Goal: Transaction & Acquisition: Purchase product/service

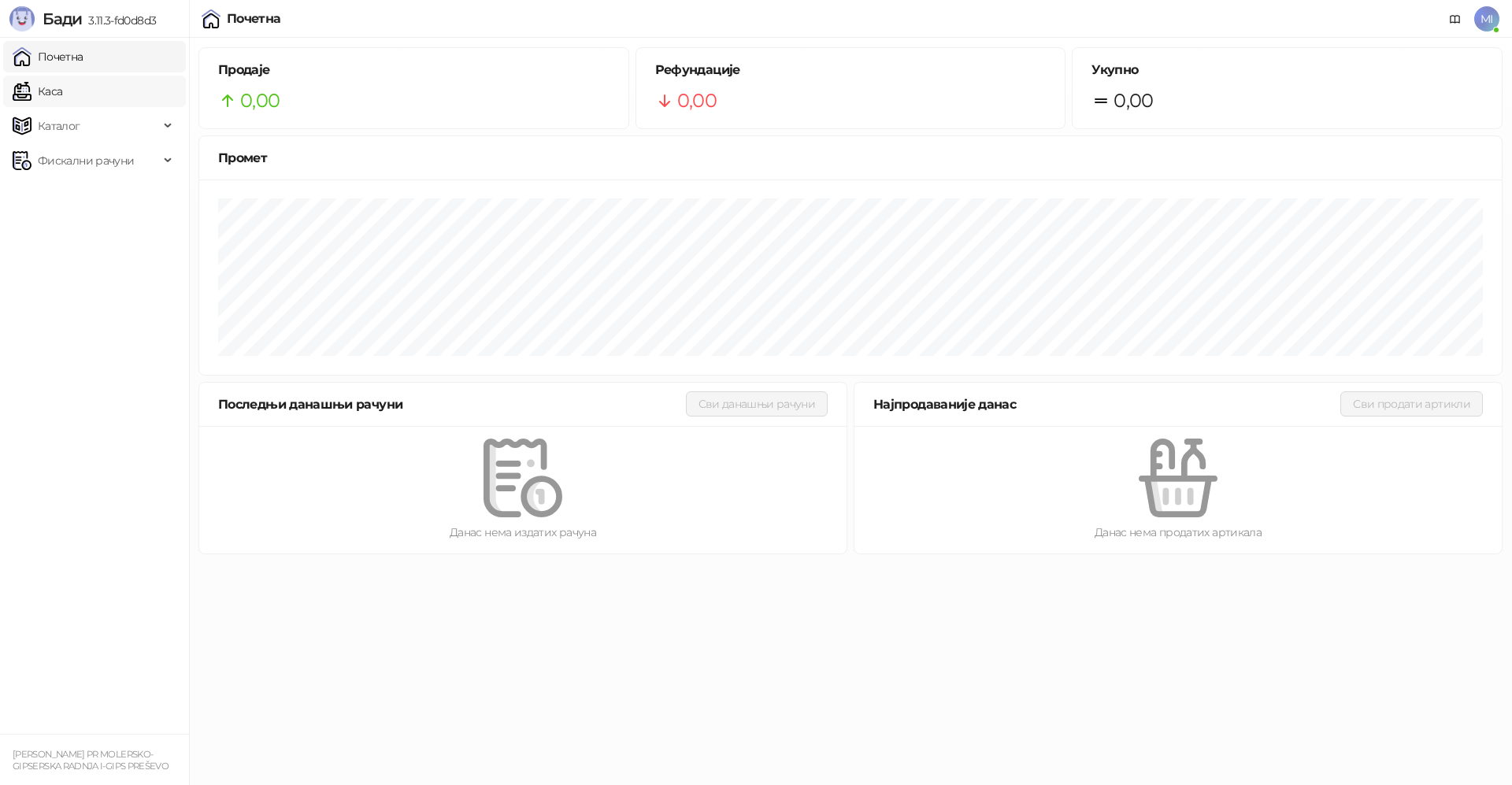
click at [63, 94] on link "Каса" at bounding box center [38, 91] width 50 height 32
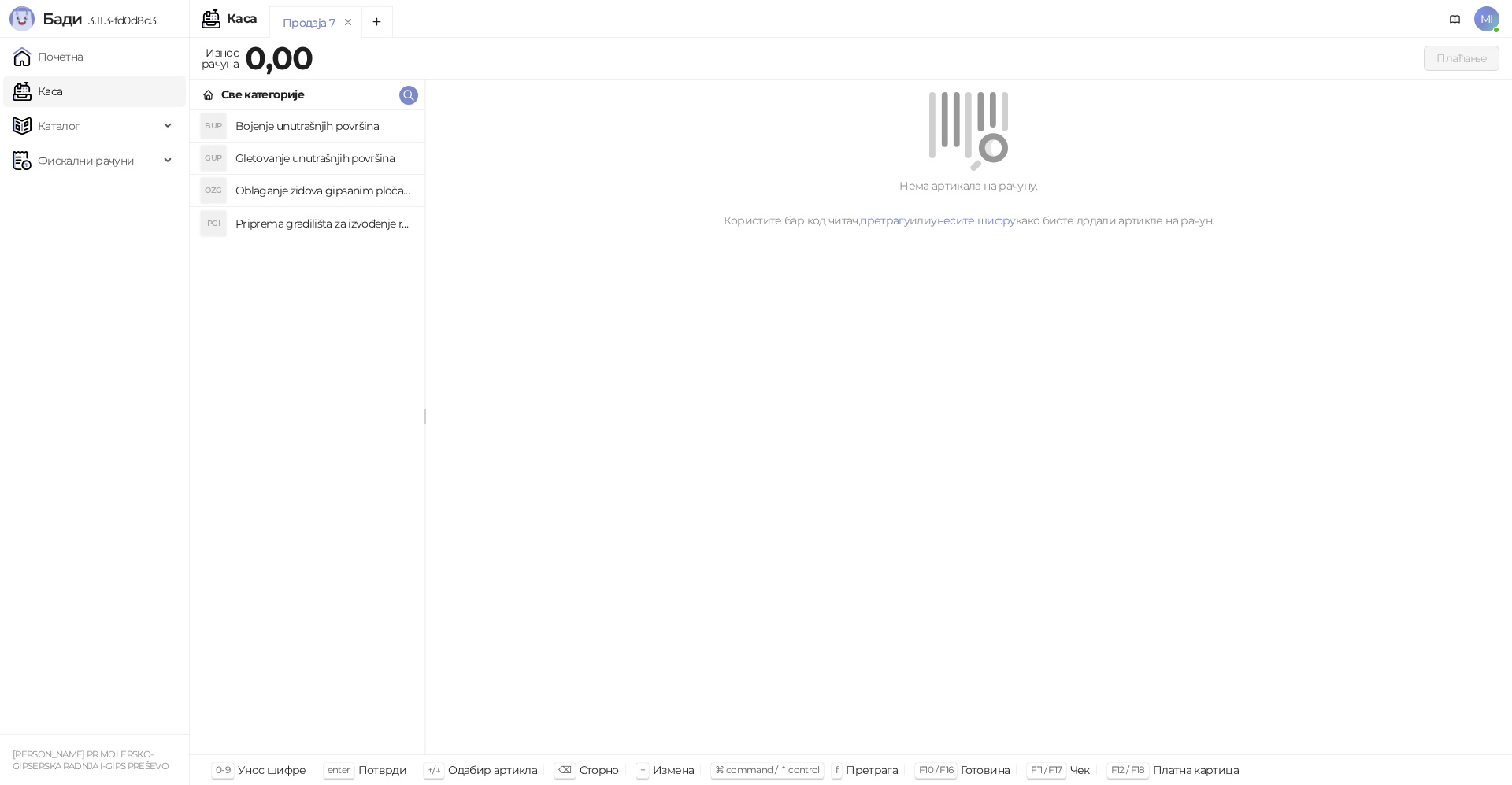
click at [1495, 15] on span "MI" at bounding box center [1487, 19] width 25 height 25
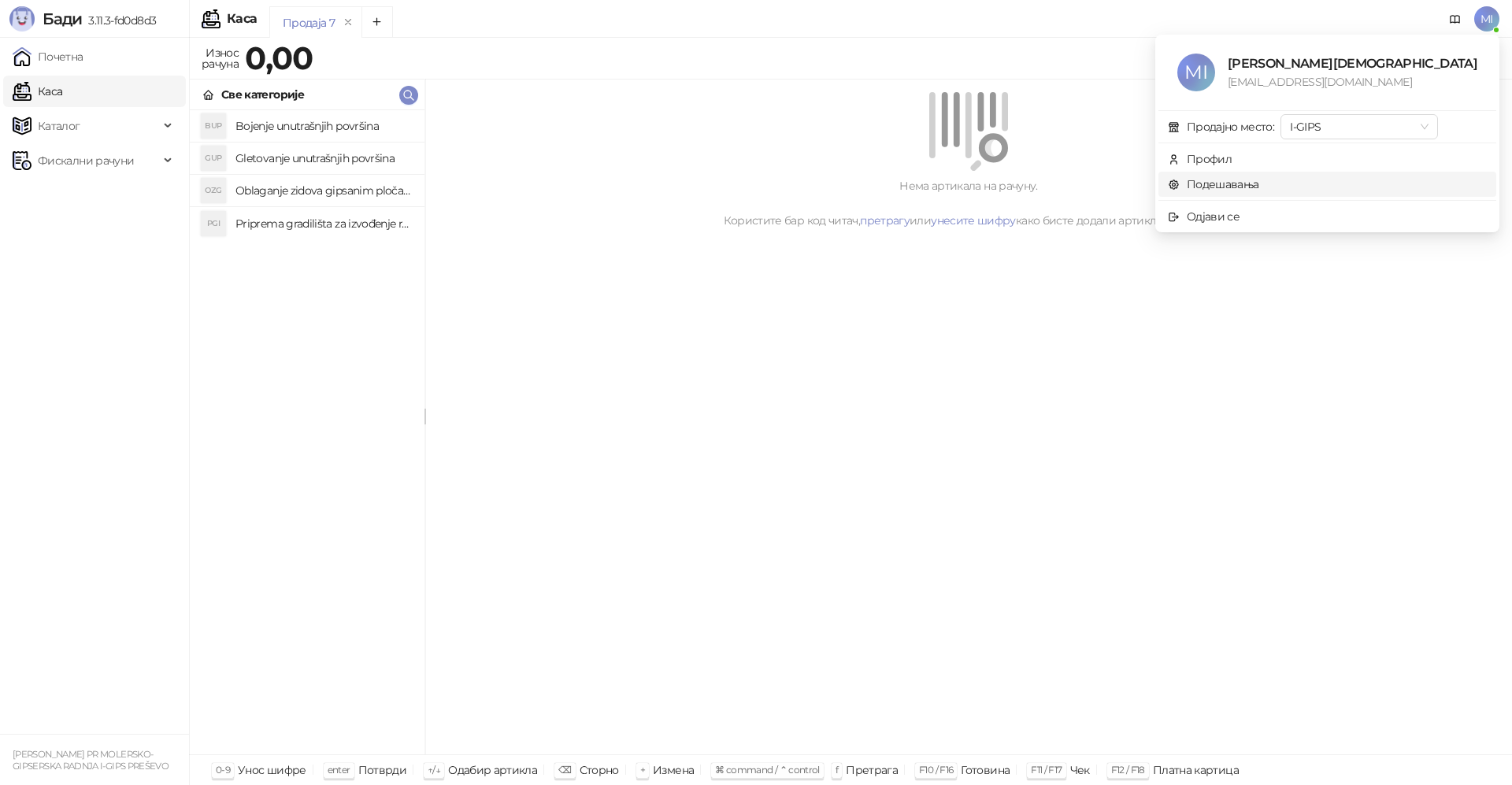
click at [1259, 188] on link "Подешавања" at bounding box center [1213, 184] width 91 height 14
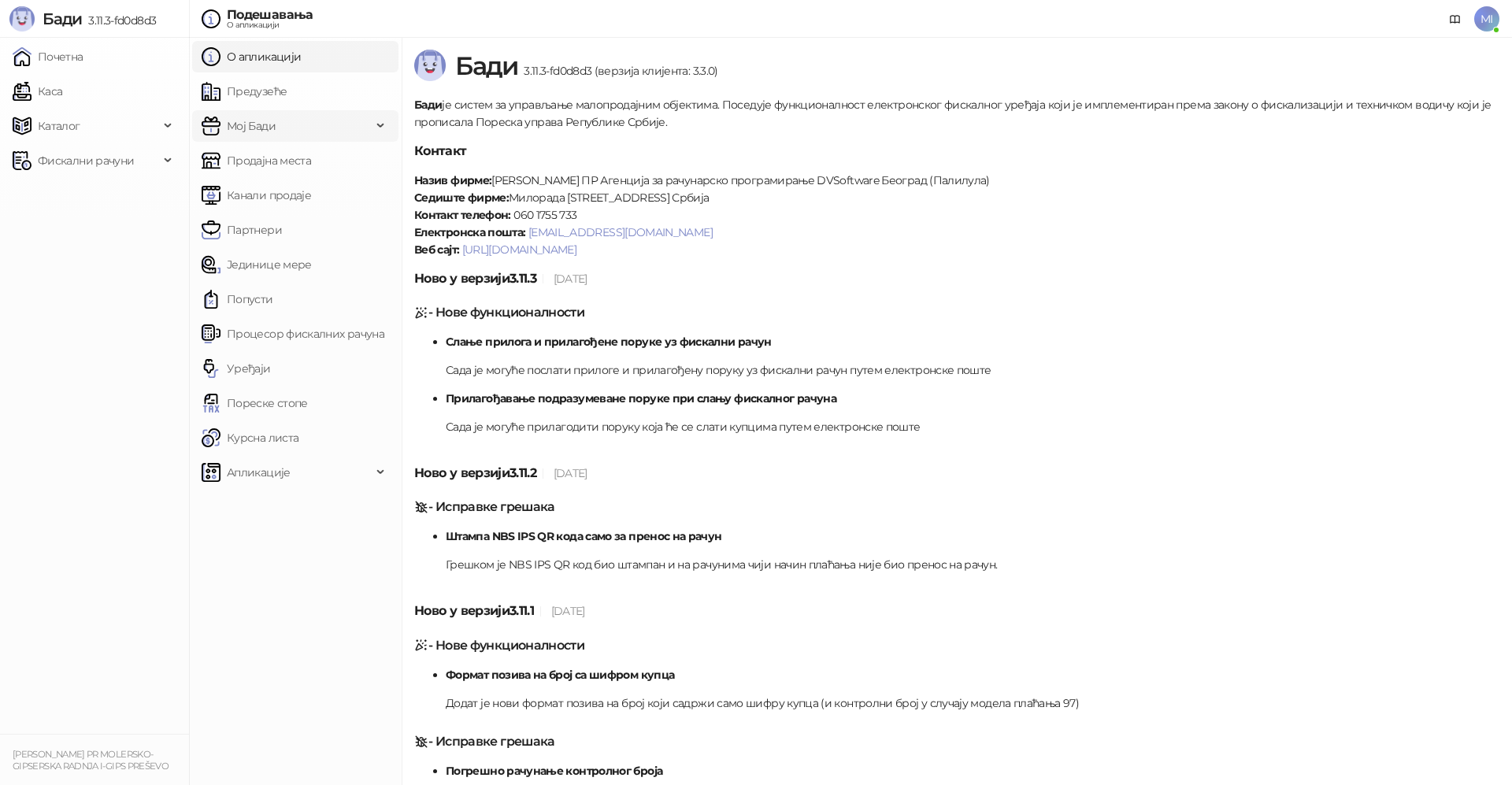
click at [378, 126] on icon at bounding box center [382, 126] width 8 height 0
click at [377, 124] on div "Мој Бади" at bounding box center [295, 126] width 207 height 32
click at [285, 267] on link "Јединице мере" at bounding box center [257, 265] width 111 height 32
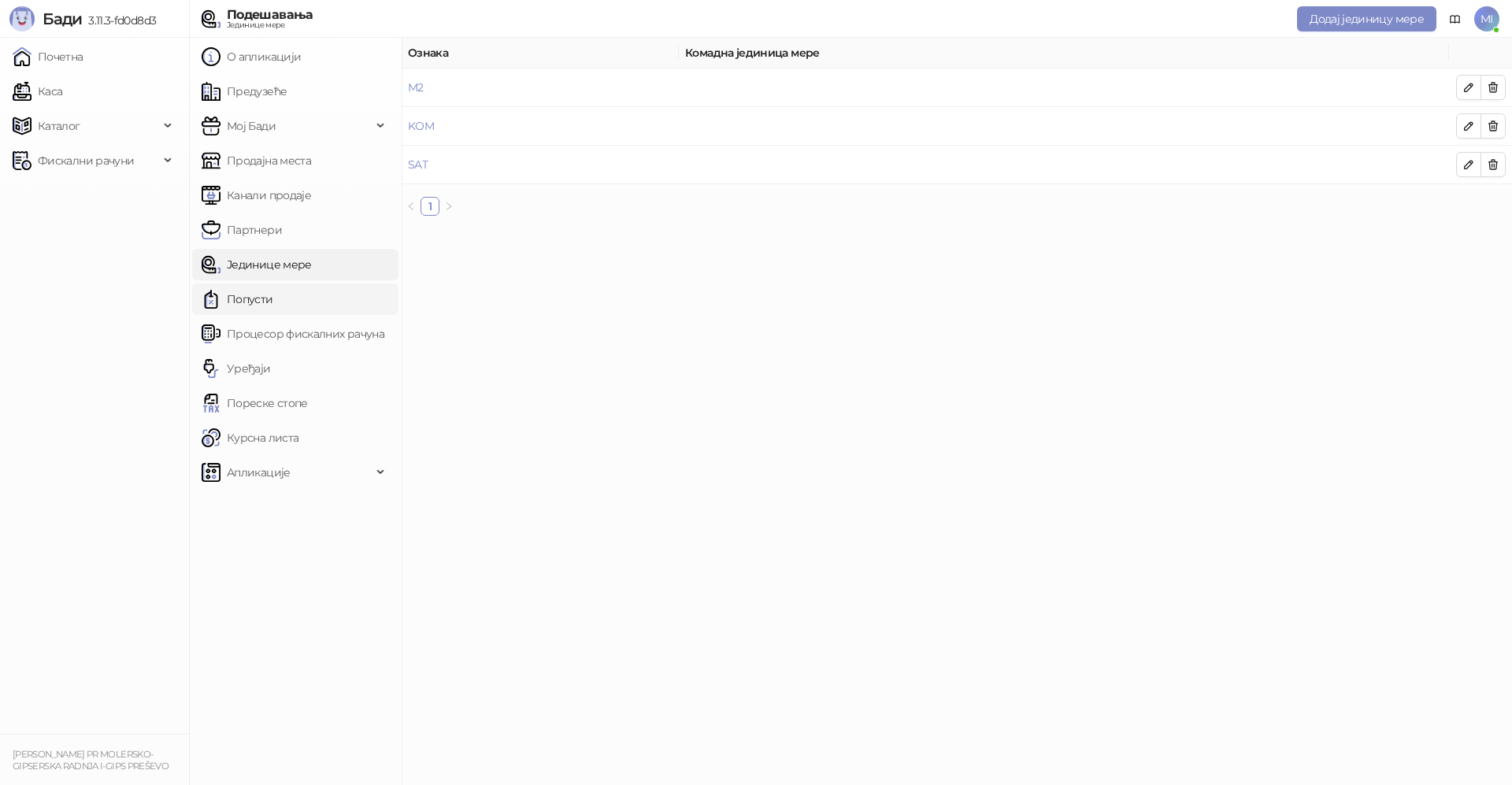
click at [240, 297] on link "Попусти" at bounding box center [238, 299] width 72 height 32
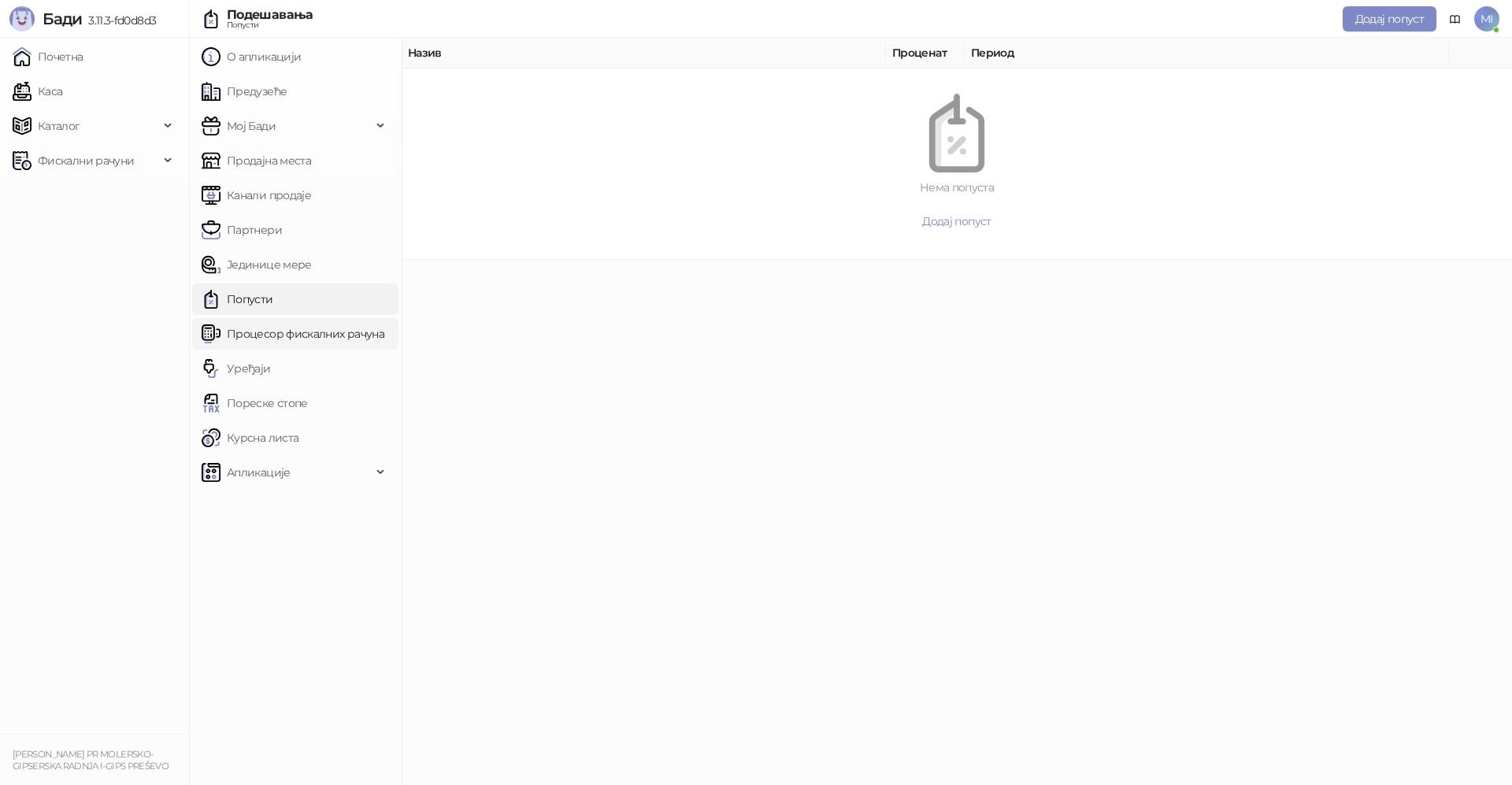
click at [253, 340] on link "Процесор фискалних рачуна" at bounding box center [293, 334] width 183 height 32
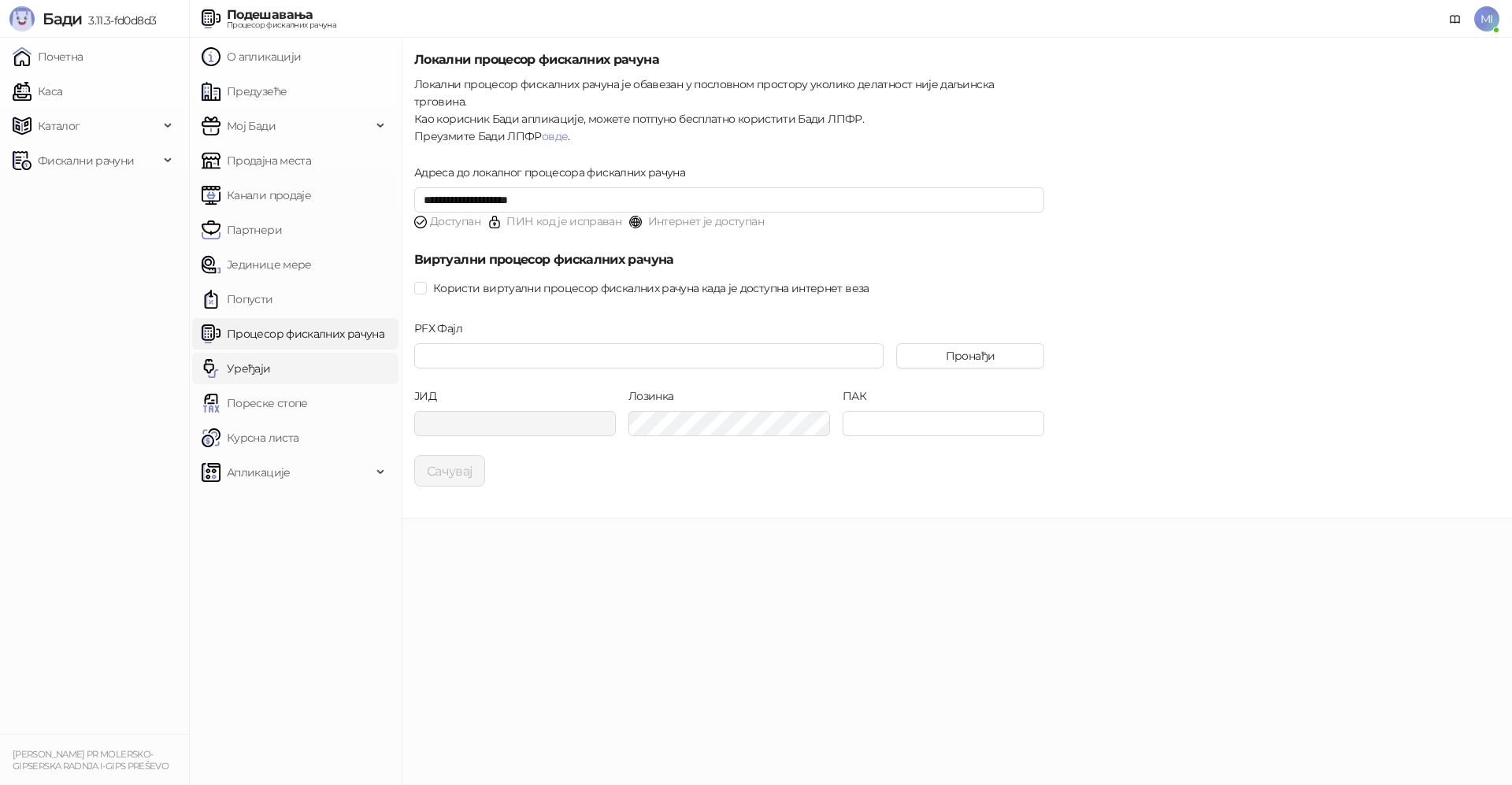
click at [250, 365] on link "Уређаји" at bounding box center [237, 368] width 69 height 32
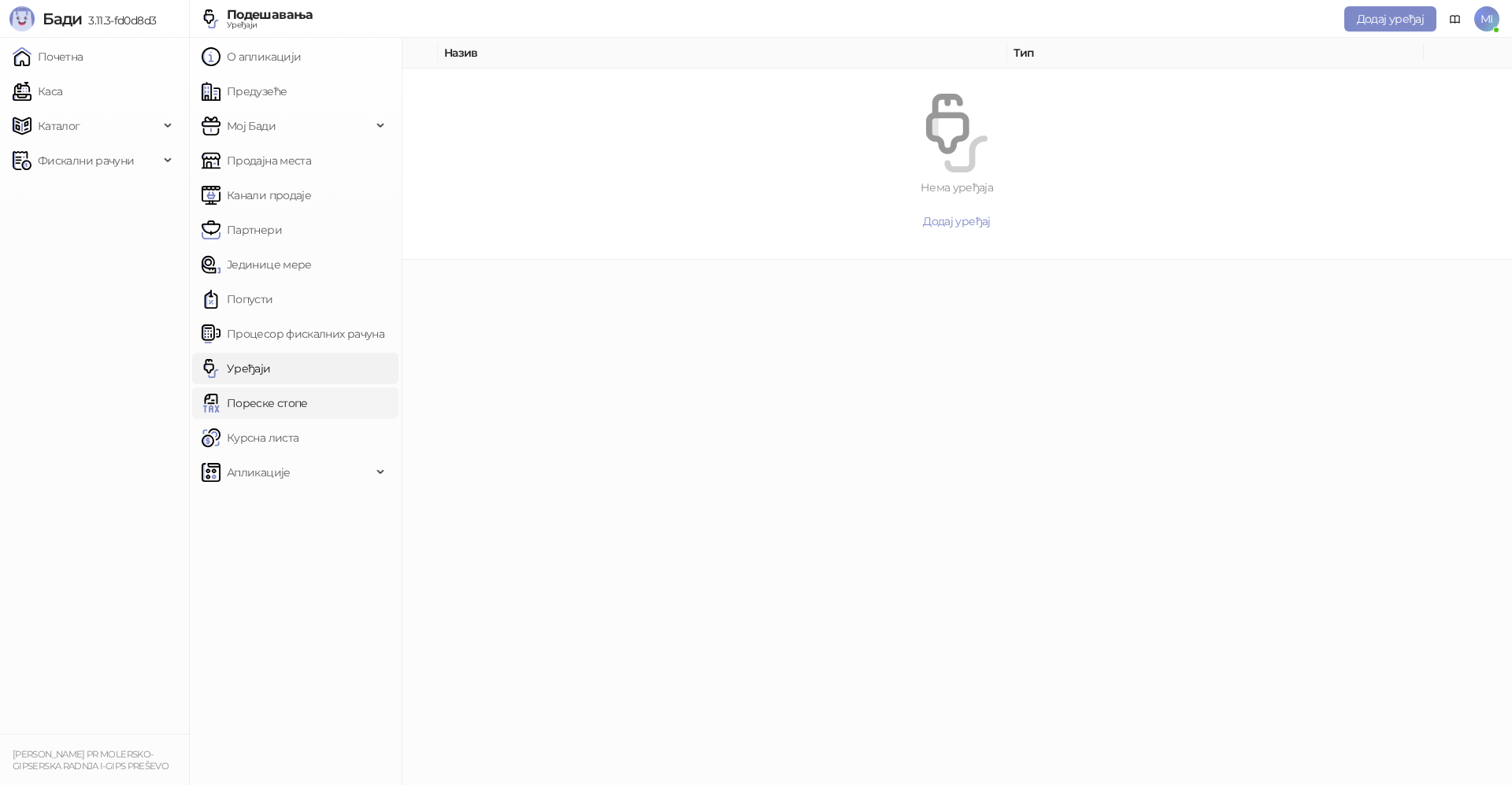
click at [247, 407] on link "Пореске стопе" at bounding box center [255, 403] width 107 height 32
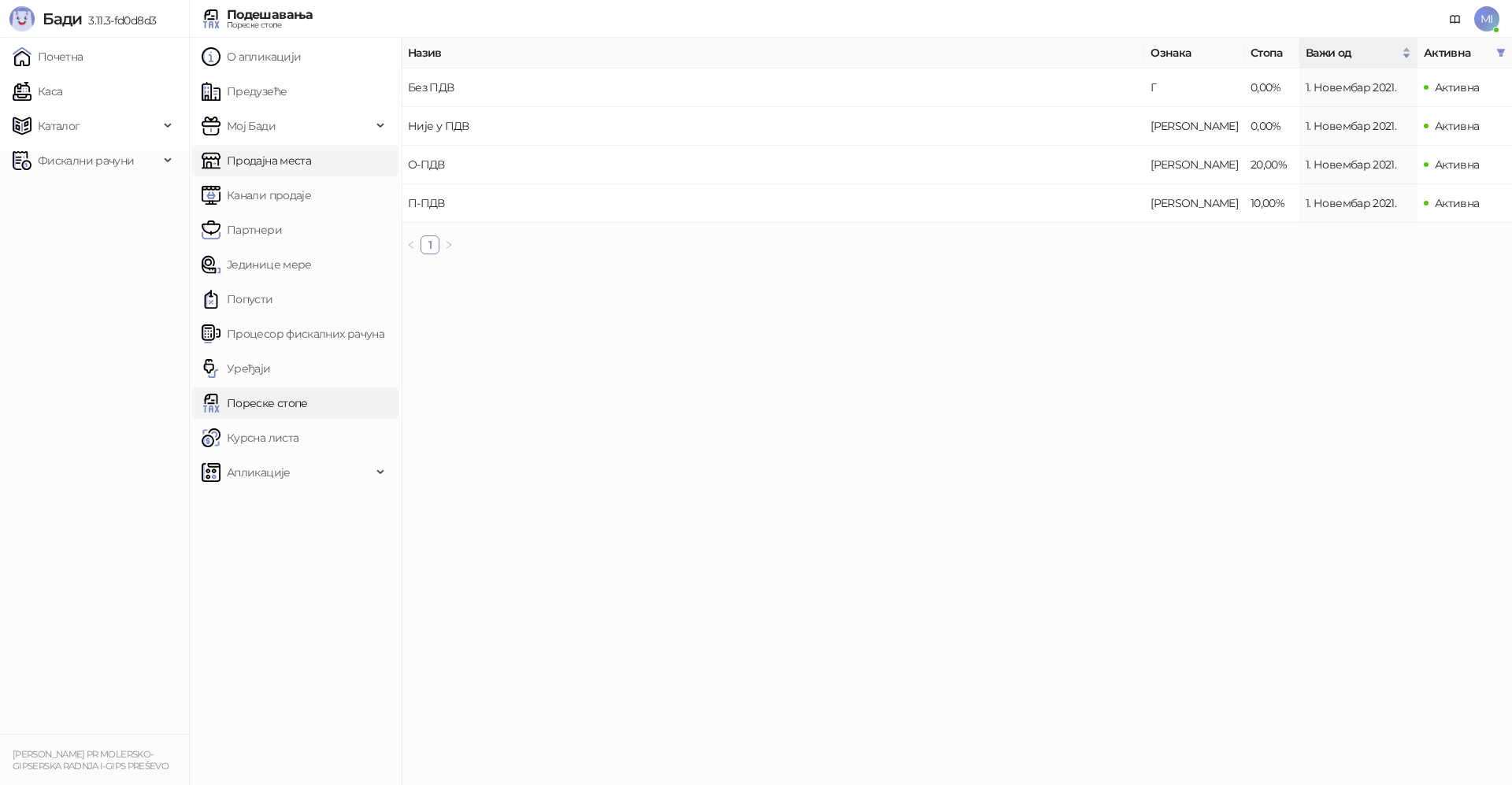
click at [251, 164] on link "Продајна места" at bounding box center [257, 161] width 110 height 32
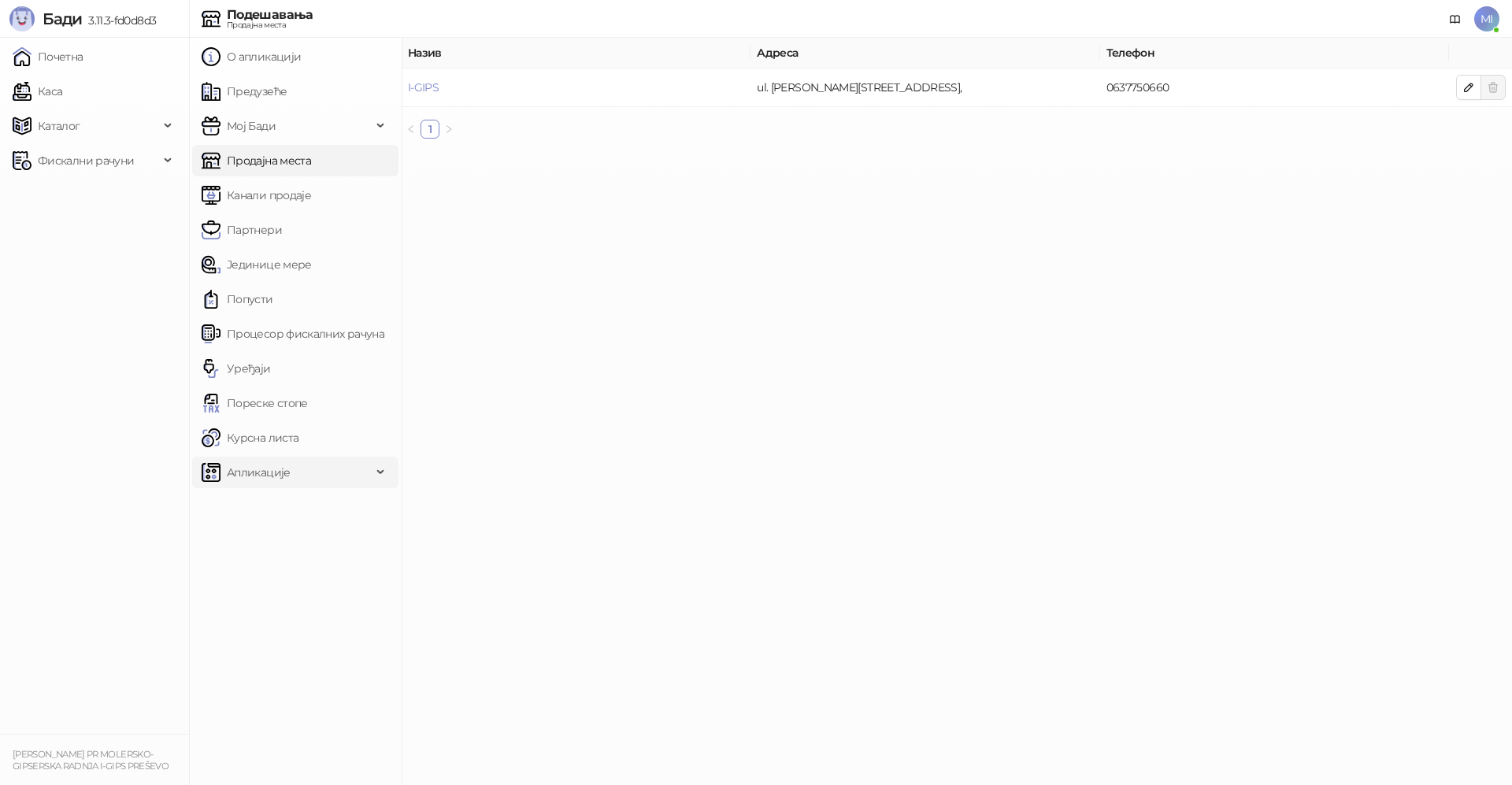
click at [314, 470] on span "Апликације" at bounding box center [287, 472] width 170 height 32
click at [307, 137] on span "Мој Бади" at bounding box center [287, 126] width 170 height 32
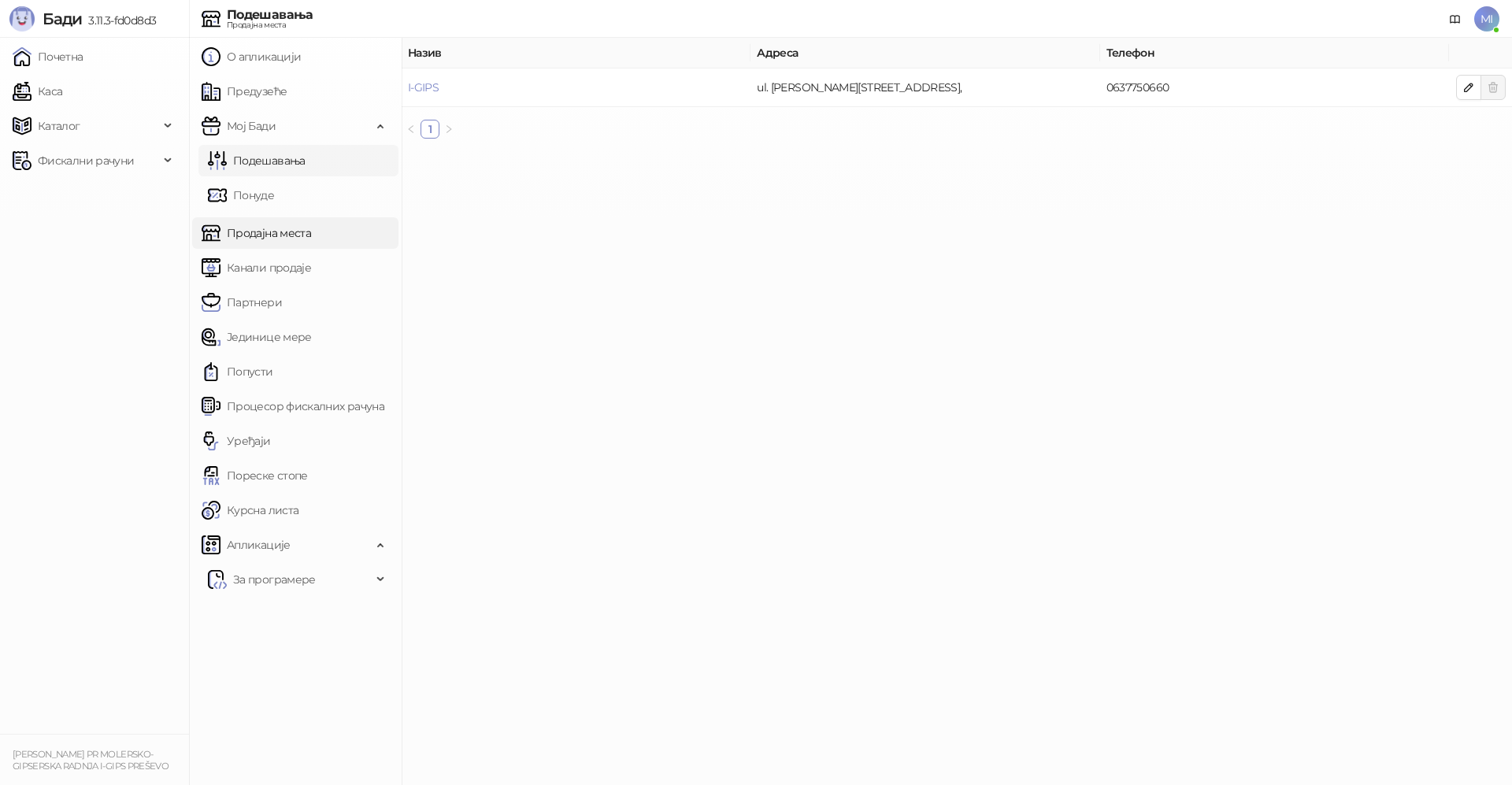
click at [264, 160] on link "Подешавања" at bounding box center [257, 161] width 98 height 32
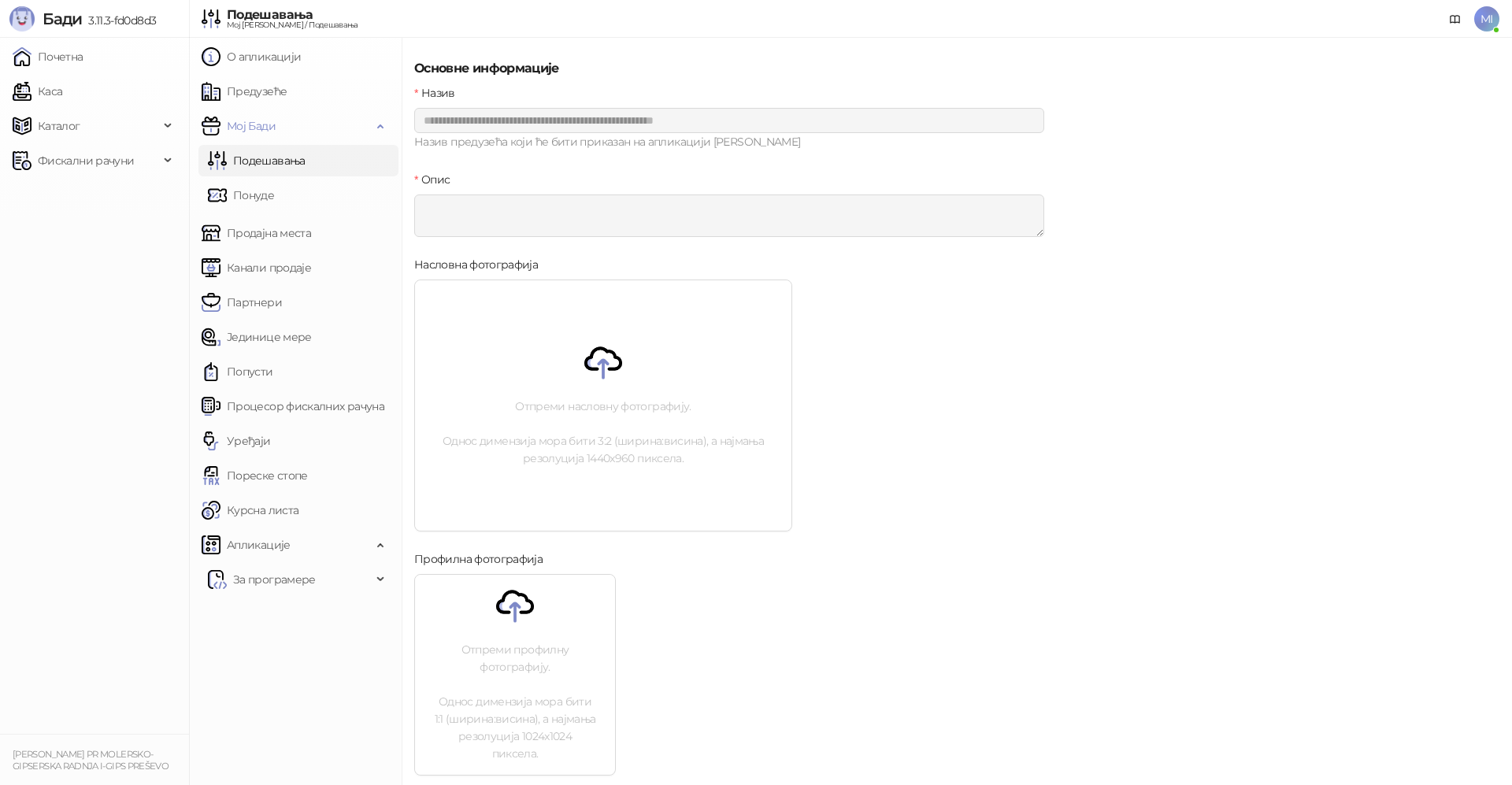
scroll to position [411, 0]
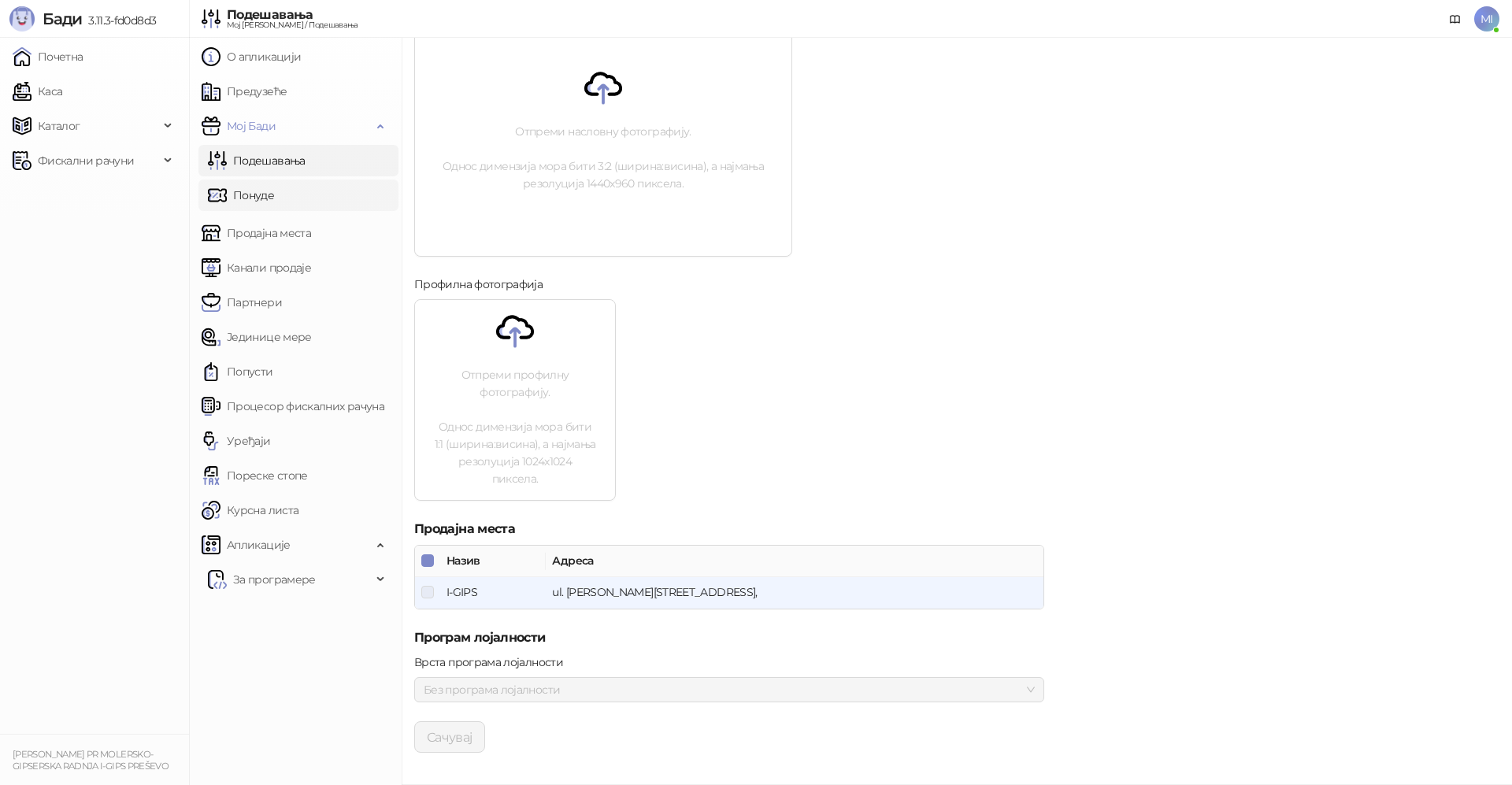
click at [255, 200] on link "Понуде" at bounding box center [240, 195] width 66 height 32
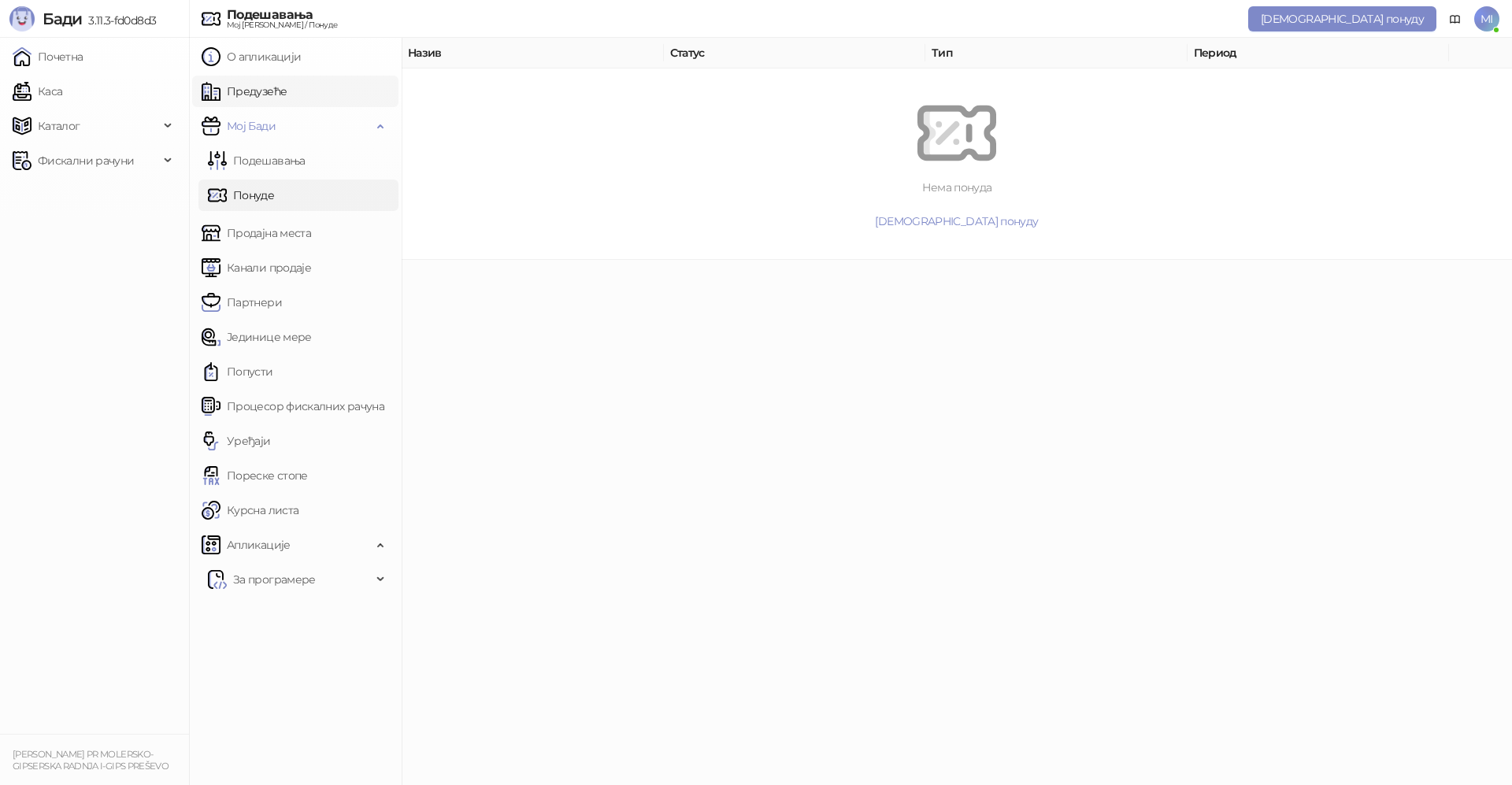
click at [270, 88] on link "Предузеће" at bounding box center [244, 91] width 85 height 32
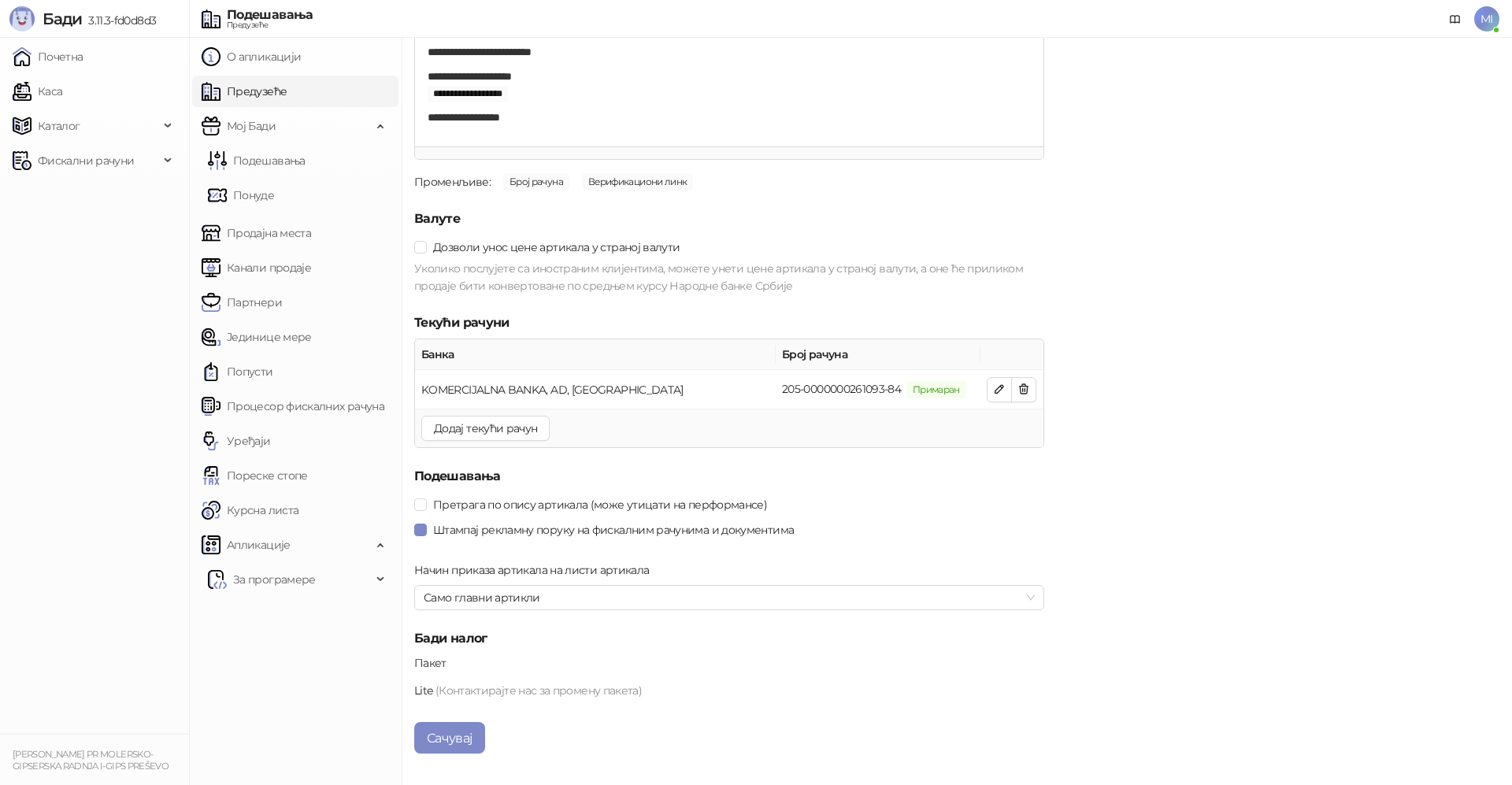
scroll to position [1656, 0]
click at [163, 129] on div "Каталог" at bounding box center [94, 126] width 183 height 32
click at [83, 228] on link "Артикли" at bounding box center [55, 230] width 72 height 32
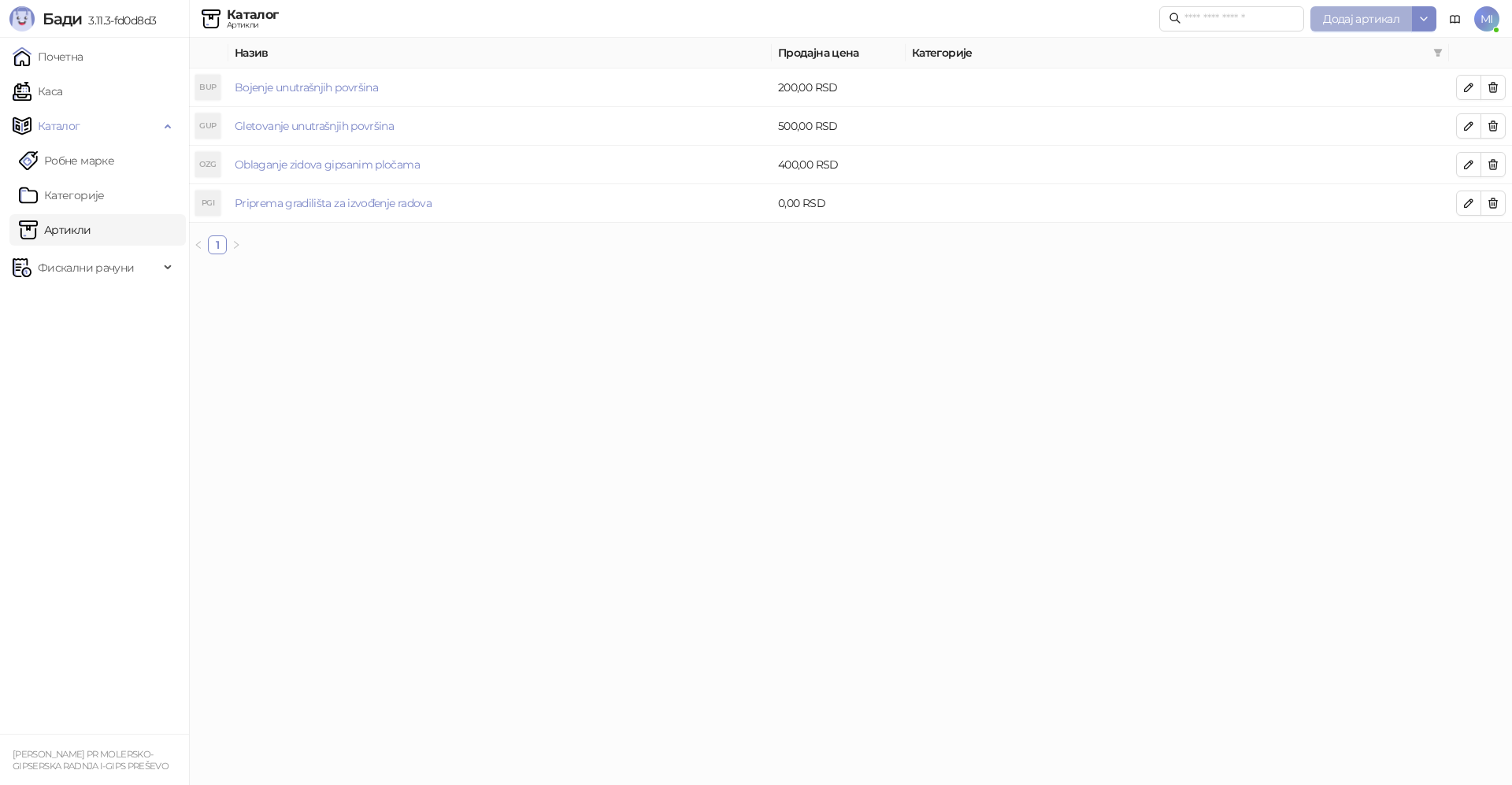
click at [1341, 17] on span "Додај артикал" at bounding box center [1361, 18] width 76 height 14
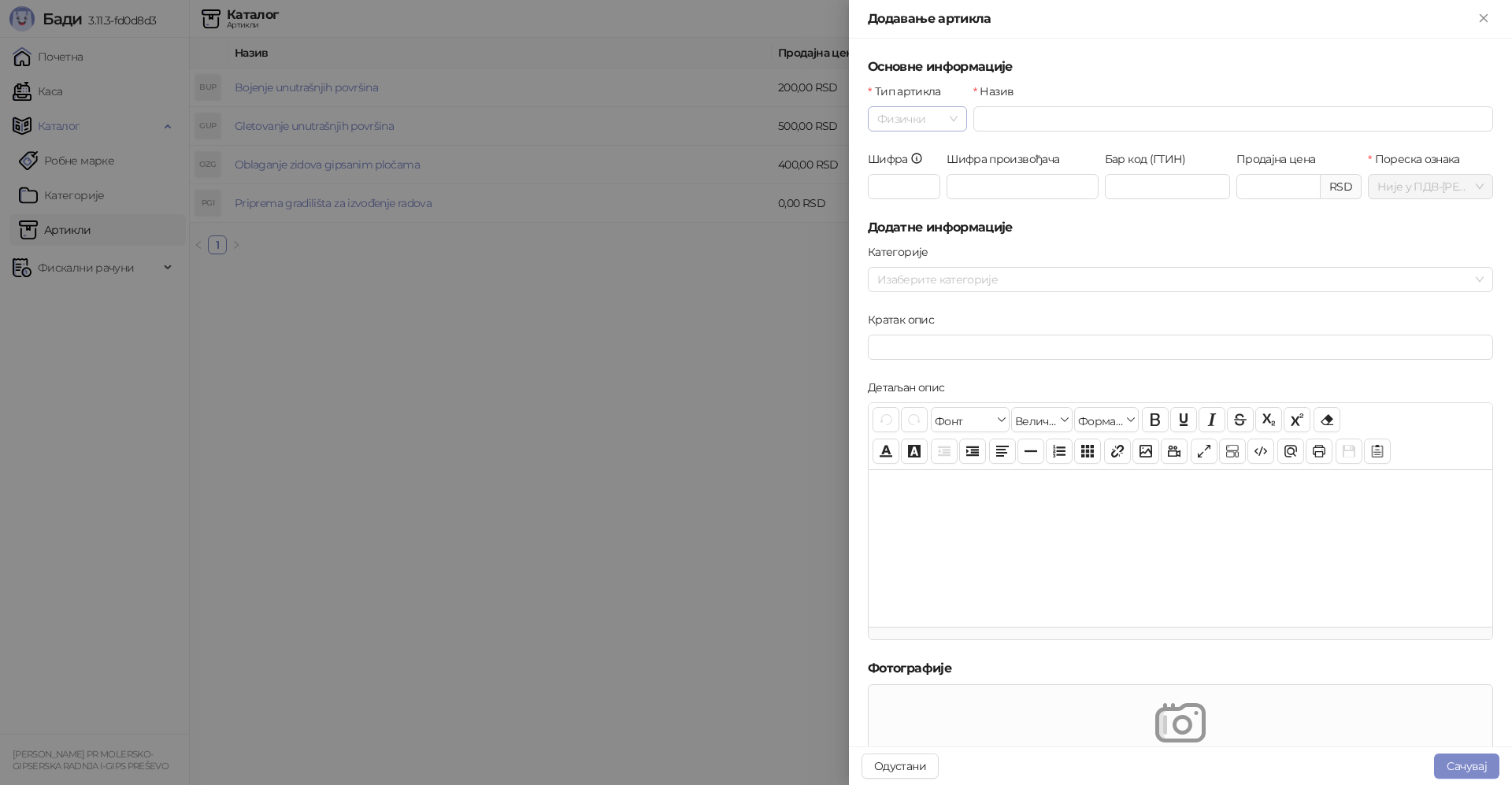
click at [942, 124] on span "Физички" at bounding box center [918, 118] width 81 height 24
click at [936, 201] on div "Услуга" at bounding box center [917, 201] width 72 height 17
click at [1050, 119] on input "Назив" at bounding box center [1233, 119] width 520 height 25
click at [1137, 115] on input "Назив" at bounding box center [1233, 119] width 520 height 25
type input "*"
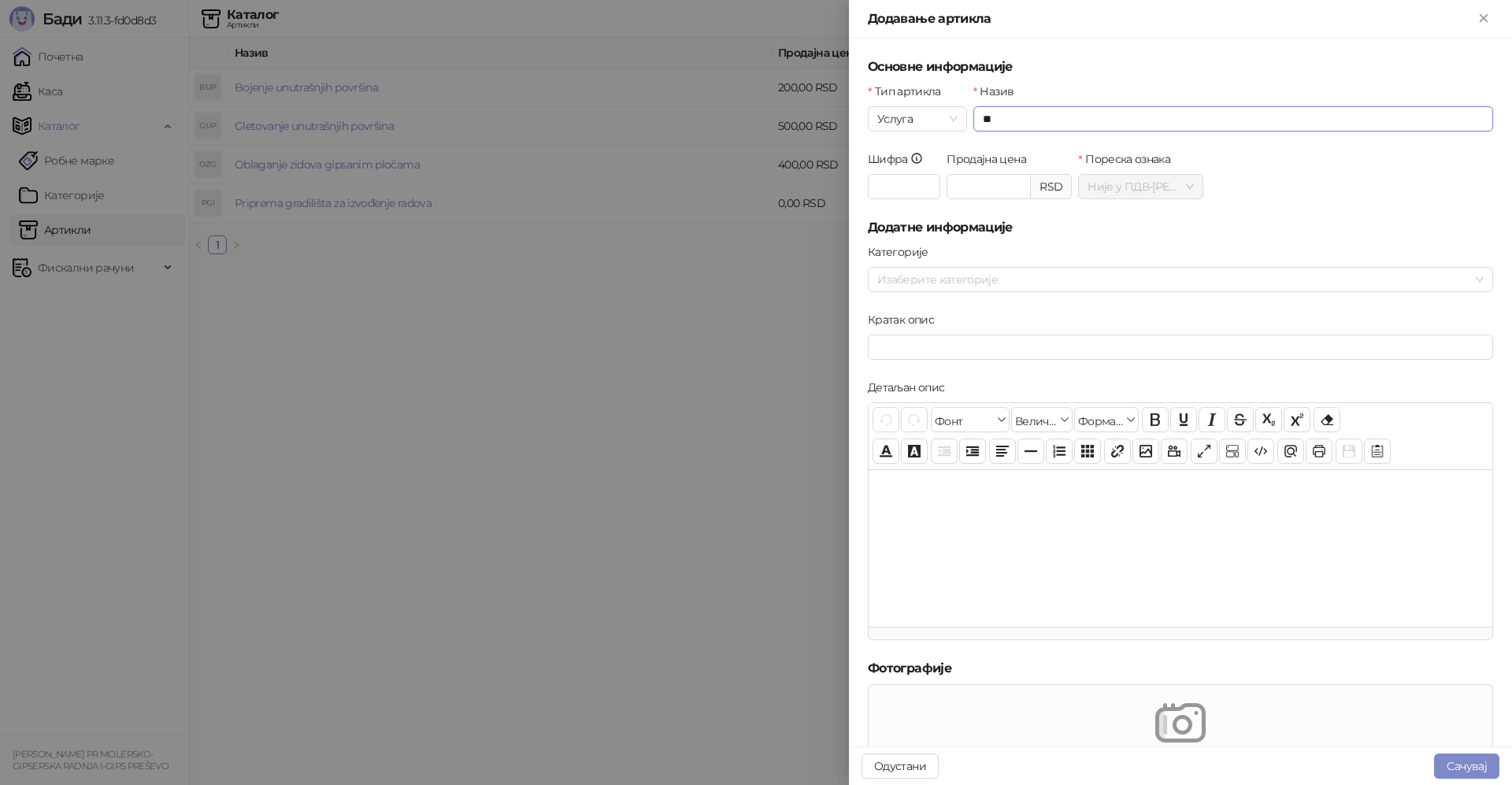
type input "*"
click at [1073, 115] on input "**********" at bounding box center [1233, 119] width 520 height 25
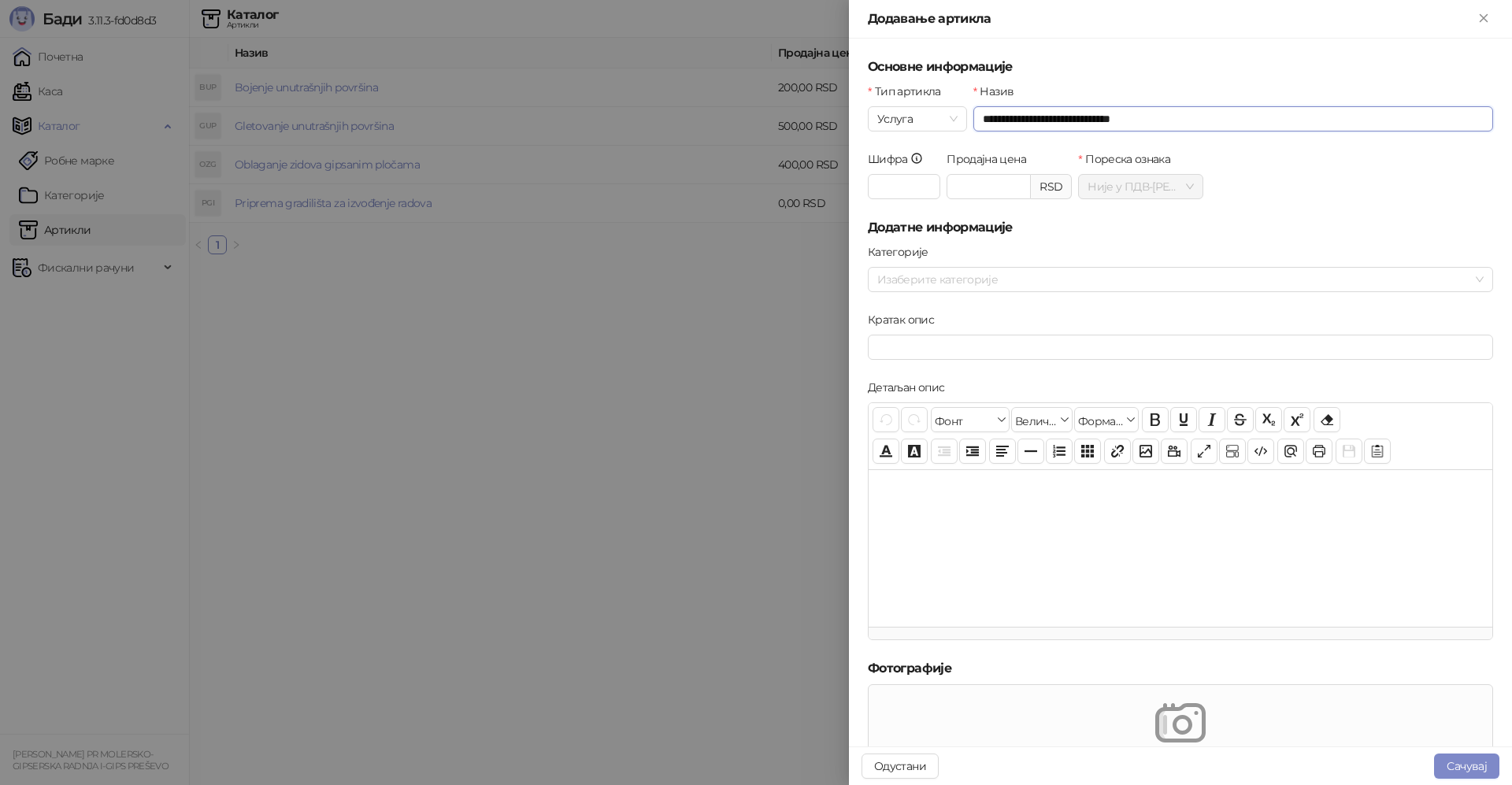
click at [1076, 115] on input "**********" at bounding box center [1233, 119] width 520 height 25
drag, startPoint x: 1048, startPoint y: 121, endPoint x: 959, endPoint y: 121, distance: 89.0
click at [959, 121] on div "**********" at bounding box center [1180, 116] width 632 height 67
click at [1213, 120] on input "**********" at bounding box center [1233, 119] width 520 height 25
type input "**********"
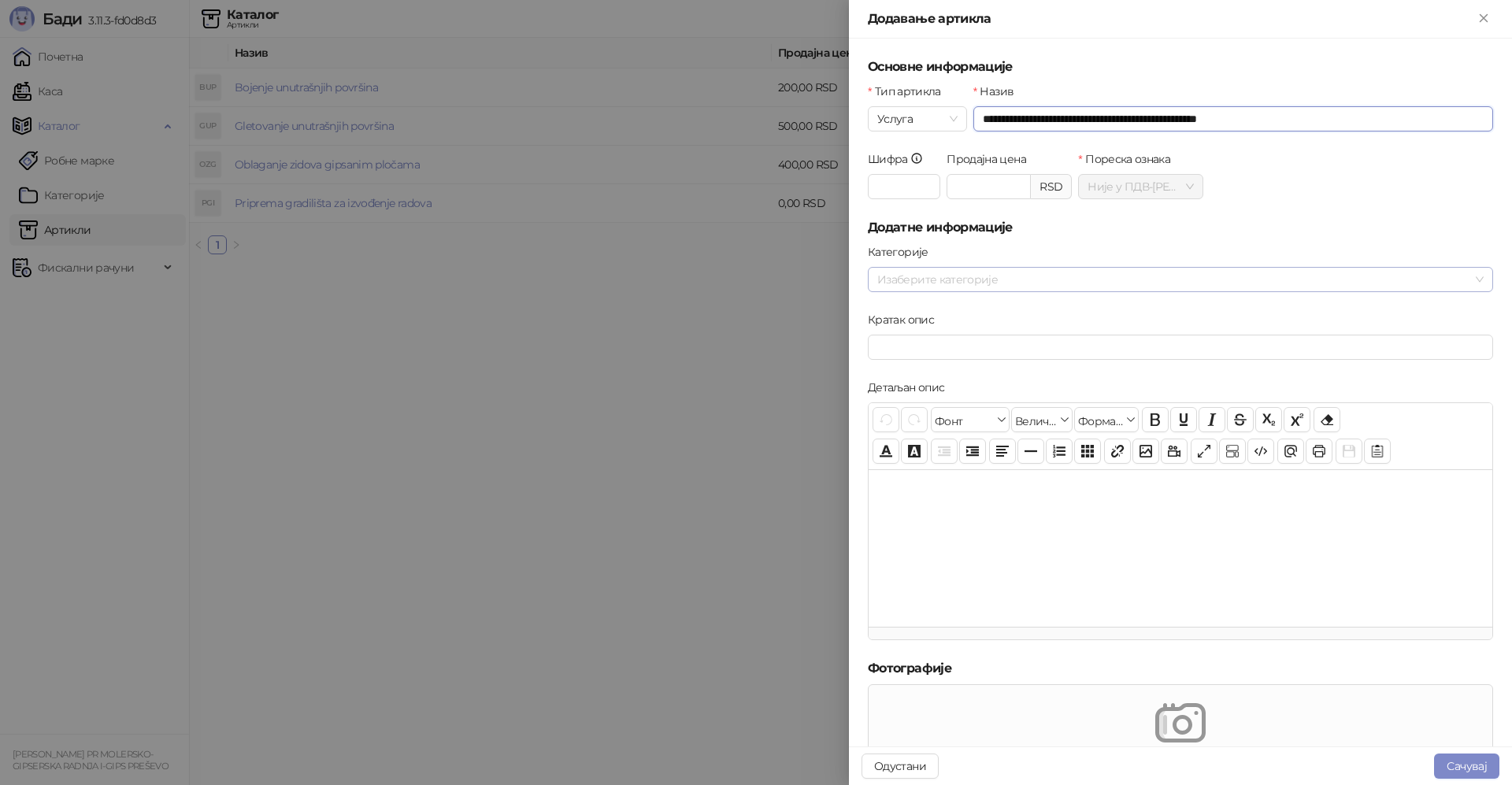
click at [1059, 287] on div at bounding box center [1172, 279] width 602 height 22
click at [1461, 773] on button "Сачувај" at bounding box center [1467, 767] width 65 height 25
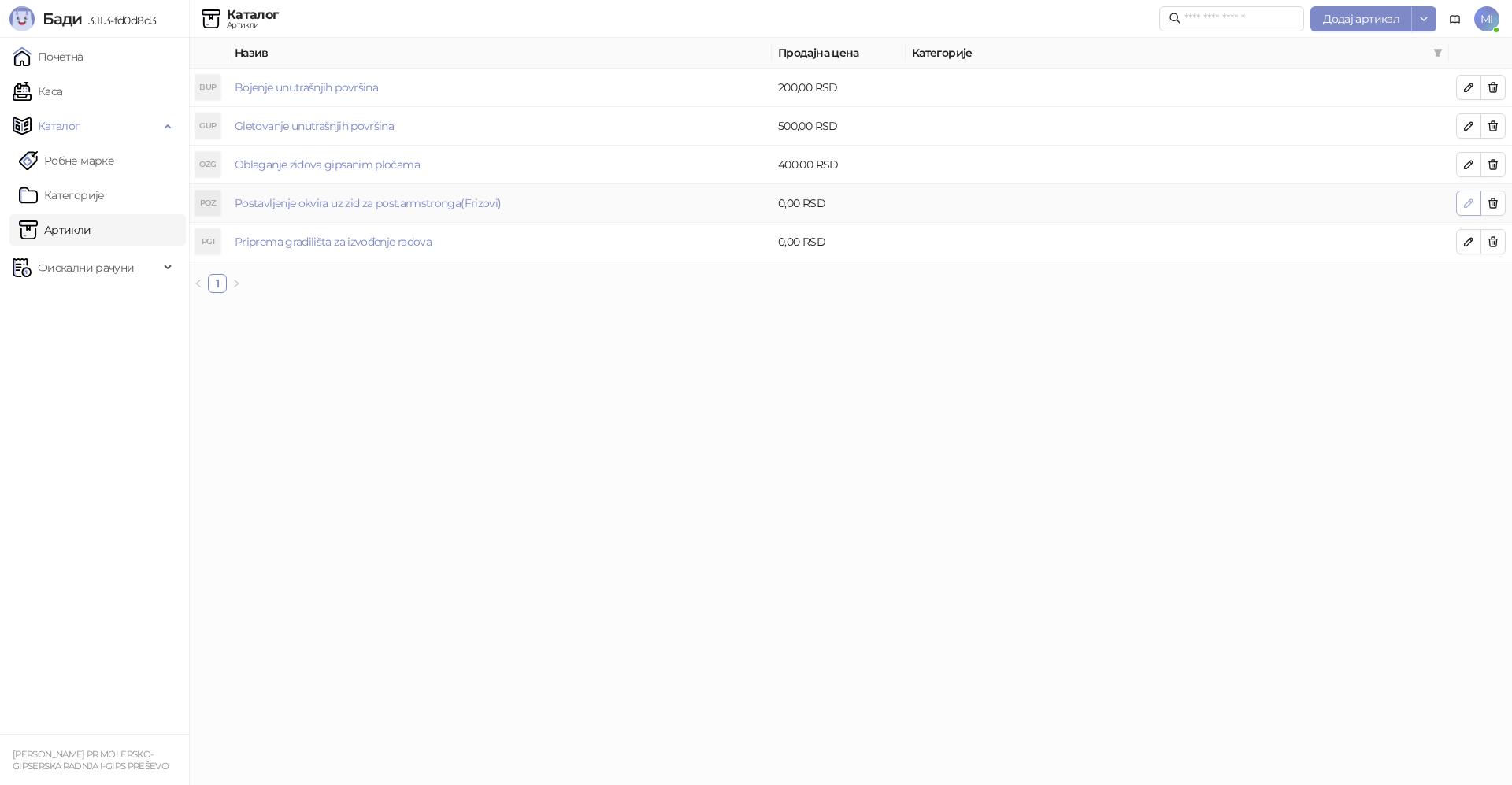
click at [1464, 205] on icon "button" at bounding box center [1469, 203] width 13 height 13
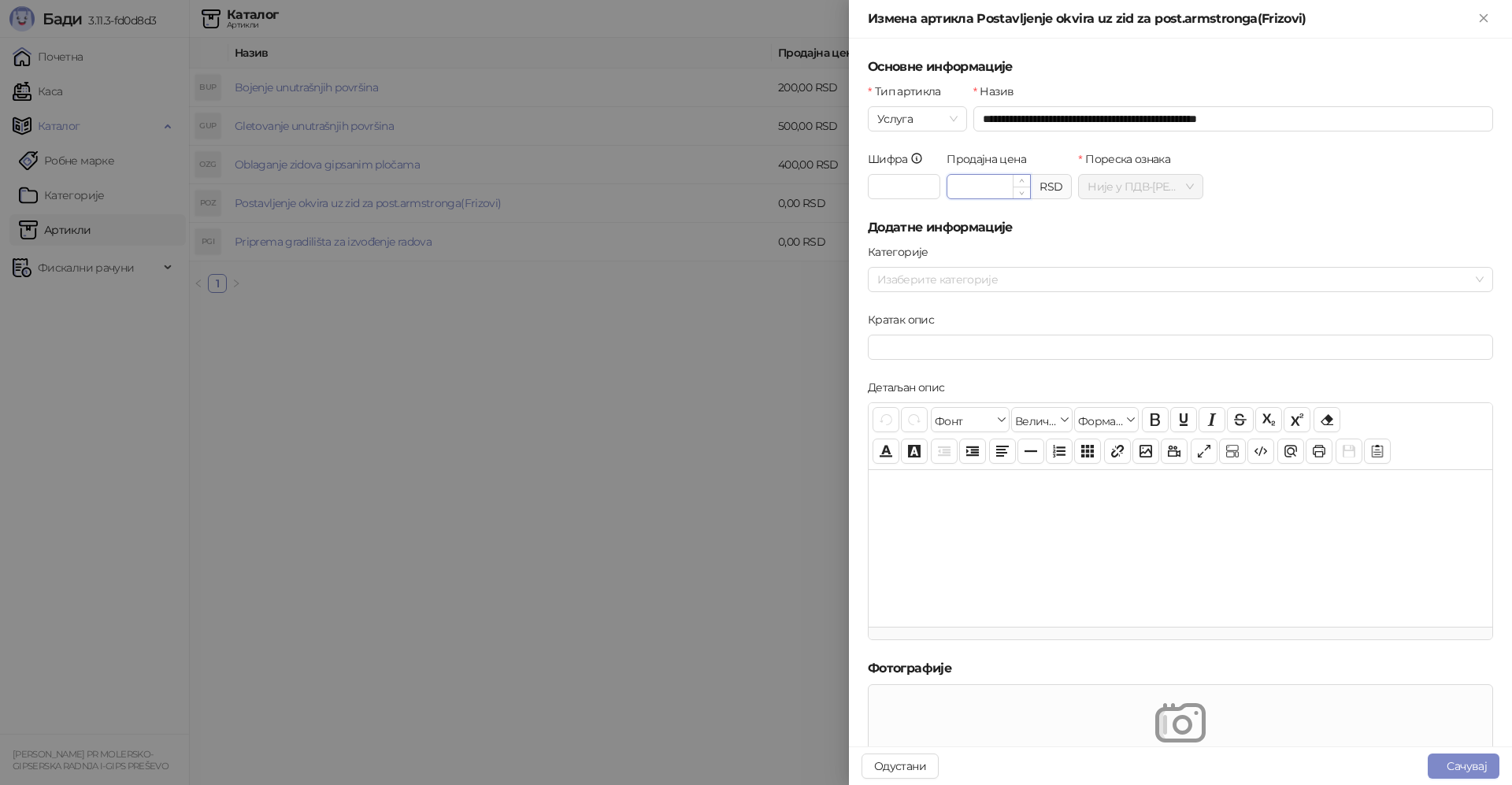
click at [995, 190] on input "Продајна цена" at bounding box center [989, 187] width 83 height 24
type input "*******"
click at [1459, 772] on button "Сачувај" at bounding box center [1464, 767] width 72 height 25
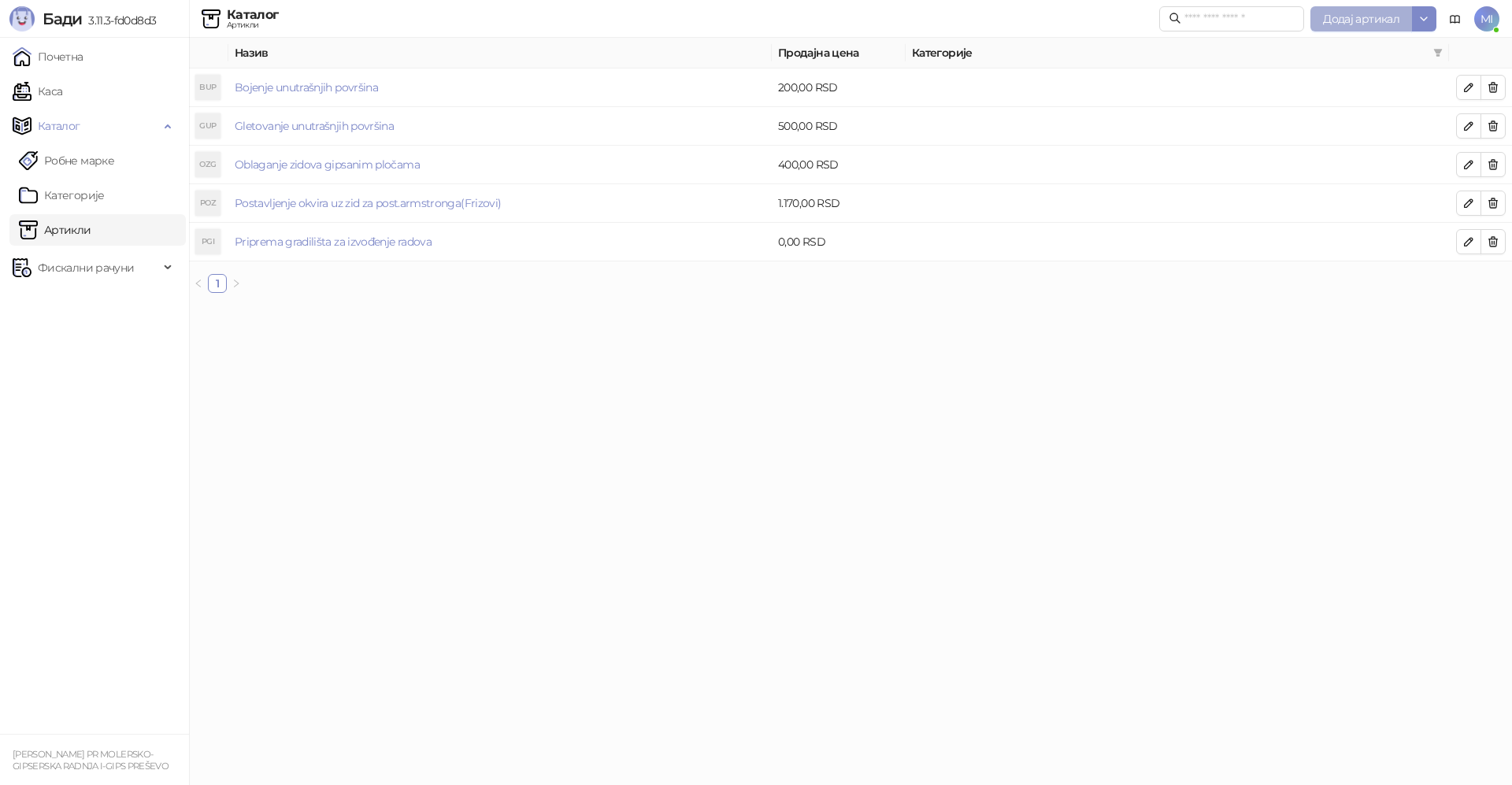
click at [1345, 21] on span "Додај артикал" at bounding box center [1361, 18] width 76 height 14
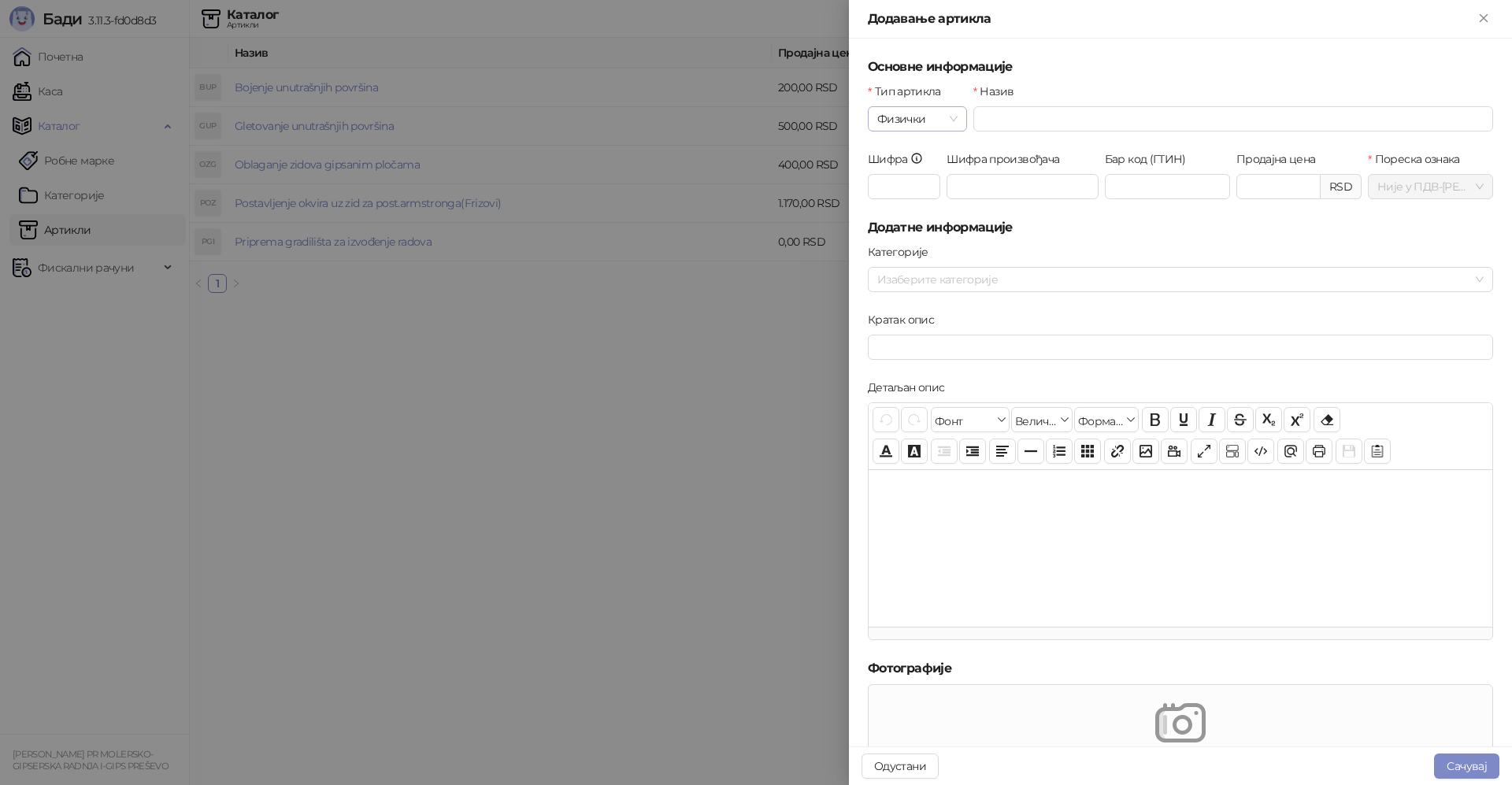
click at [941, 119] on span "Физички" at bounding box center [918, 118] width 81 height 24
click at [938, 206] on div "Услуга" at bounding box center [917, 201] width 72 height 17
click at [1019, 122] on input "Назив" at bounding box center [1233, 119] width 520 height 25
type input "*"
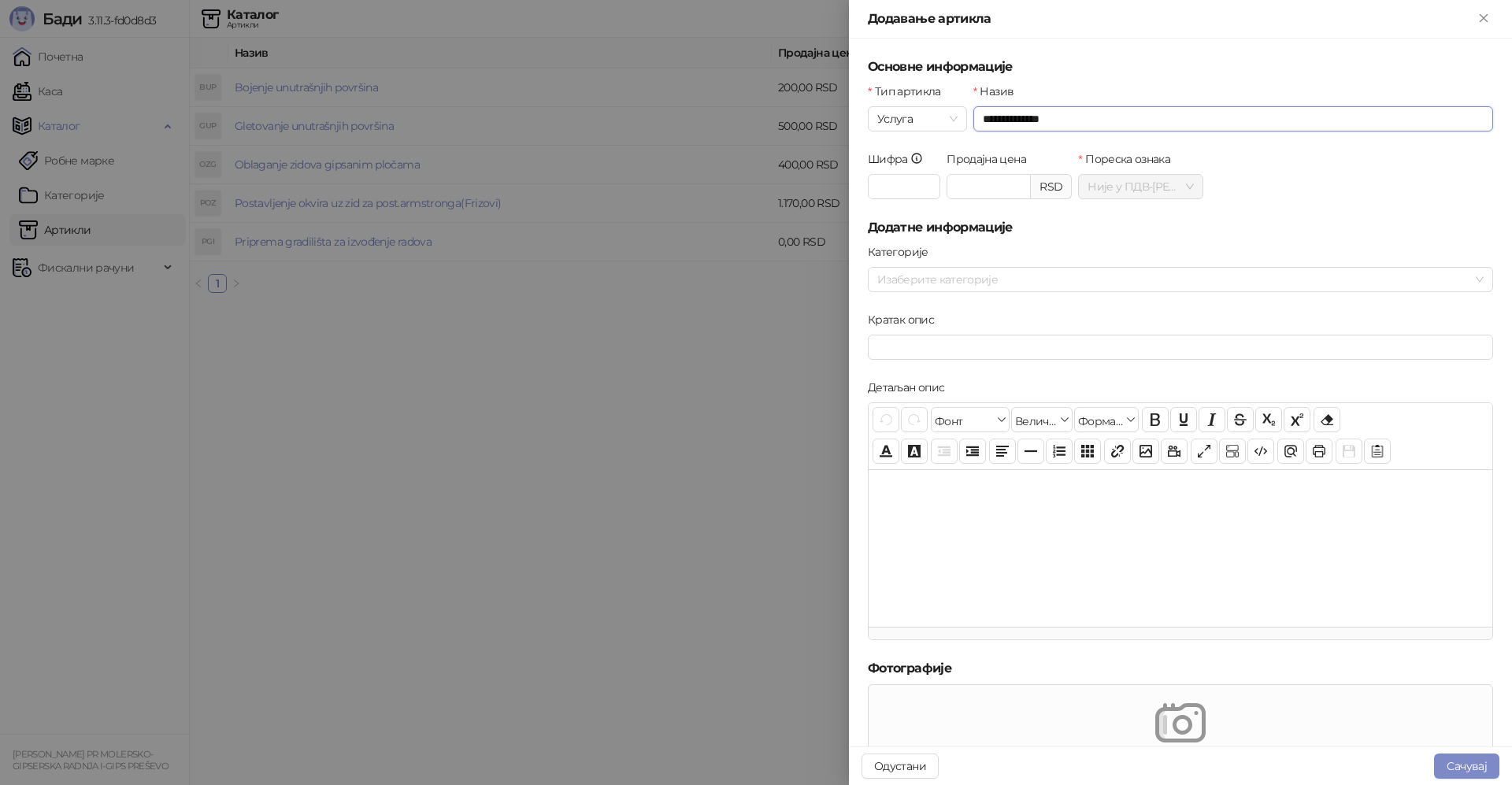
drag, startPoint x: 1073, startPoint y: 122, endPoint x: 1029, endPoint y: 122, distance: 44.0
click at [1029, 122] on input "**********" at bounding box center [1233, 119] width 520 height 25
click at [1066, 115] on input "**********" at bounding box center [1233, 119] width 520 height 25
type input "**********"
click at [957, 191] on input "Продајна цена" at bounding box center [989, 187] width 83 height 24
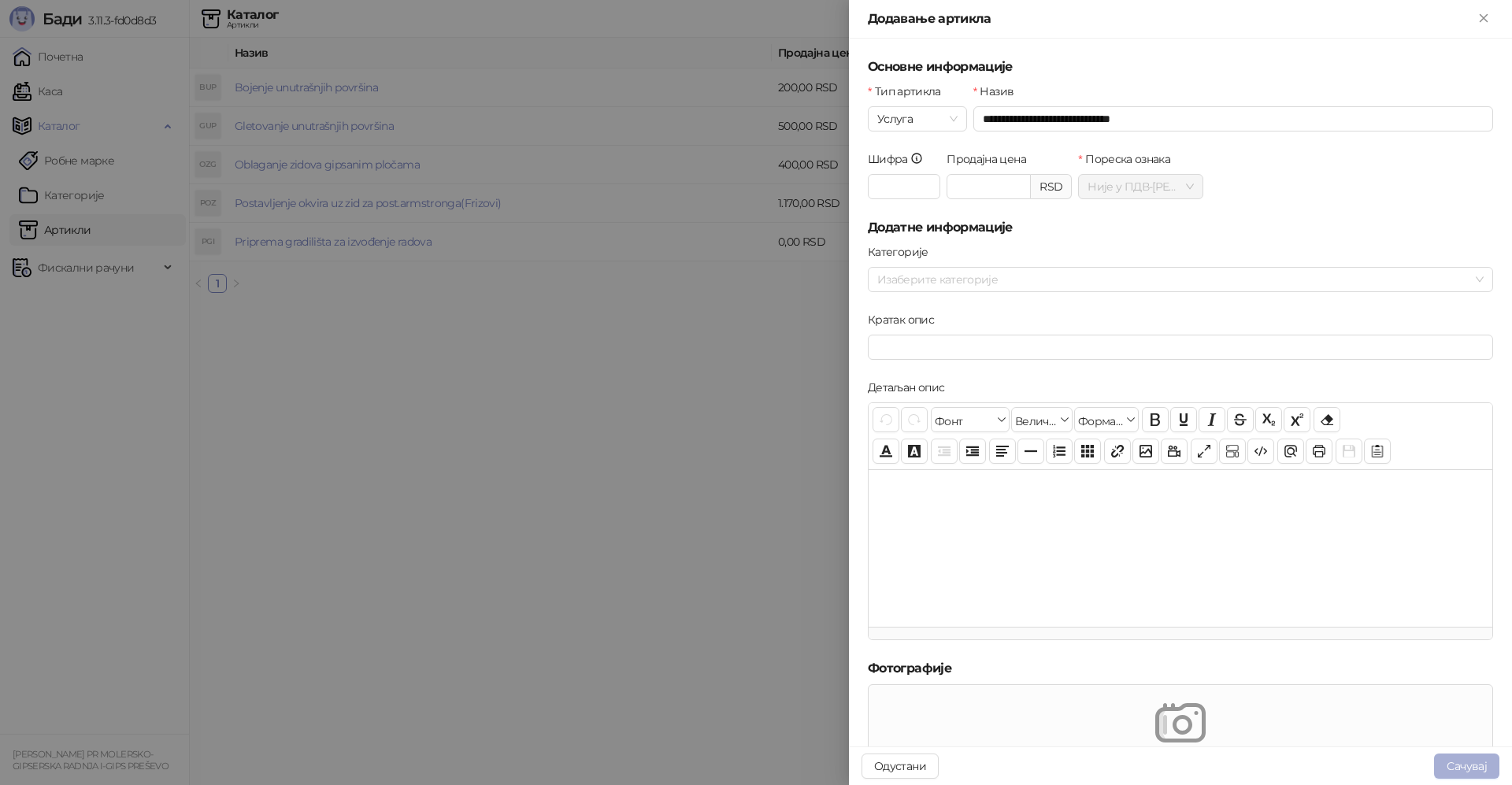
type input "*******"
click at [1472, 765] on button "Сачувај" at bounding box center [1467, 767] width 65 height 25
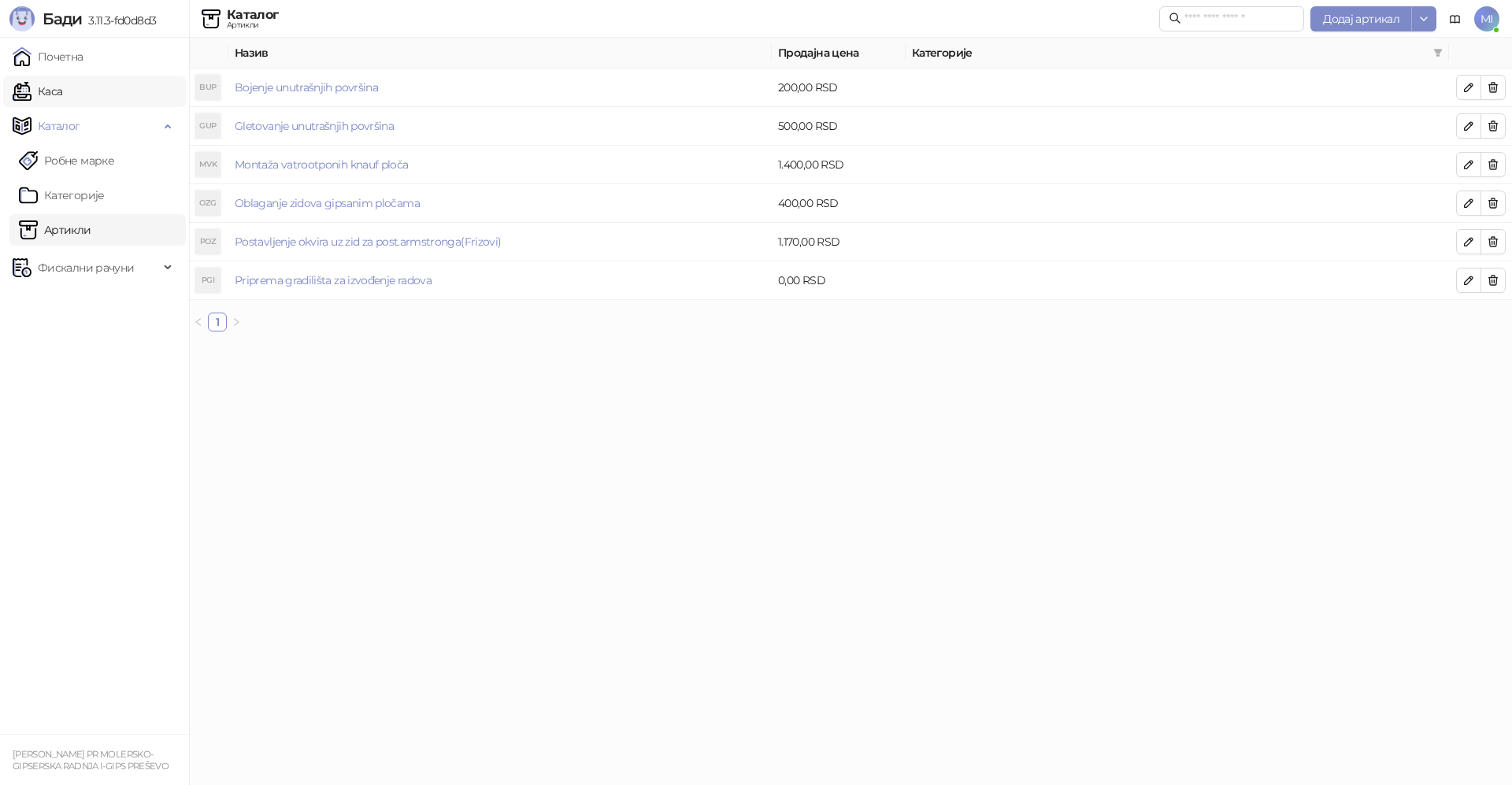
click at [63, 98] on link "Каса" at bounding box center [38, 91] width 50 height 32
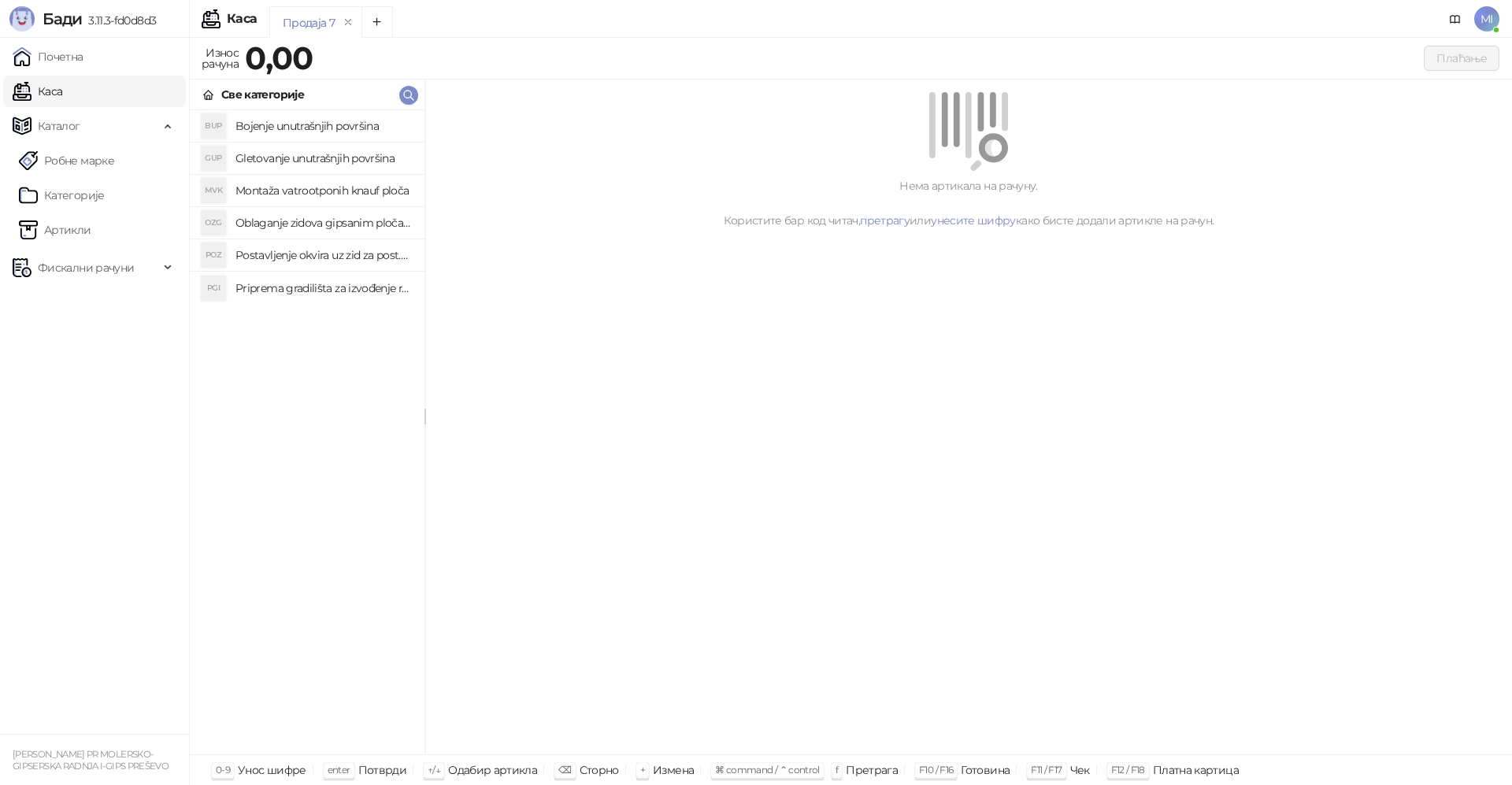
click at [293, 193] on h4 "Montaža vatrootponih knauf ploča" at bounding box center [323, 190] width 176 height 25
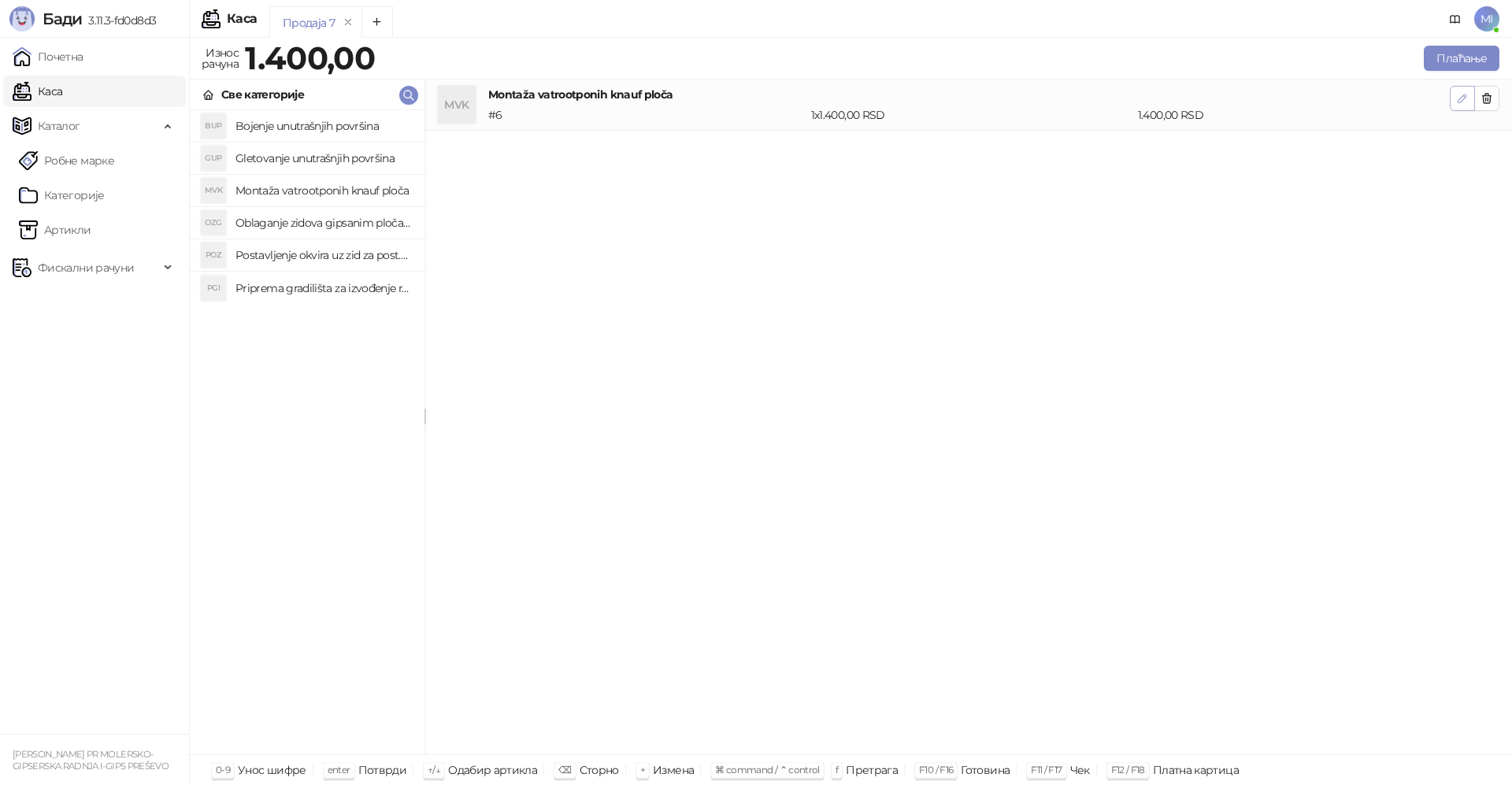
click at [1459, 95] on icon "button" at bounding box center [1462, 98] width 13 height 13
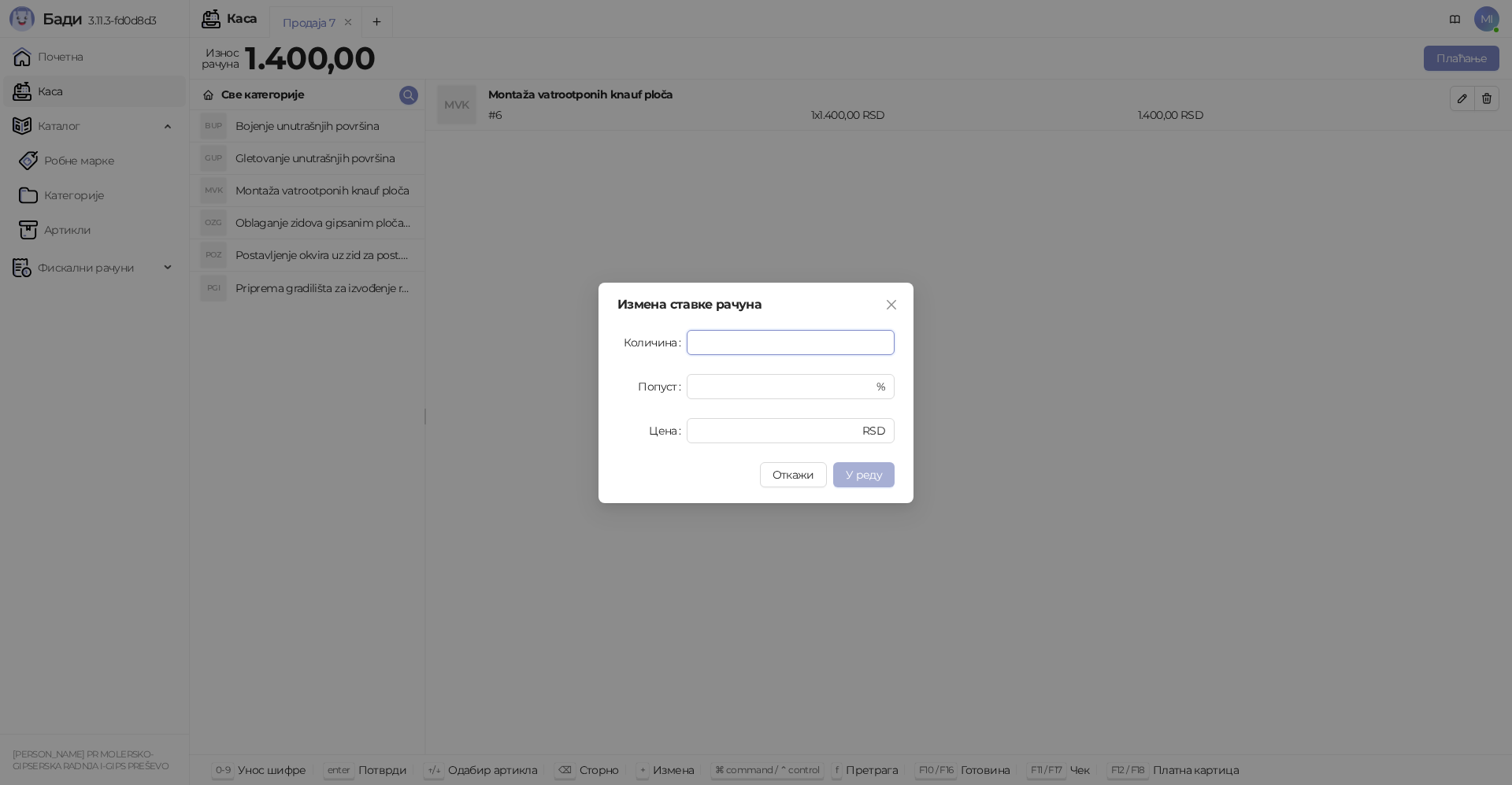
type input "***"
click at [857, 476] on span "У реду" at bounding box center [865, 474] width 37 height 14
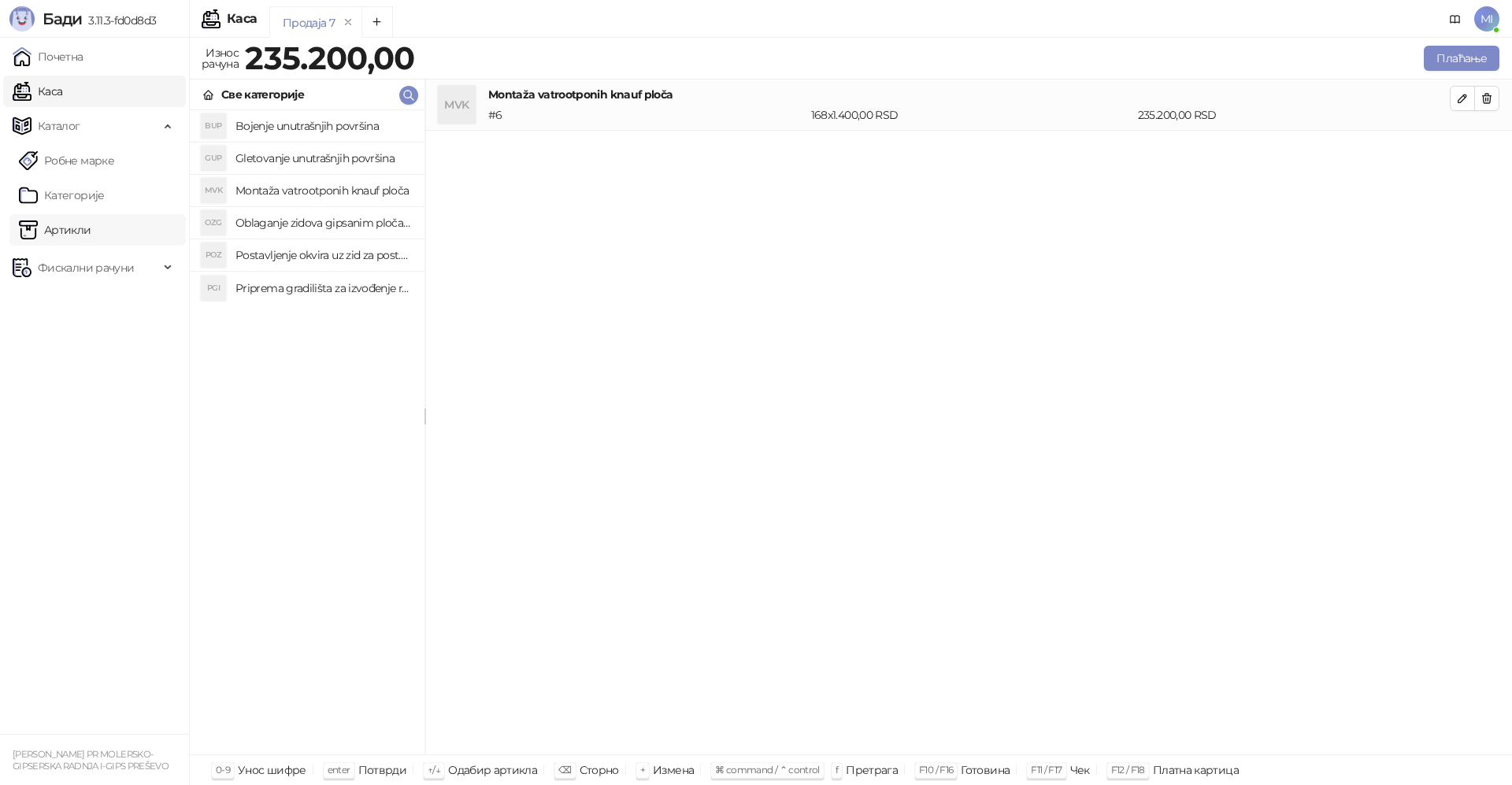
click at [91, 230] on link "Артикли" at bounding box center [55, 230] width 72 height 32
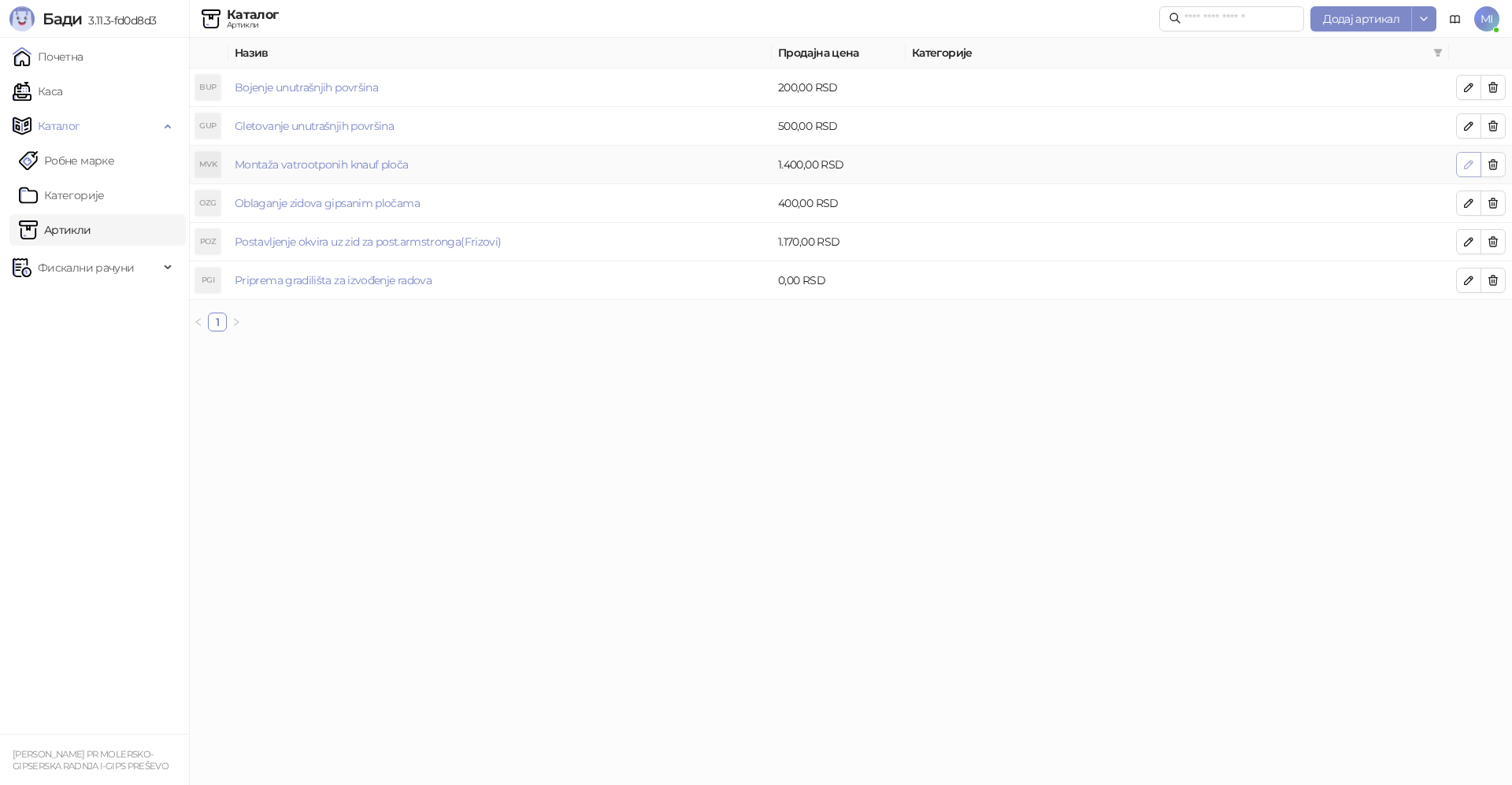
click at [1470, 166] on icon "button" at bounding box center [1469, 165] width 13 height 13
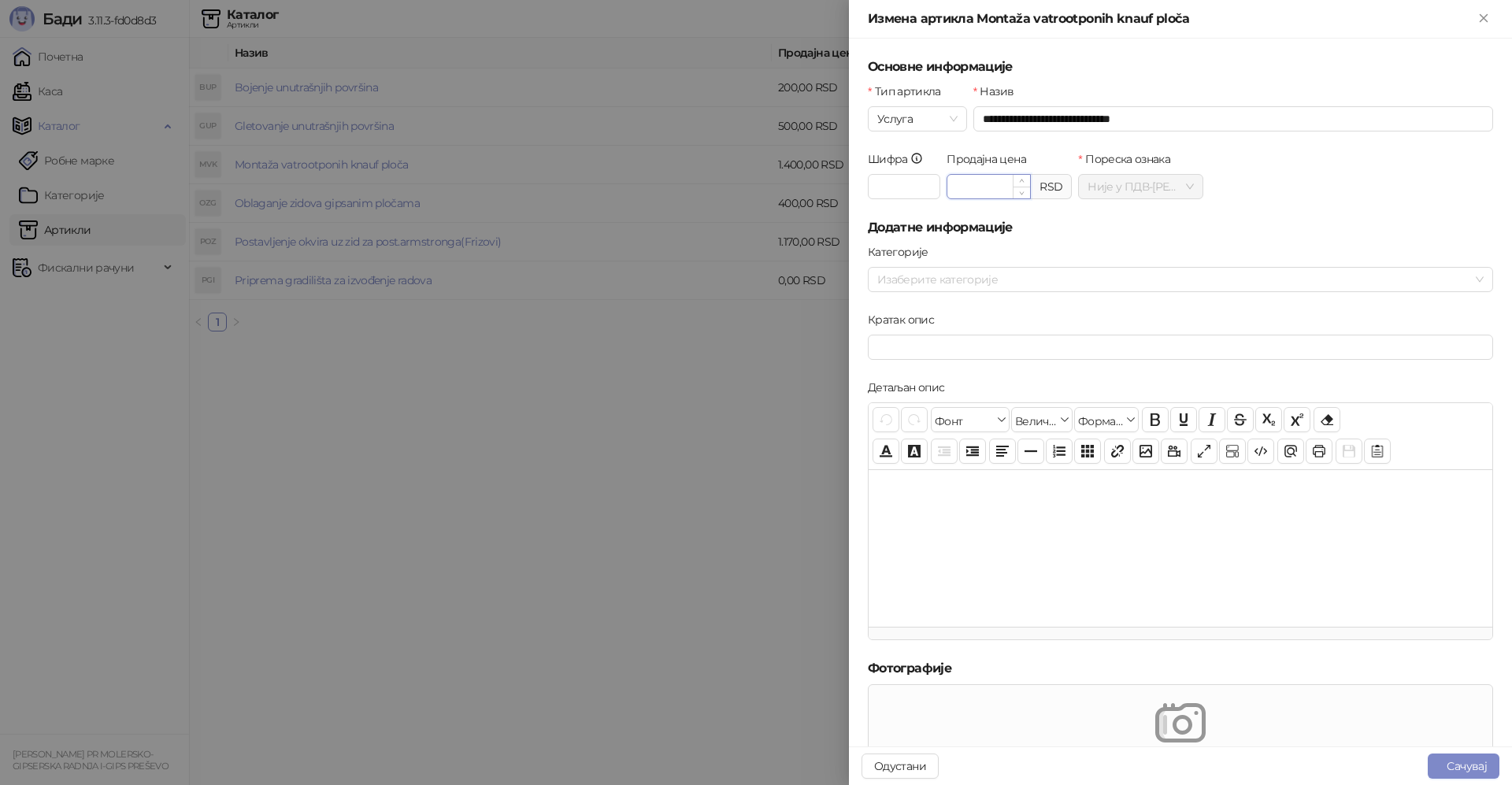
click at [974, 186] on input "*******" at bounding box center [989, 187] width 83 height 24
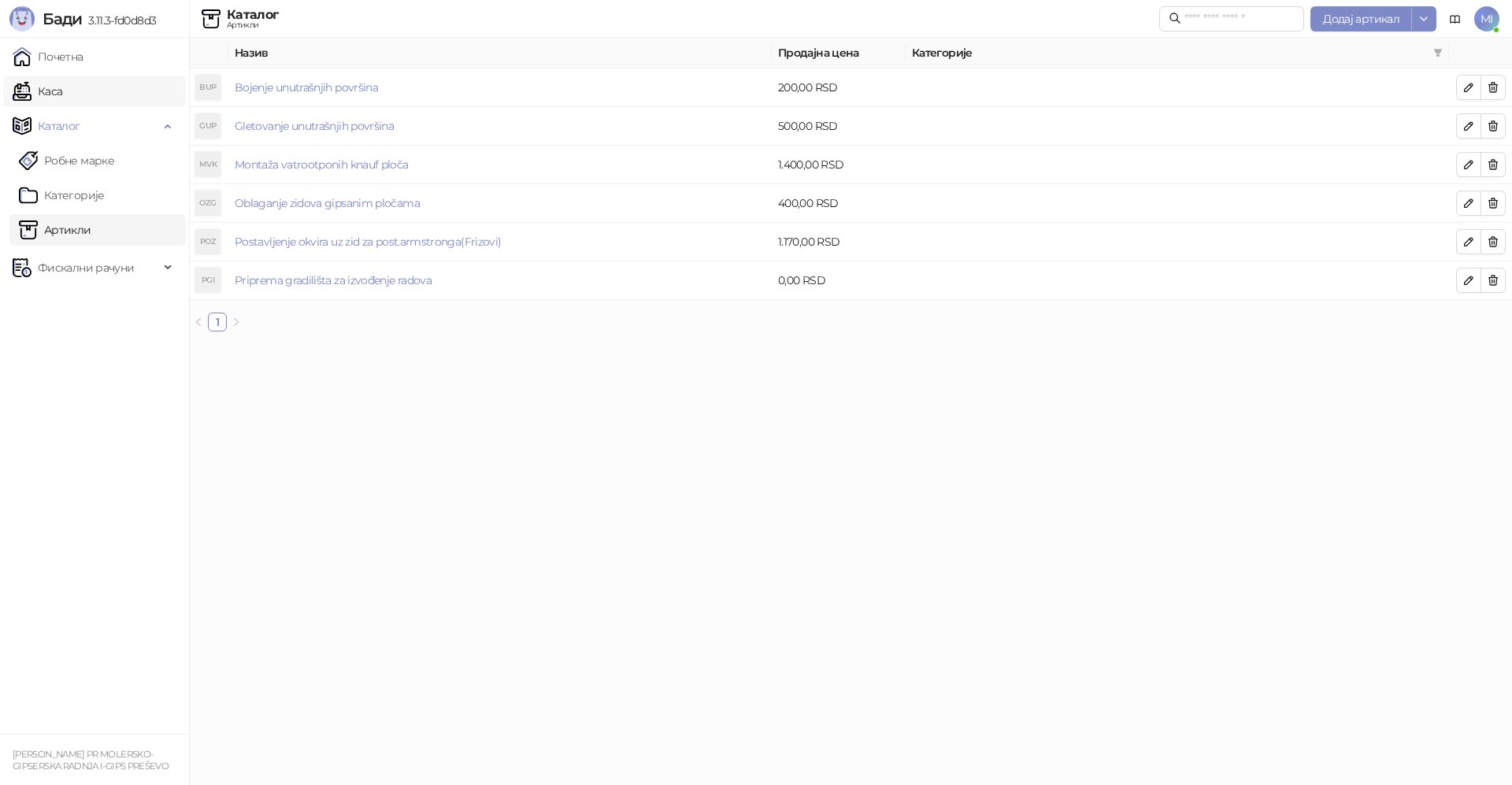
click at [63, 89] on link "Каса" at bounding box center [38, 91] width 50 height 32
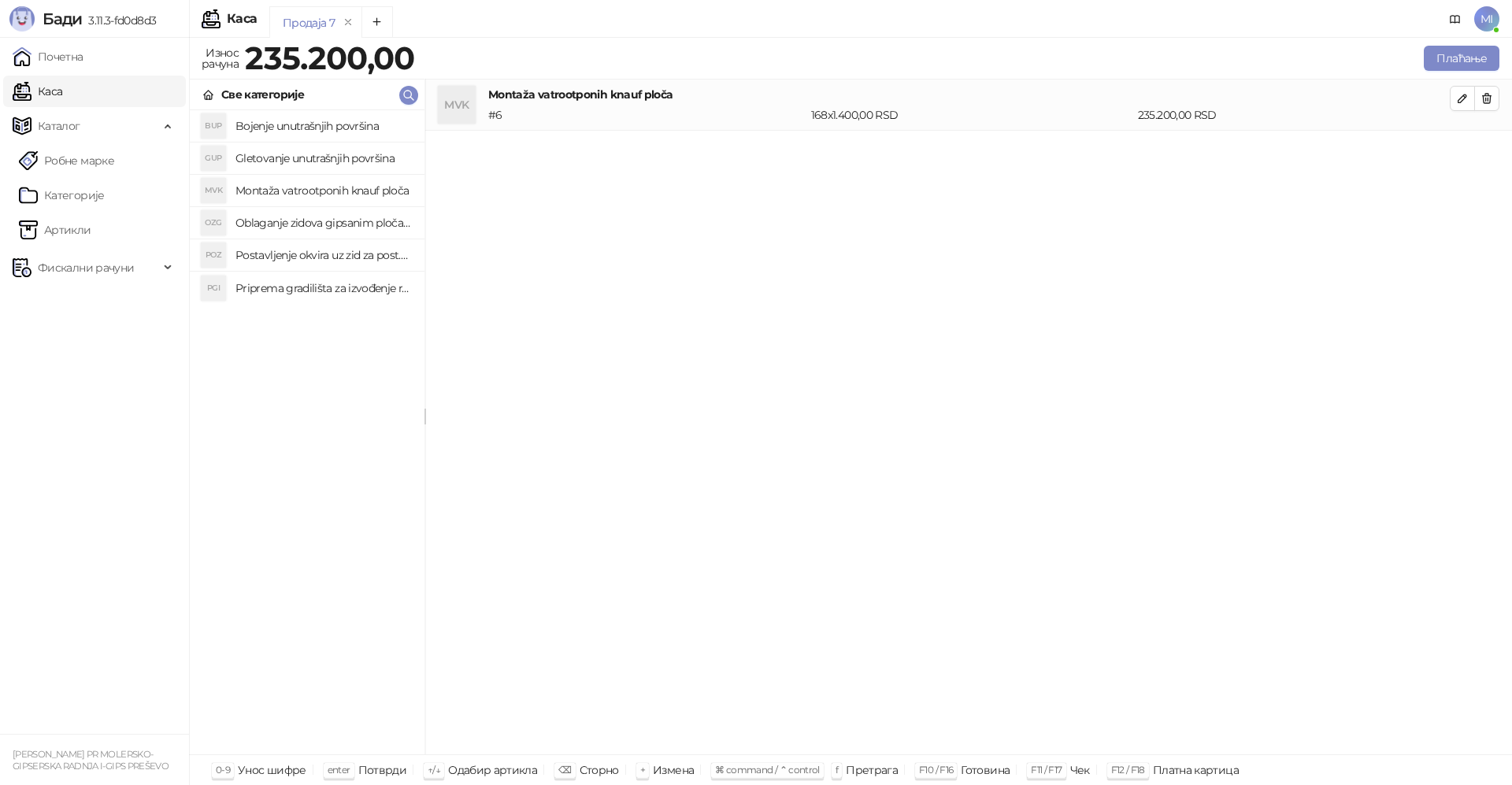
click at [261, 260] on h4 "Postavljenje okvira uz zid za post.armstronga(Frizovi)" at bounding box center [323, 255] width 176 height 25
click at [1464, 157] on span "button" at bounding box center [1462, 149] width 13 height 15
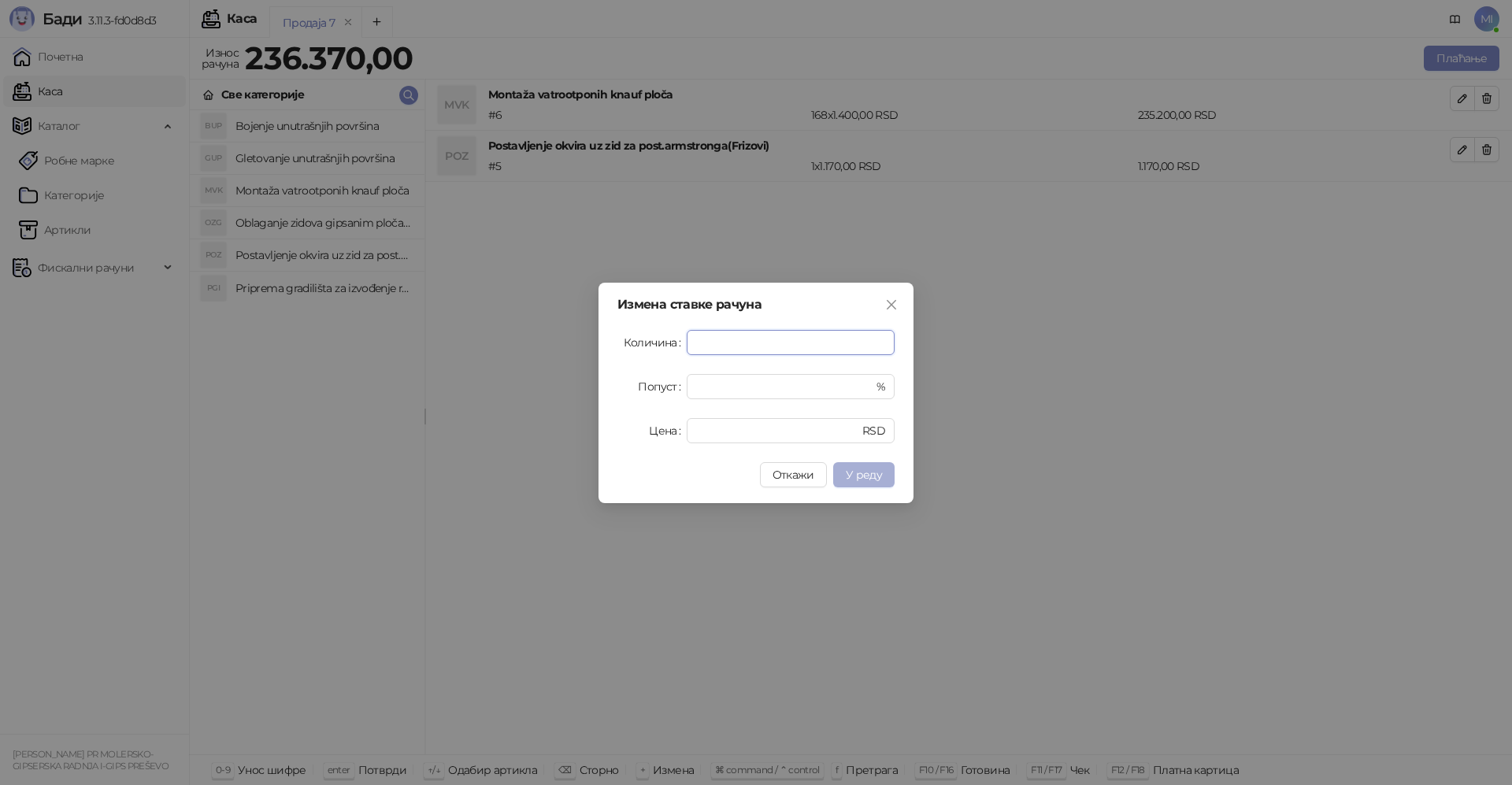
type input "***"
click at [853, 479] on span "У реду" at bounding box center [865, 474] width 37 height 14
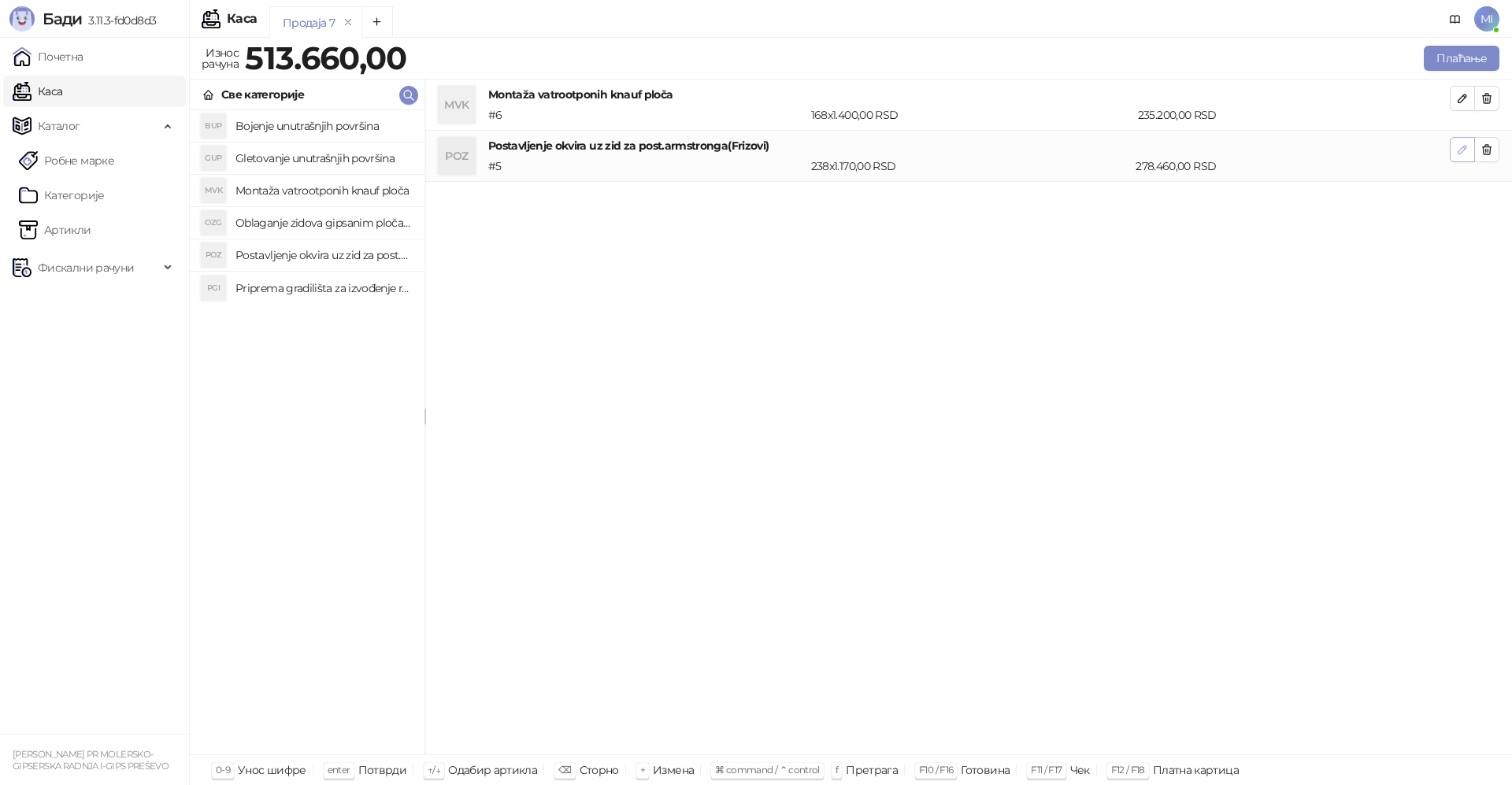
click at [1463, 150] on icon "button" at bounding box center [1462, 149] width 13 height 13
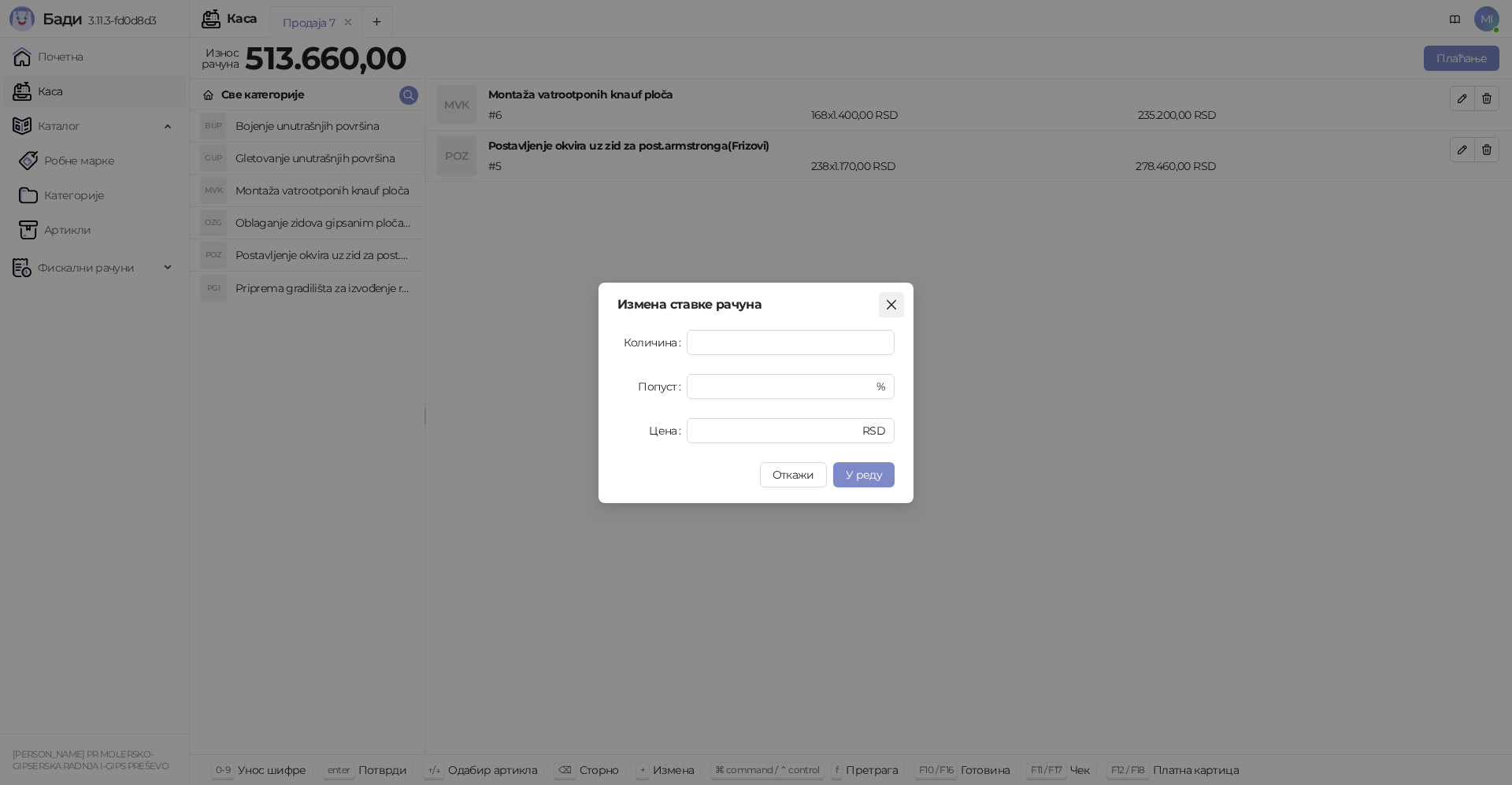
click at [894, 310] on icon "close" at bounding box center [891, 304] width 13 height 13
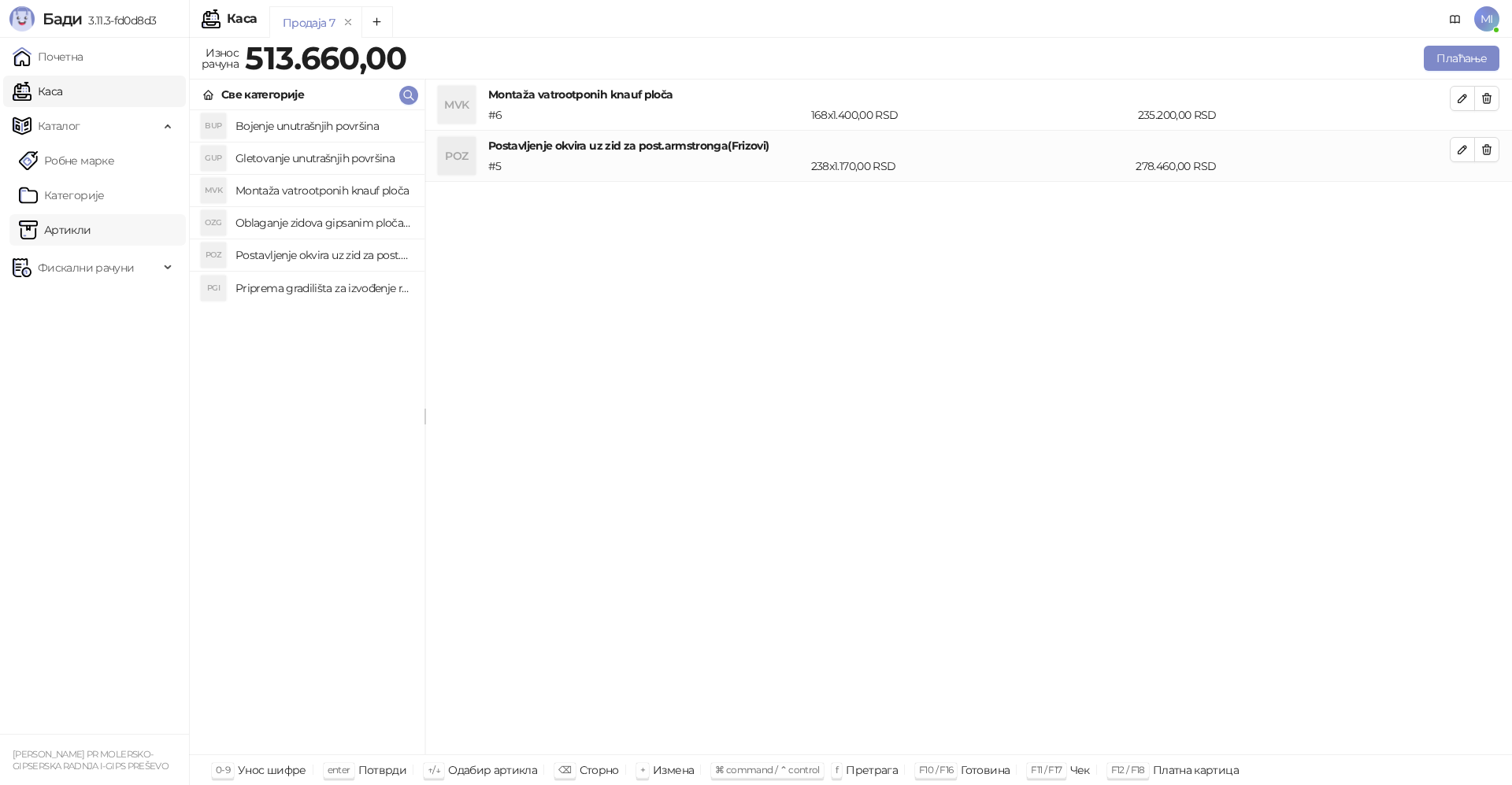
click at [91, 235] on link "Артикли" at bounding box center [55, 230] width 72 height 32
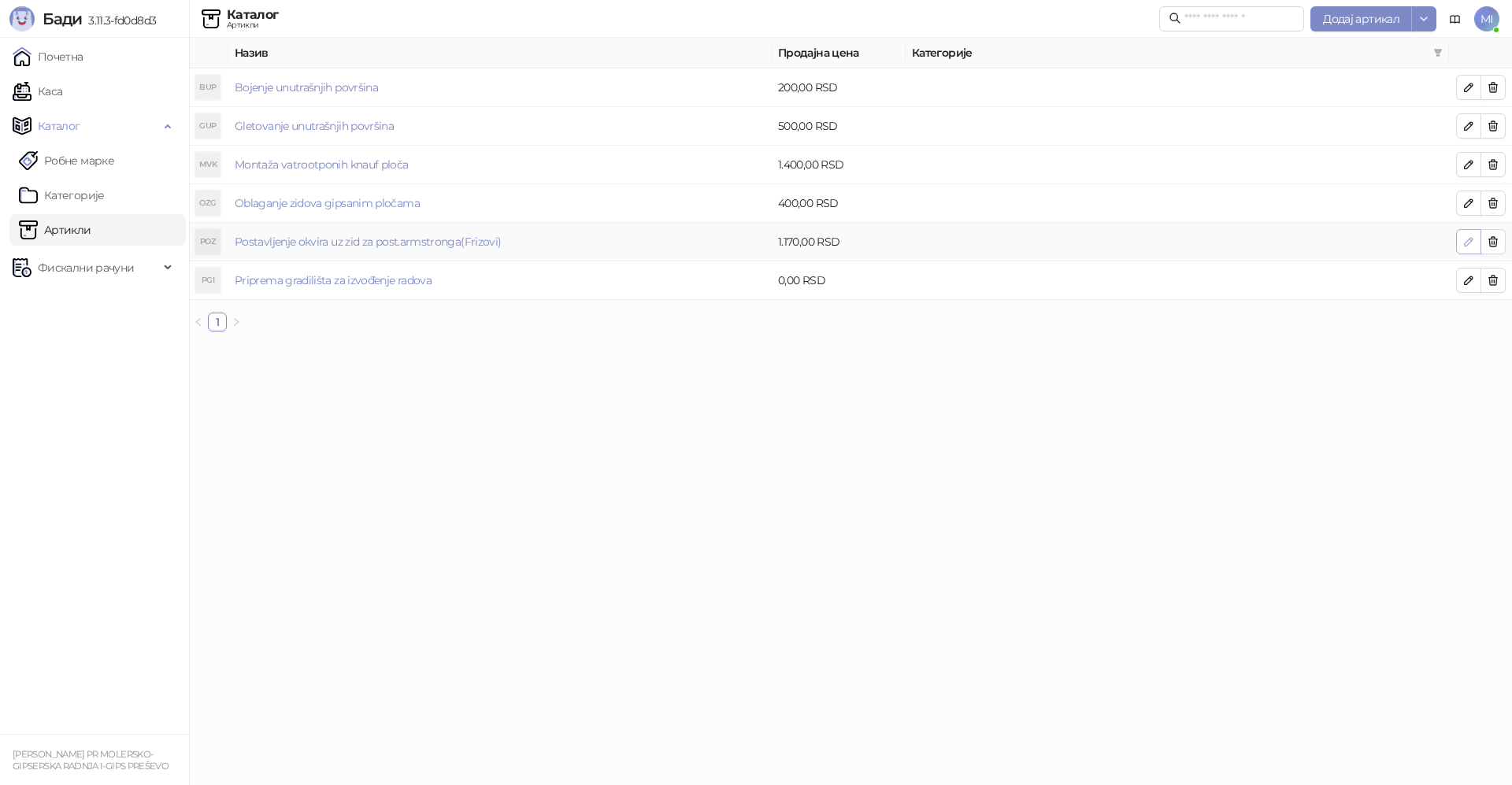
click at [1477, 242] on button "button" at bounding box center [1469, 241] width 25 height 25
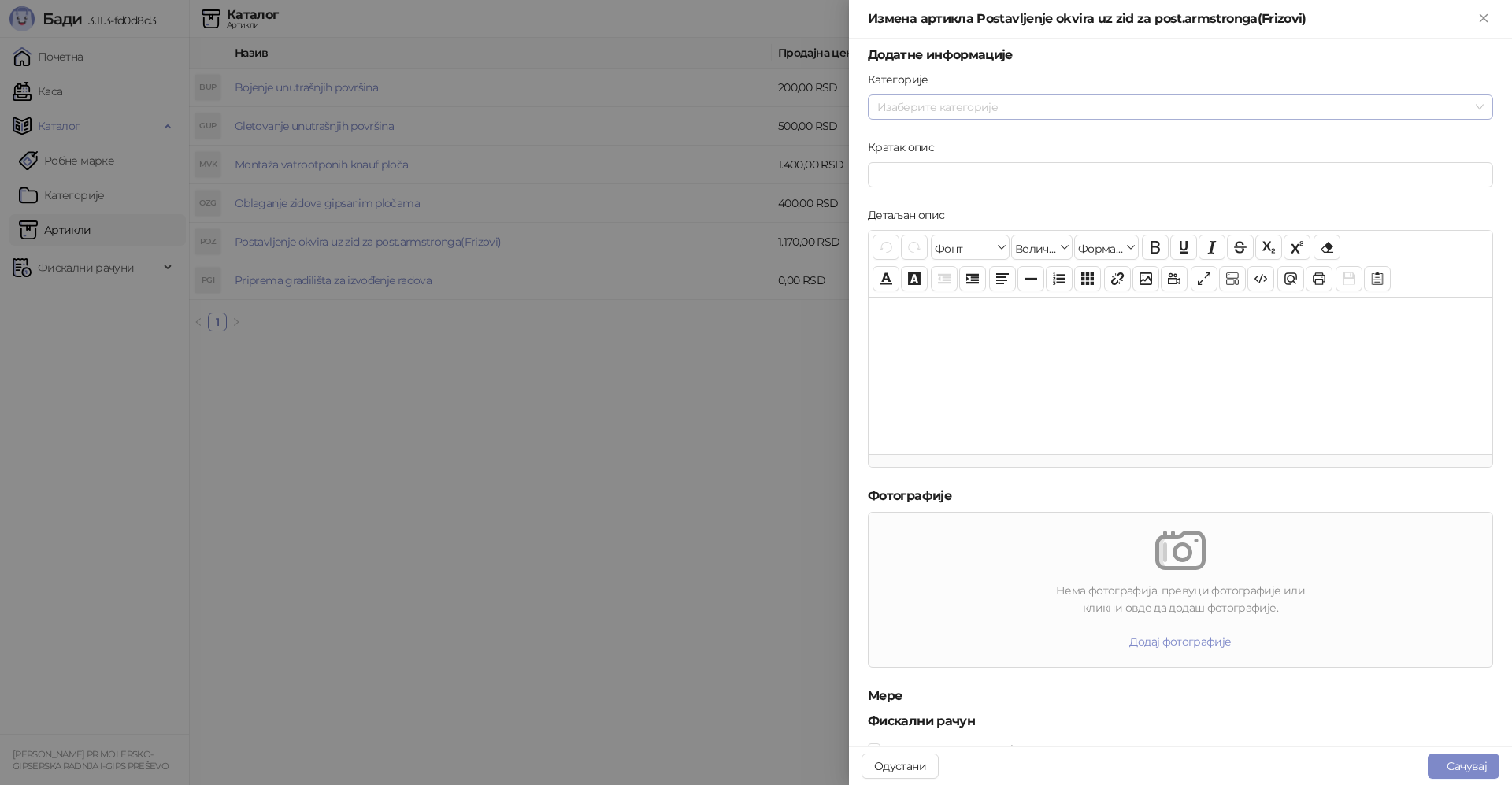
scroll to position [226, 0]
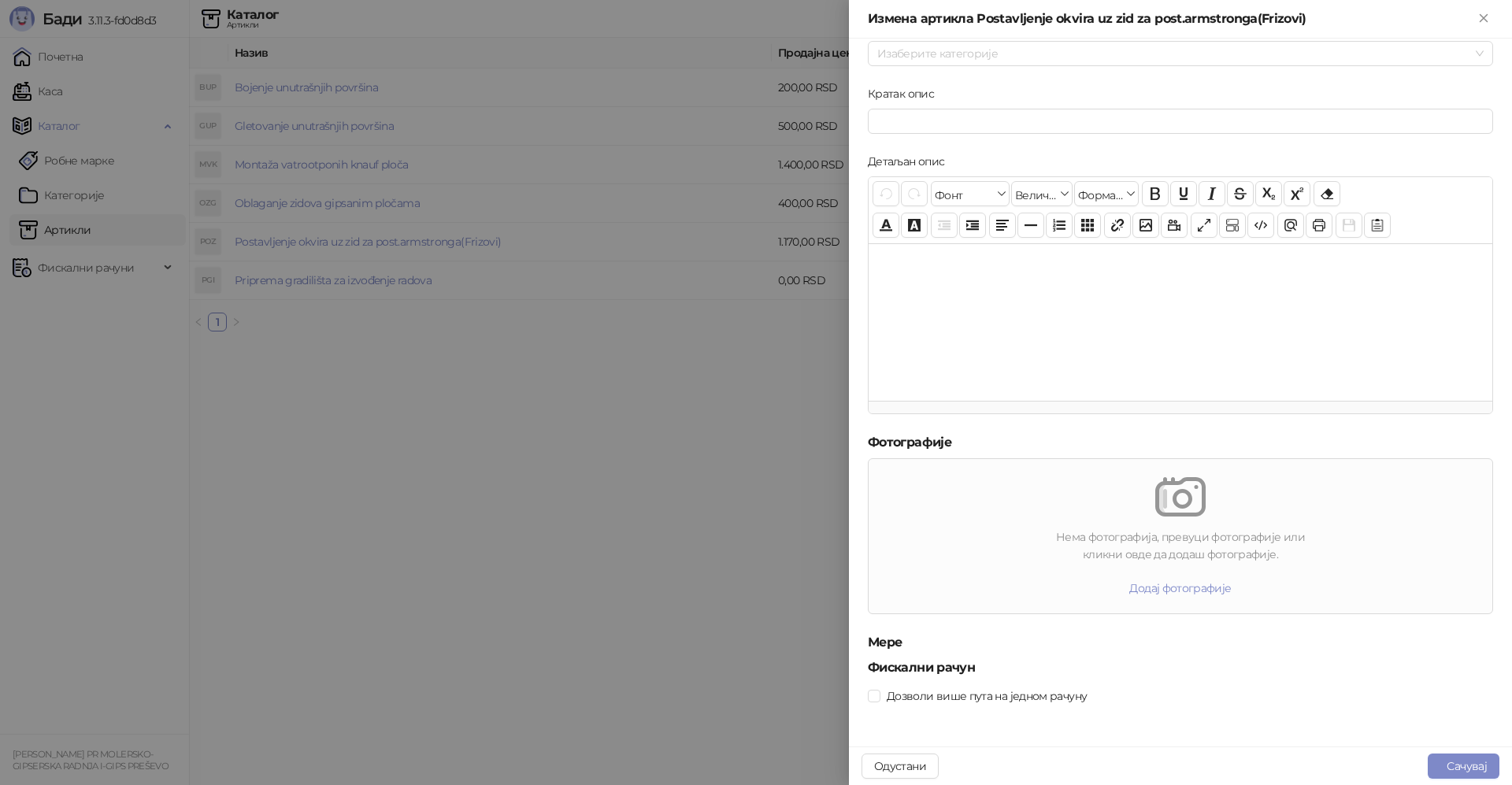
click at [879, 643] on h5 "Мере" at bounding box center [1180, 643] width 625 height 19
click at [879, 645] on h5 "Мере" at bounding box center [1180, 643] width 625 height 19
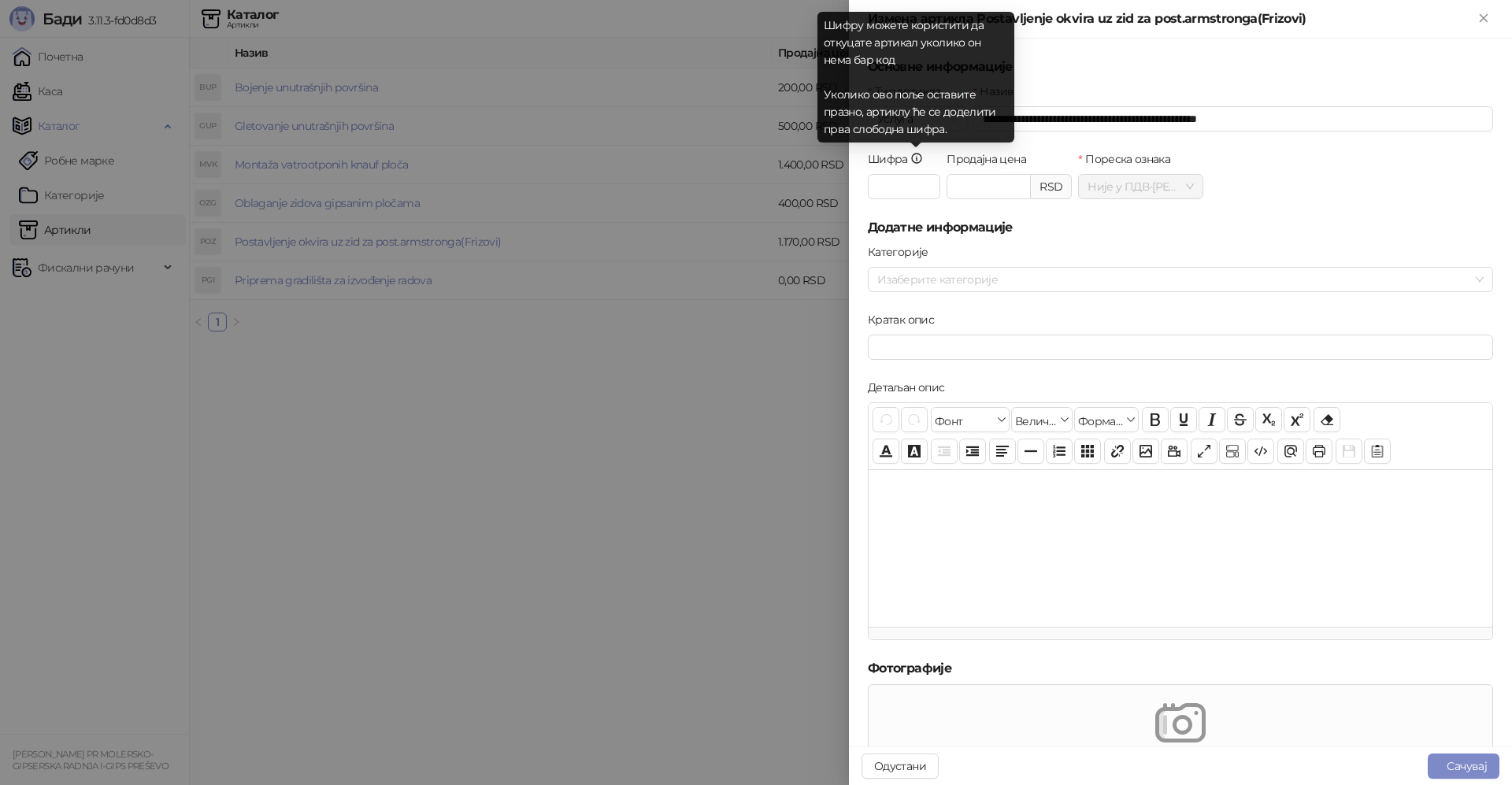
click at [916, 155] on icon at bounding box center [917, 158] width 13 height 13
click at [916, 174] on input "*" at bounding box center [903, 187] width 72 height 25
click at [916, 155] on icon at bounding box center [917, 158] width 13 height 13
click at [916, 174] on input "*" at bounding box center [903, 187] width 72 height 25
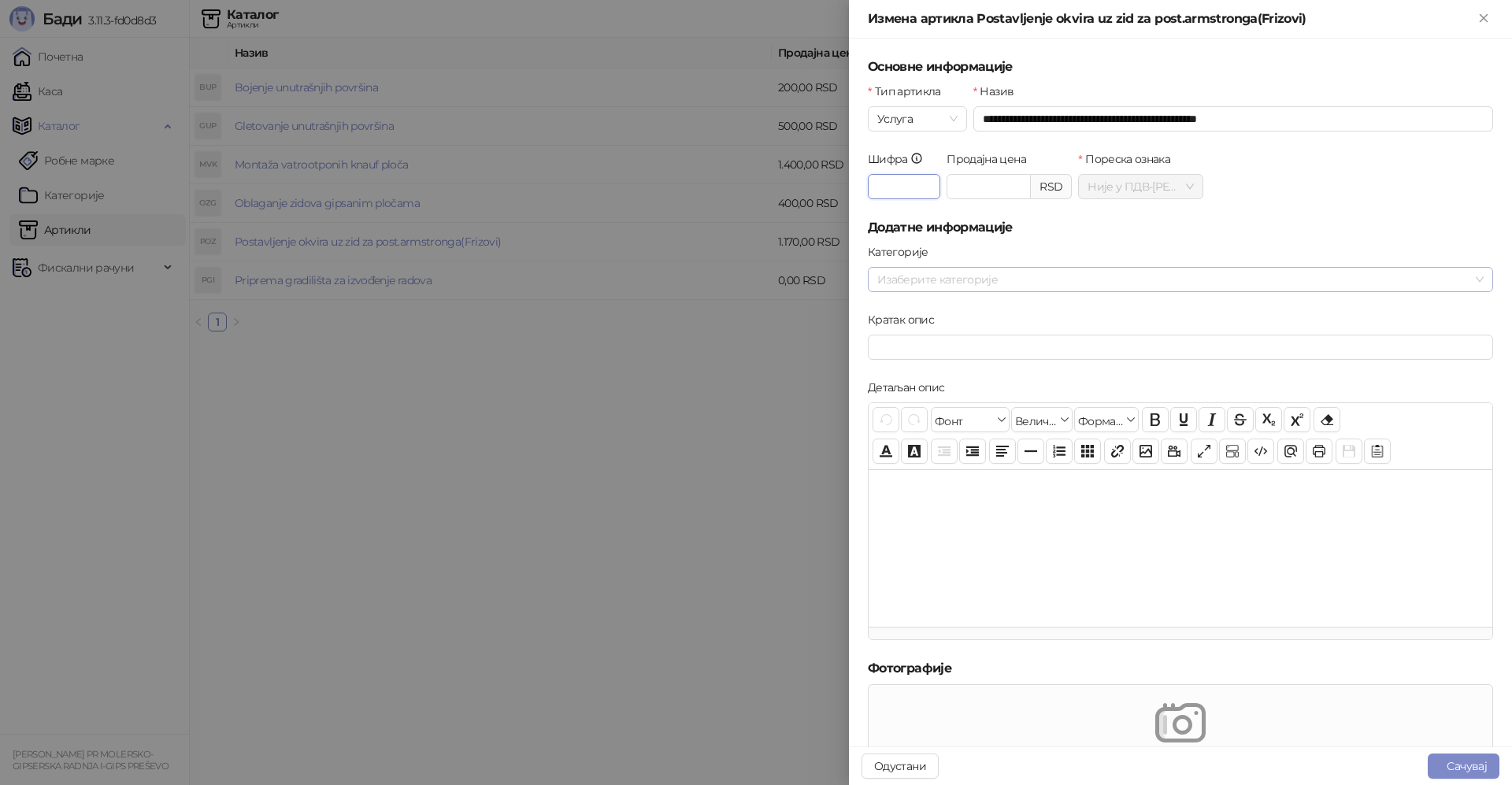
click at [1071, 280] on div at bounding box center [1172, 279] width 602 height 22
click at [1216, 597] on div at bounding box center [1180, 548] width 624 height 158
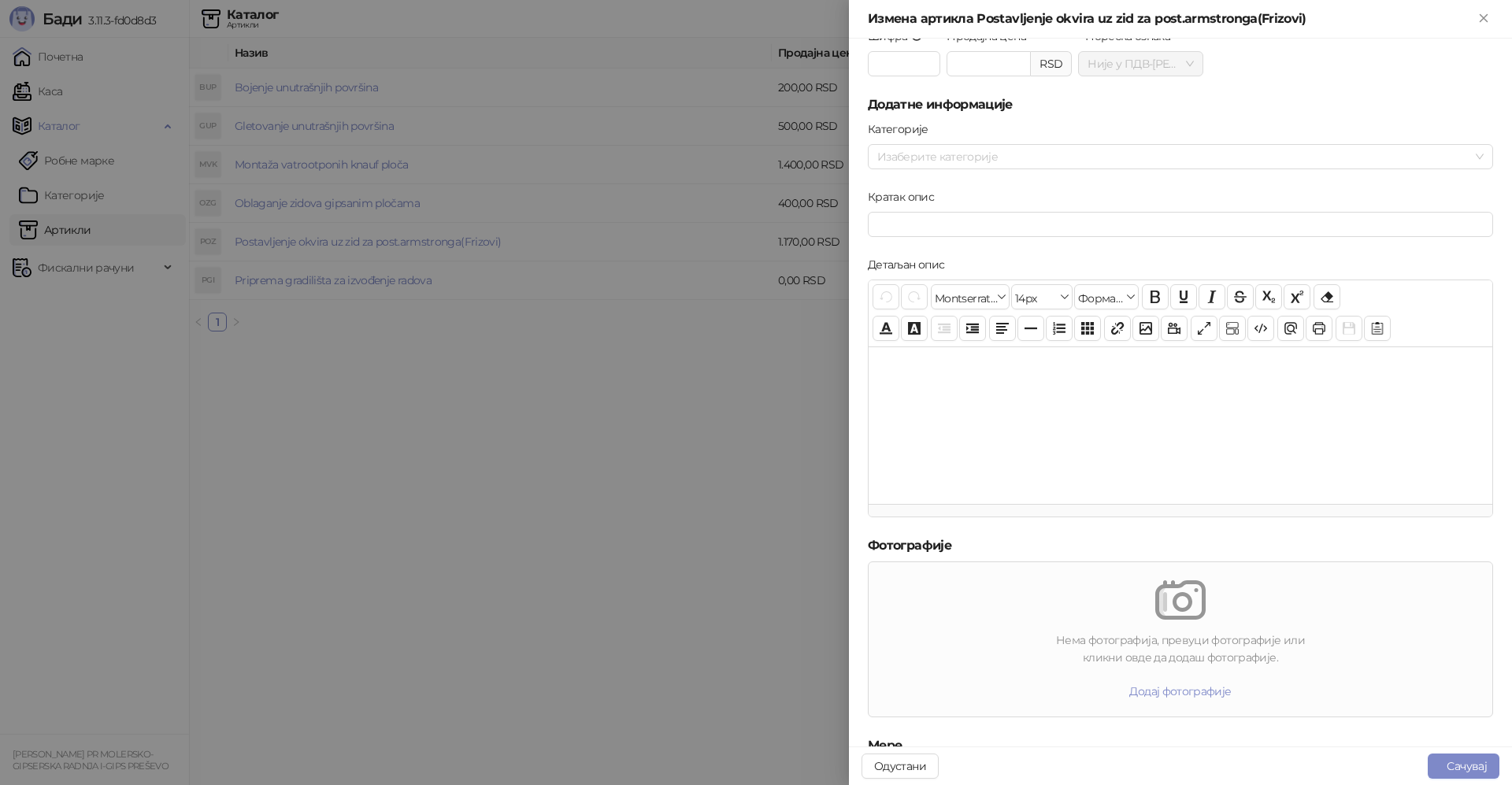
scroll to position [226, 0]
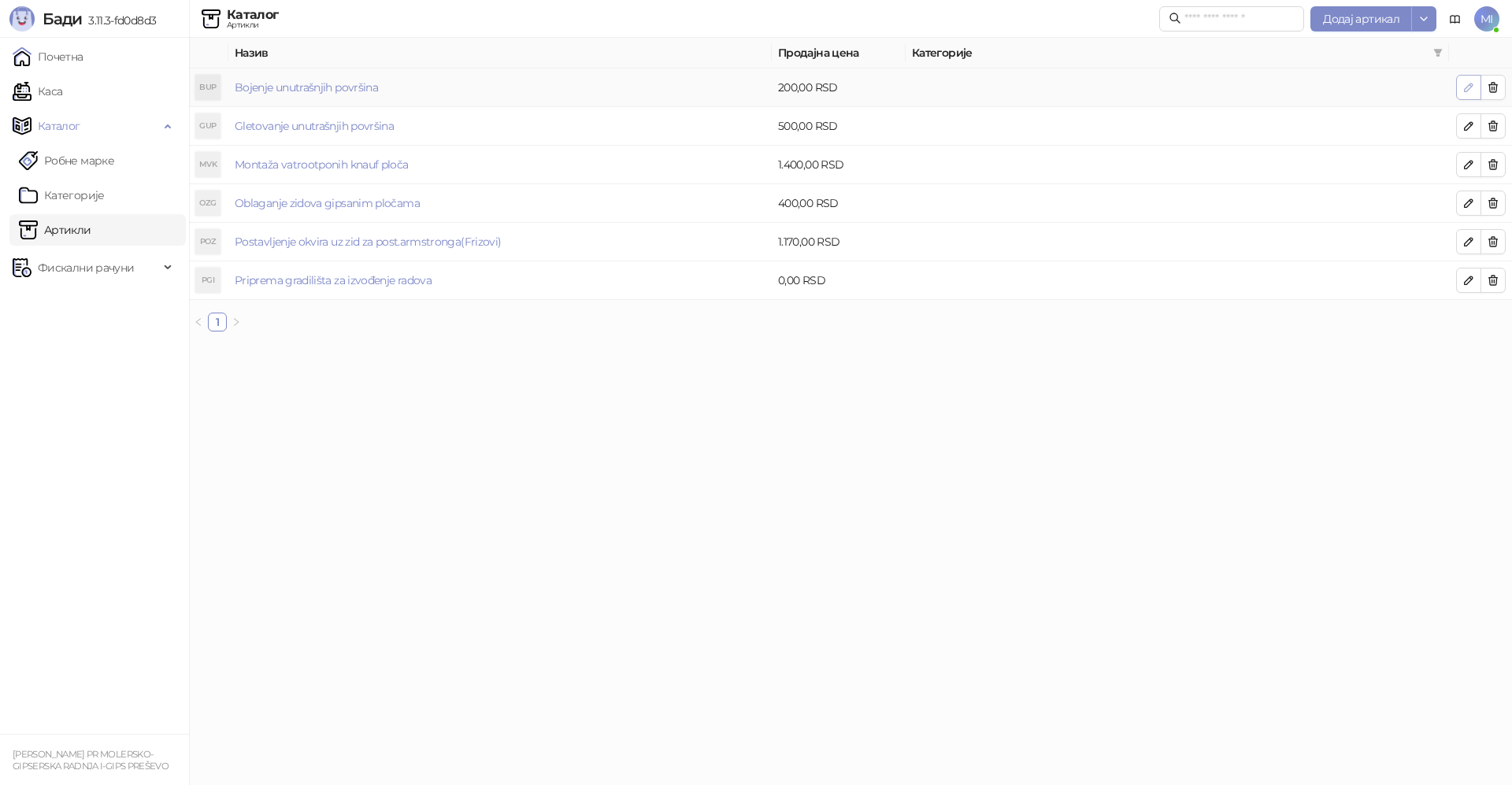
click at [1473, 91] on icon "button" at bounding box center [1469, 87] width 13 height 13
click at [1470, 248] on span "button" at bounding box center [1469, 241] width 13 height 15
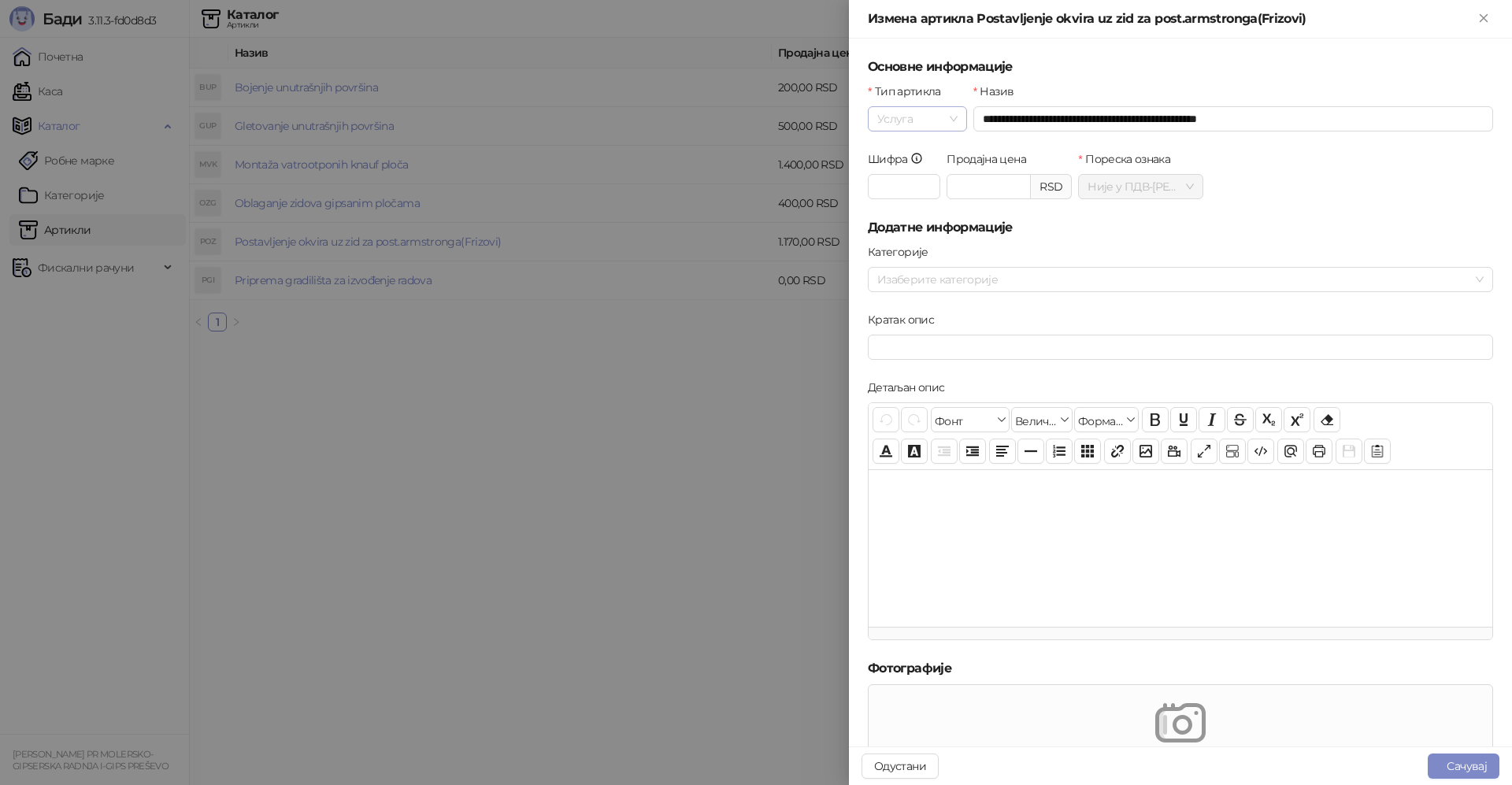
click at [952, 115] on span "Услуга" at bounding box center [918, 118] width 81 height 24
click at [929, 143] on div "Физички" at bounding box center [917, 150] width 72 height 17
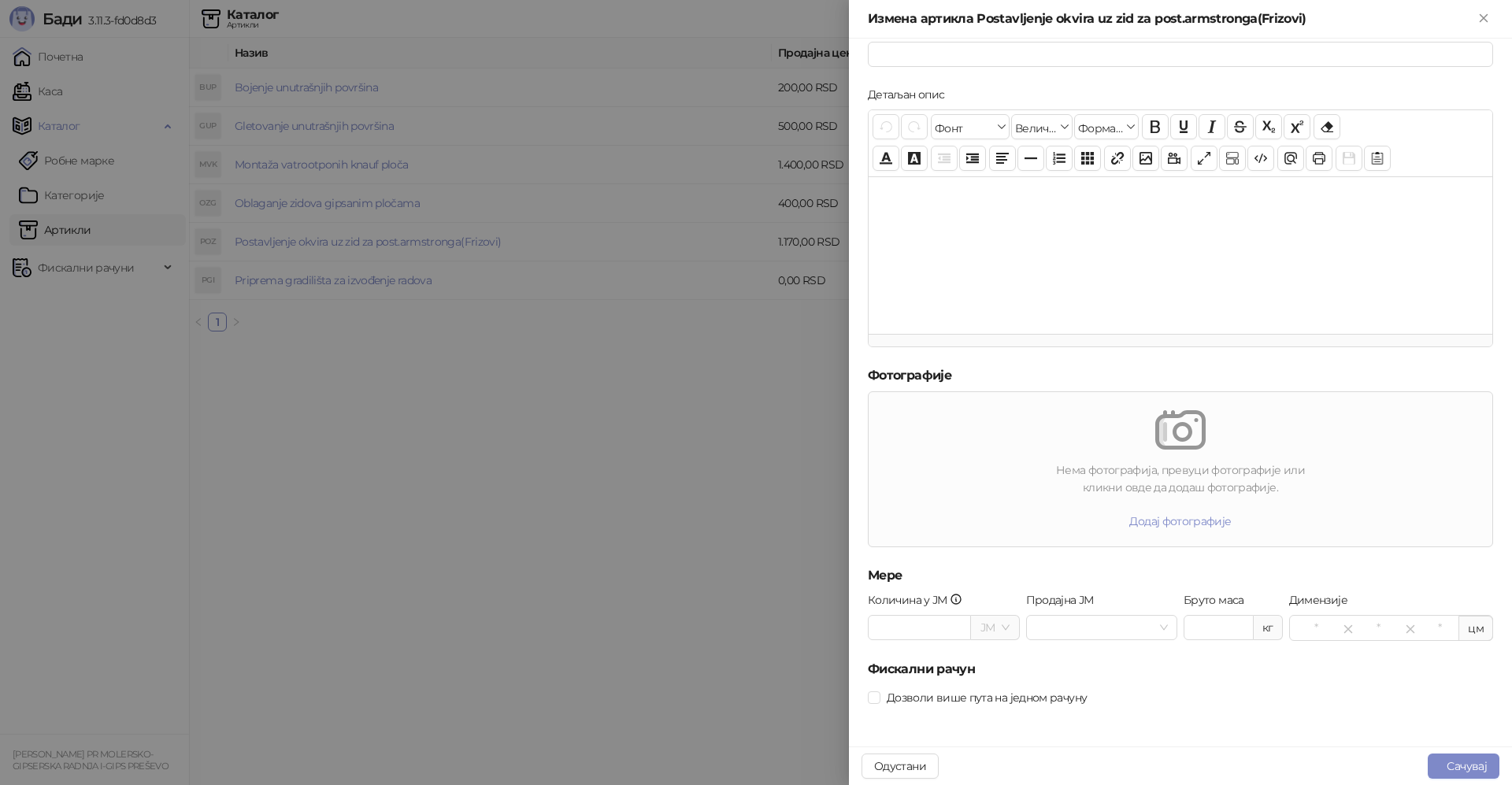
scroll to position [293, 0]
click at [999, 623] on span at bounding box center [995, 627] width 29 height 24
click at [991, 657] on div "M2" at bounding box center [993, 659] width 26 height 17
click at [1162, 632] on div at bounding box center [1102, 627] width 152 height 25
click at [1125, 651] on div "M2" at bounding box center [1096, 659] width 123 height 17
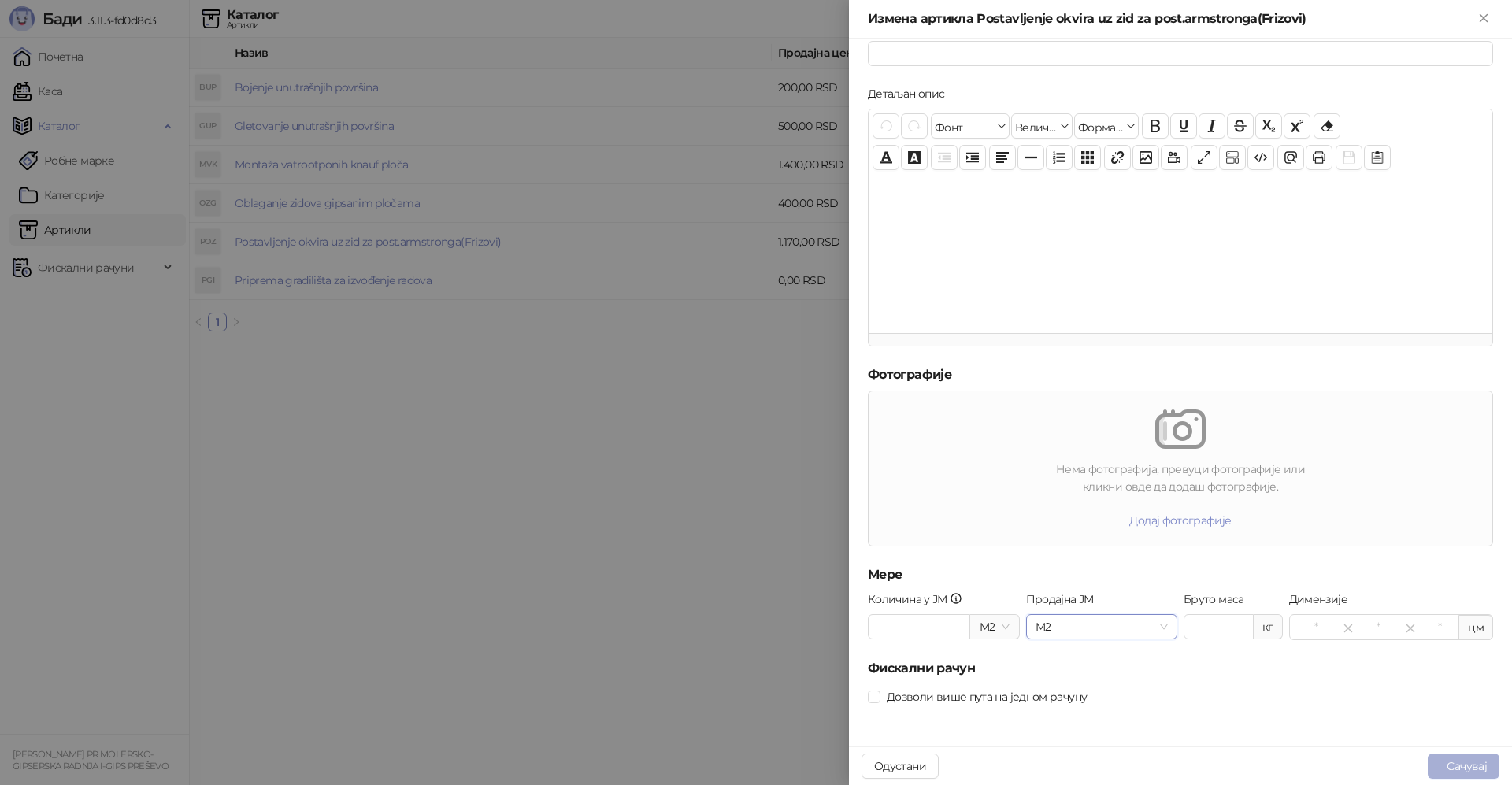
click at [1456, 767] on button "Сачувај" at bounding box center [1464, 767] width 72 height 25
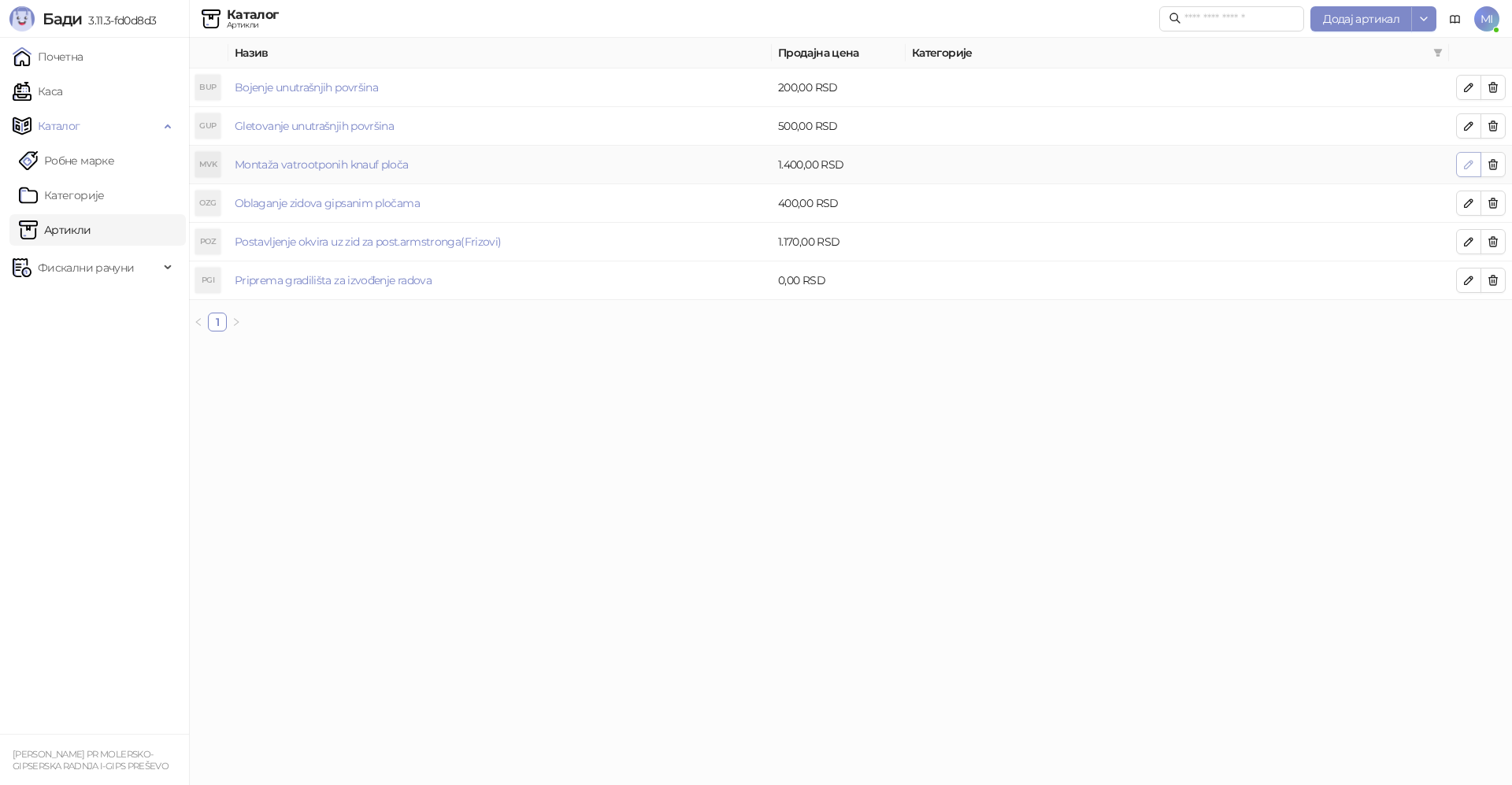
click at [1468, 167] on icon "button" at bounding box center [1469, 165] width 13 height 13
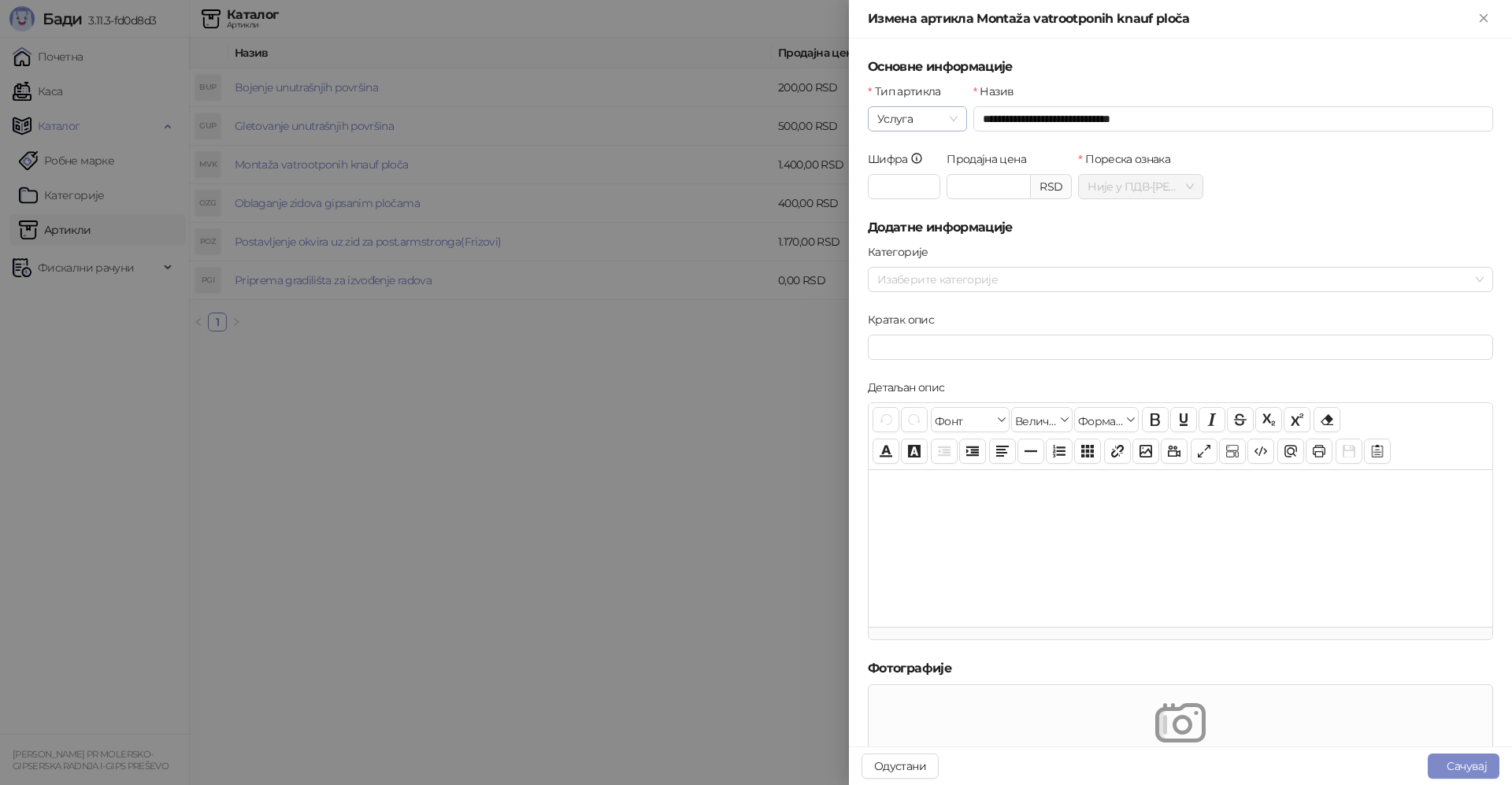
click at [923, 119] on span "Услуга" at bounding box center [918, 118] width 81 height 24
click at [915, 144] on div "Физички" at bounding box center [917, 150] width 72 height 17
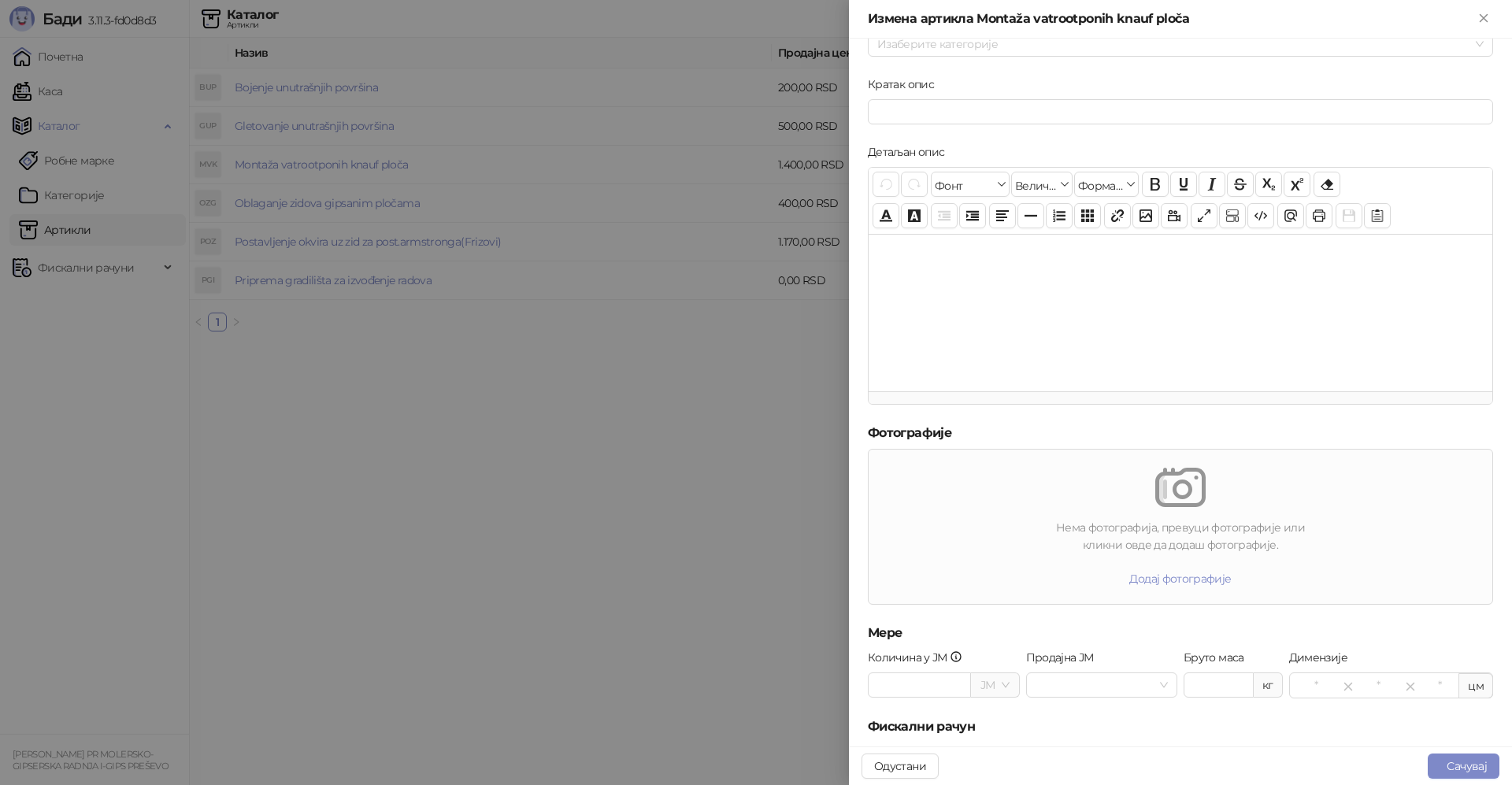
scroll to position [293, 0]
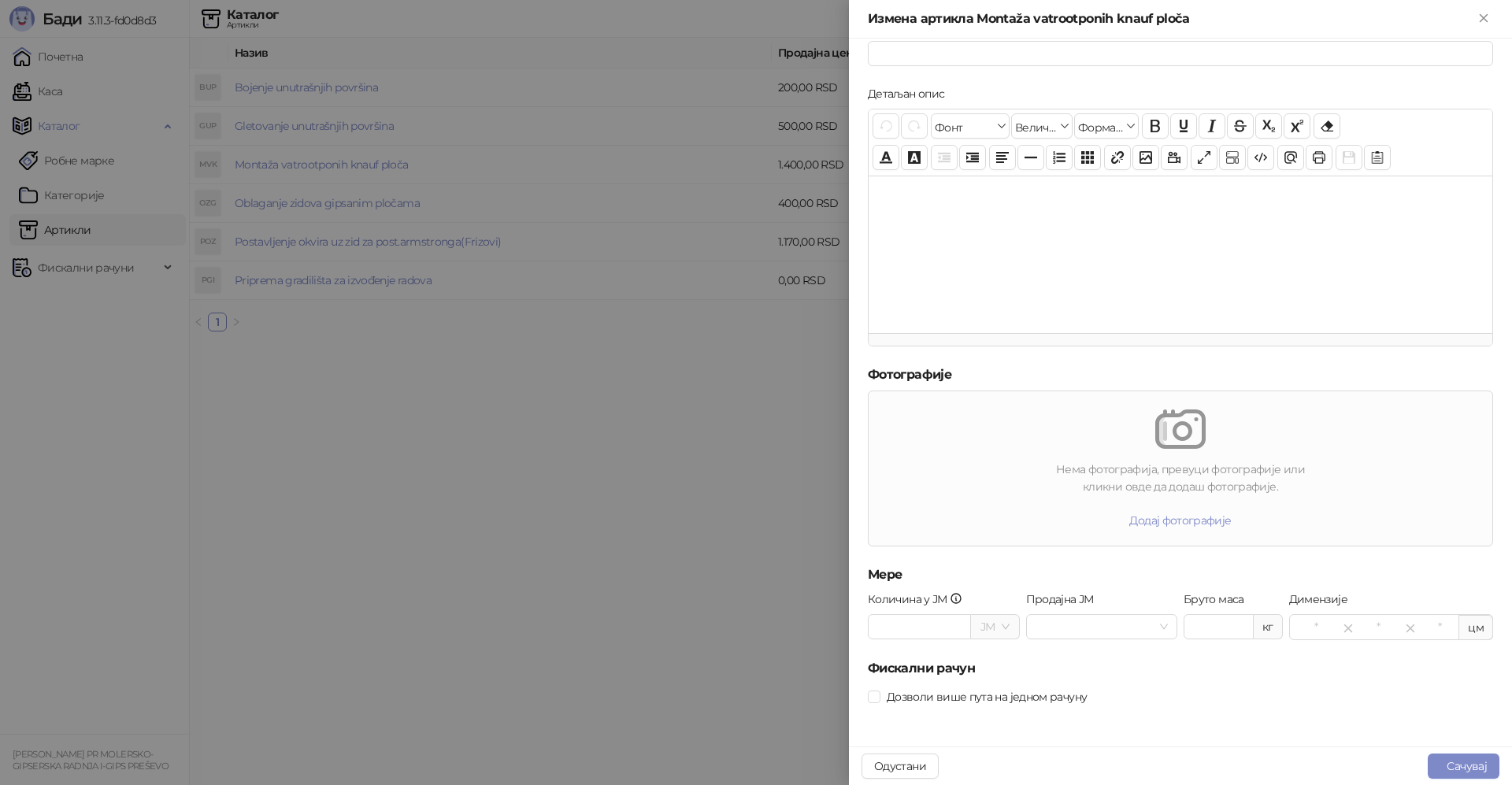
click at [996, 635] on span at bounding box center [995, 627] width 29 height 24
click at [992, 662] on div "M2" at bounding box center [993, 659] width 26 height 17
click at [1157, 629] on span at bounding box center [1102, 627] width 133 height 24
click at [1129, 659] on div "M2" at bounding box center [1096, 659] width 123 height 17
click at [1446, 761] on button "Сачувај" at bounding box center [1464, 767] width 72 height 25
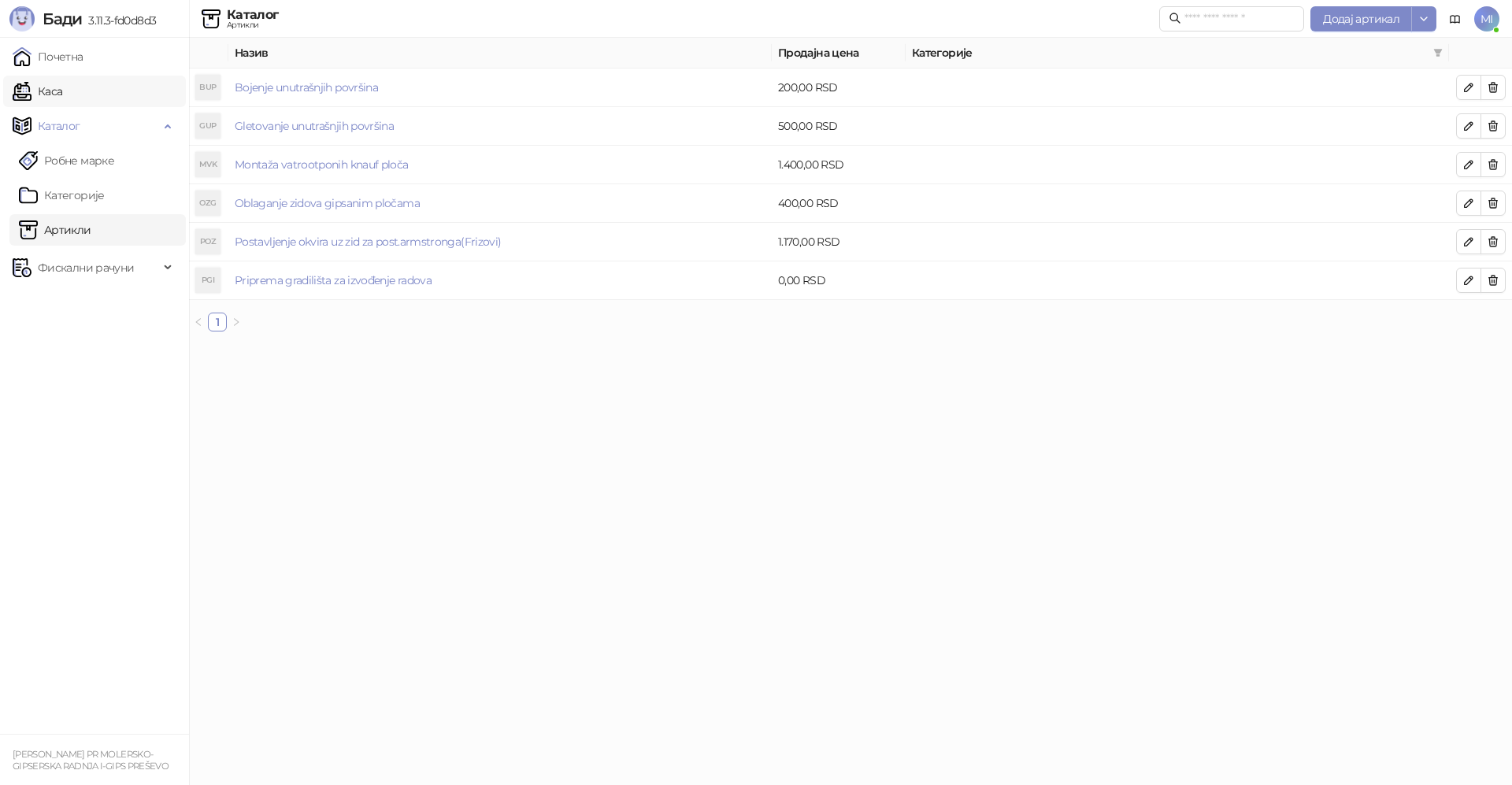
click at [63, 96] on link "Каса" at bounding box center [38, 91] width 50 height 32
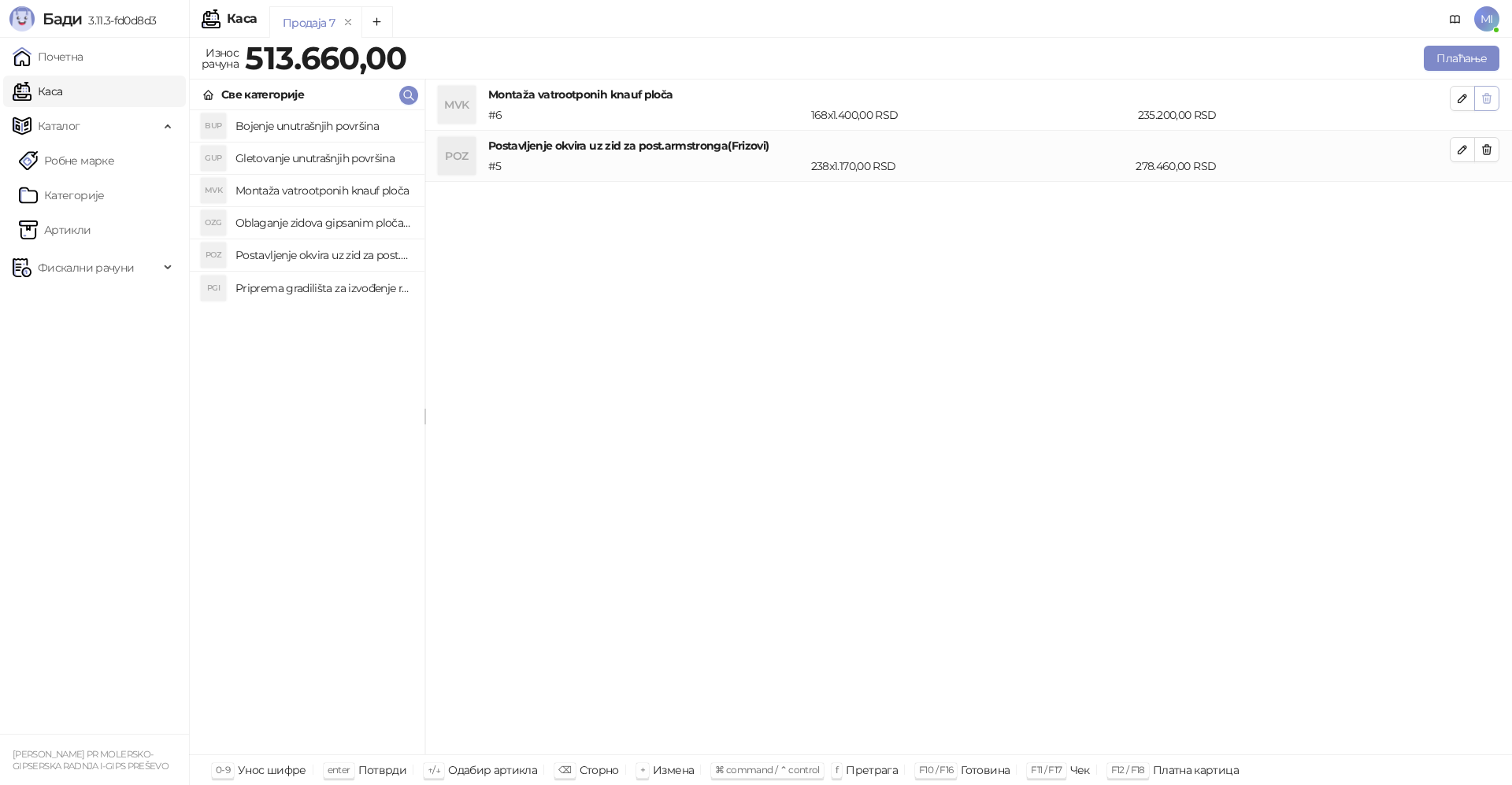
click at [1485, 96] on icon "button" at bounding box center [1487, 98] width 9 height 10
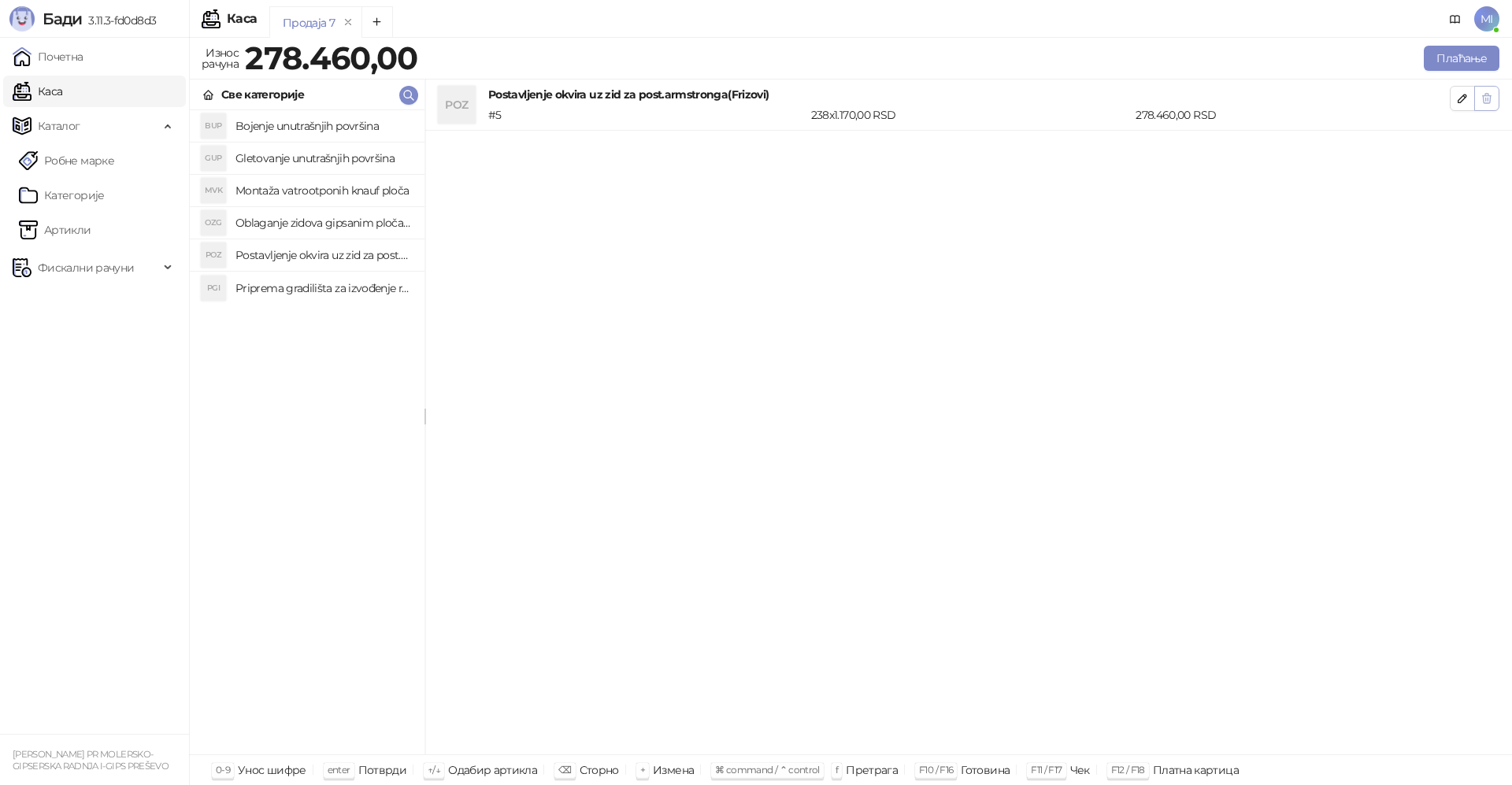
click at [1490, 98] on icon "button" at bounding box center [1487, 98] width 13 height 13
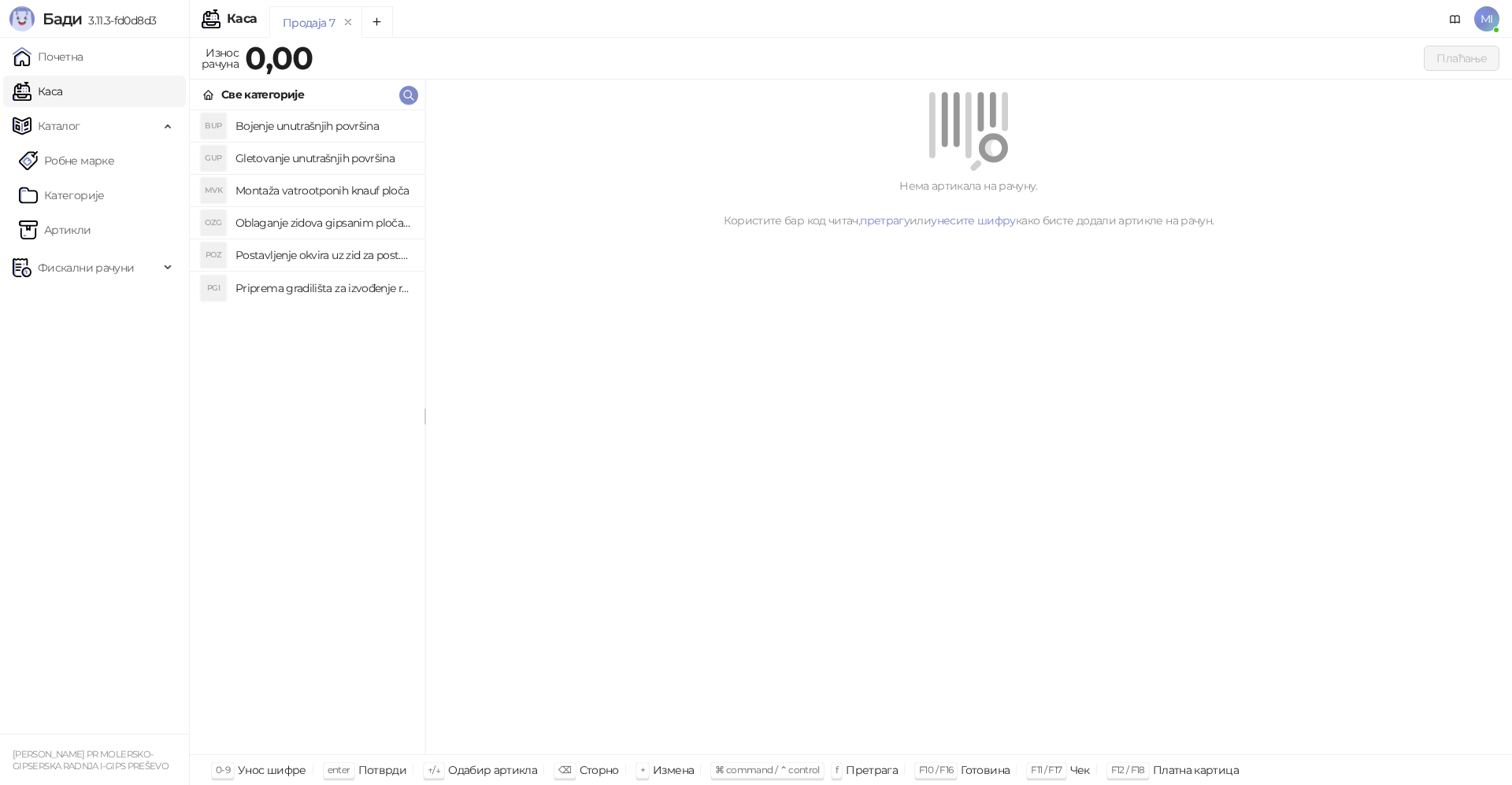
click at [283, 183] on h4 "Montaža vatrootponih knauf ploča" at bounding box center [323, 190] width 176 height 25
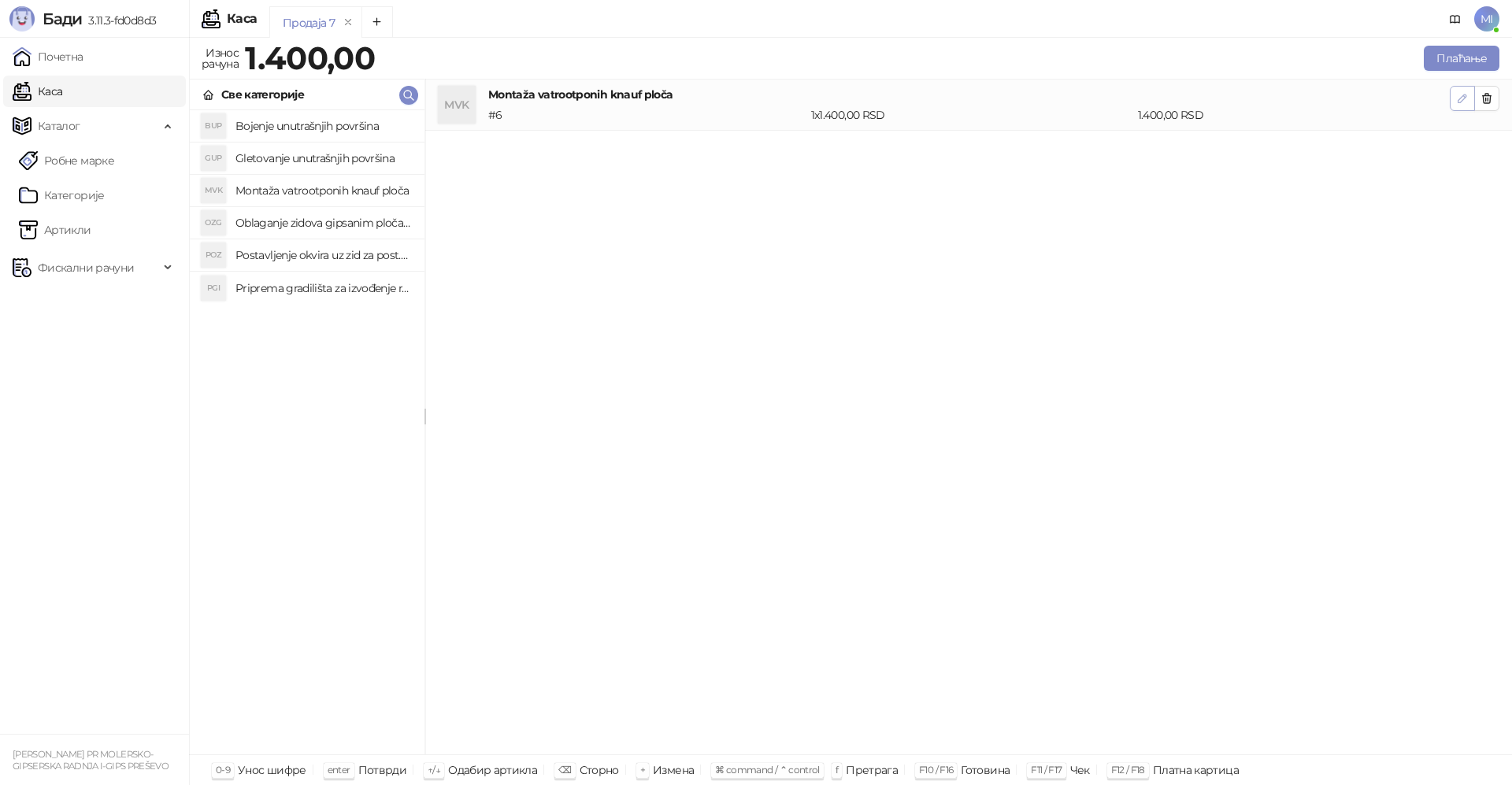
click at [1459, 102] on icon "button" at bounding box center [1463, 98] width 8 height 8
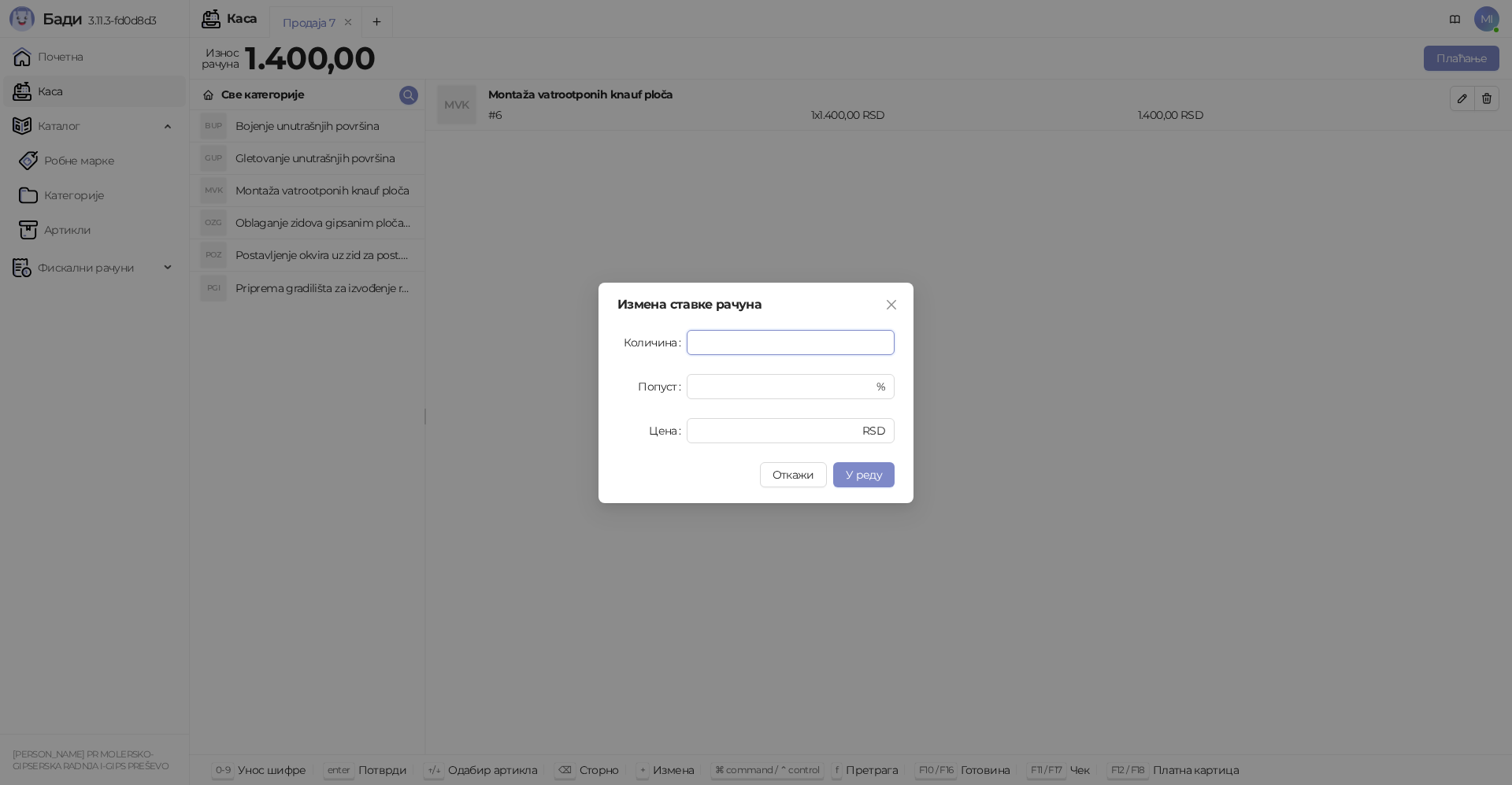
type input "***"
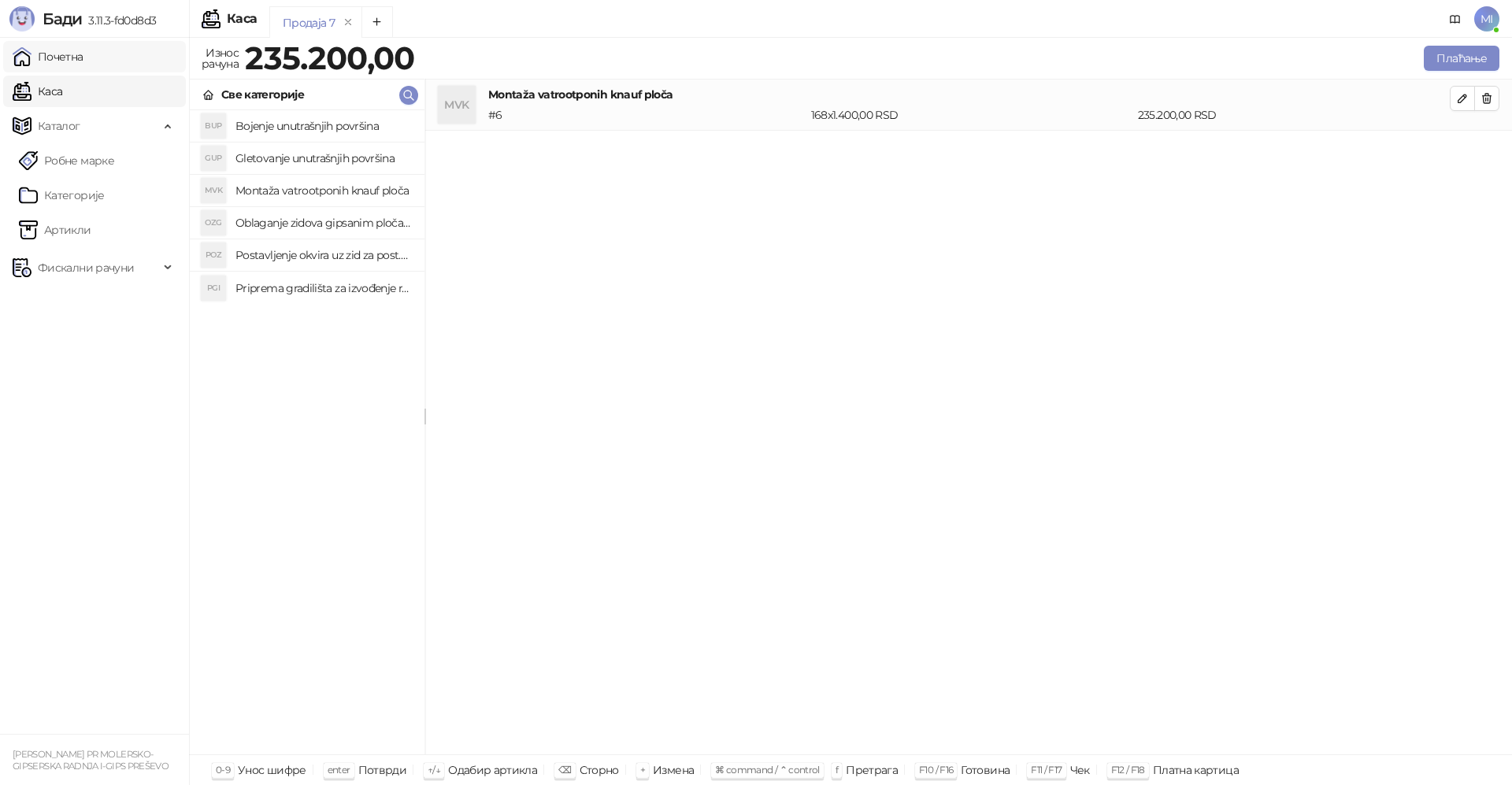
click at [48, 58] on link "Почетна" at bounding box center [48, 57] width 71 height 32
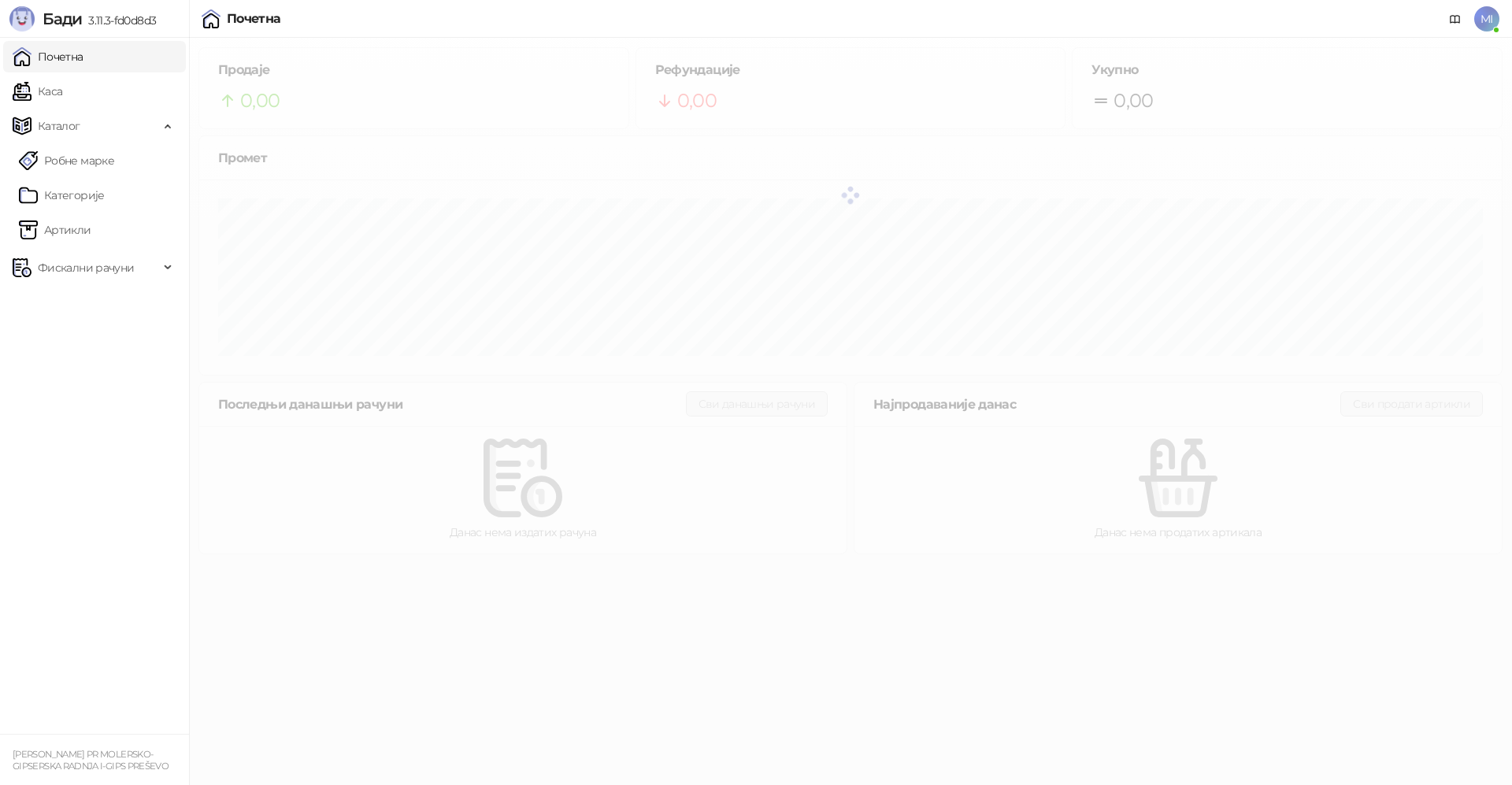
click at [50, 55] on link "Почетна" at bounding box center [48, 57] width 71 height 32
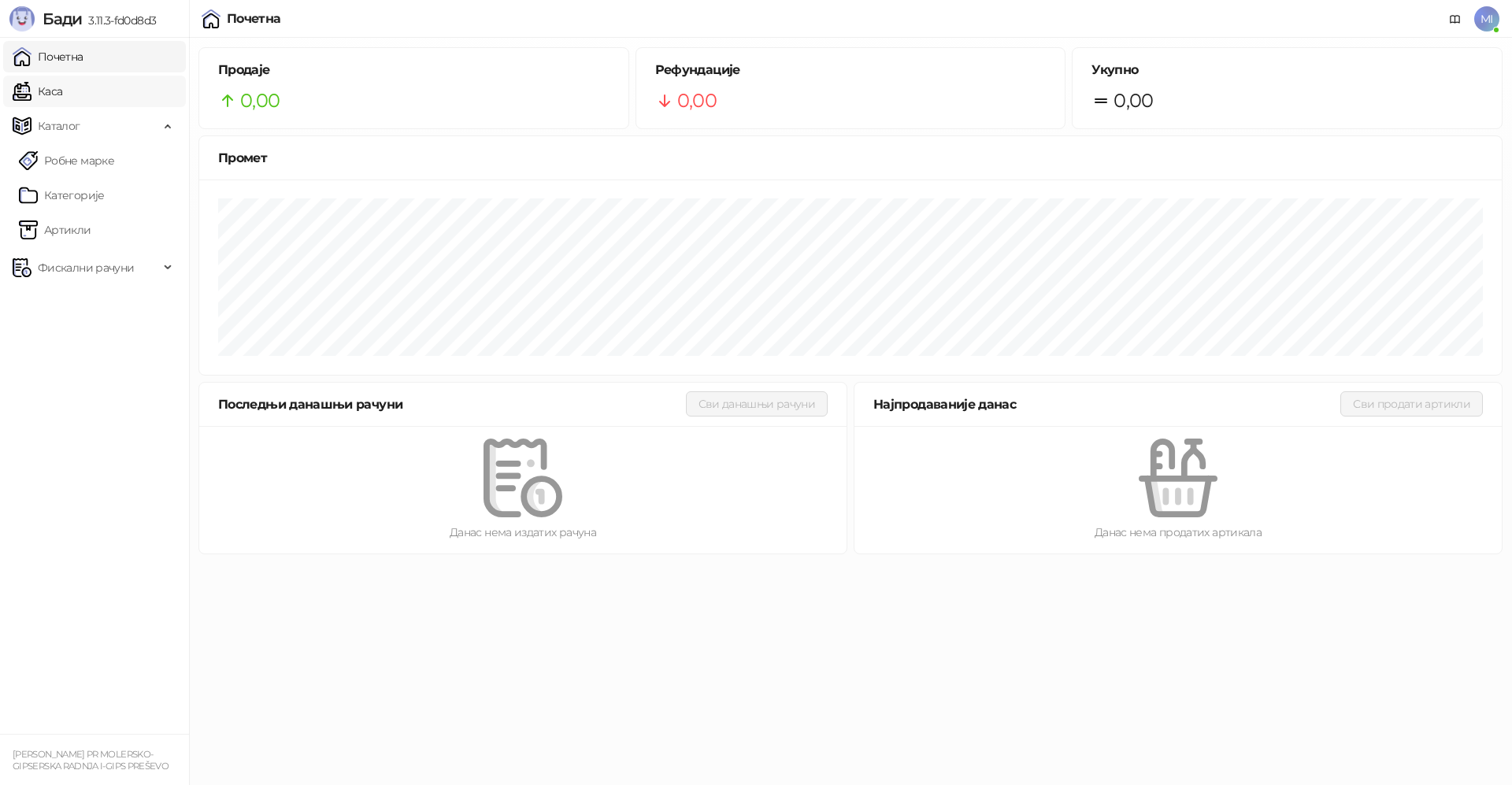
click at [53, 81] on link "Каса" at bounding box center [38, 91] width 50 height 32
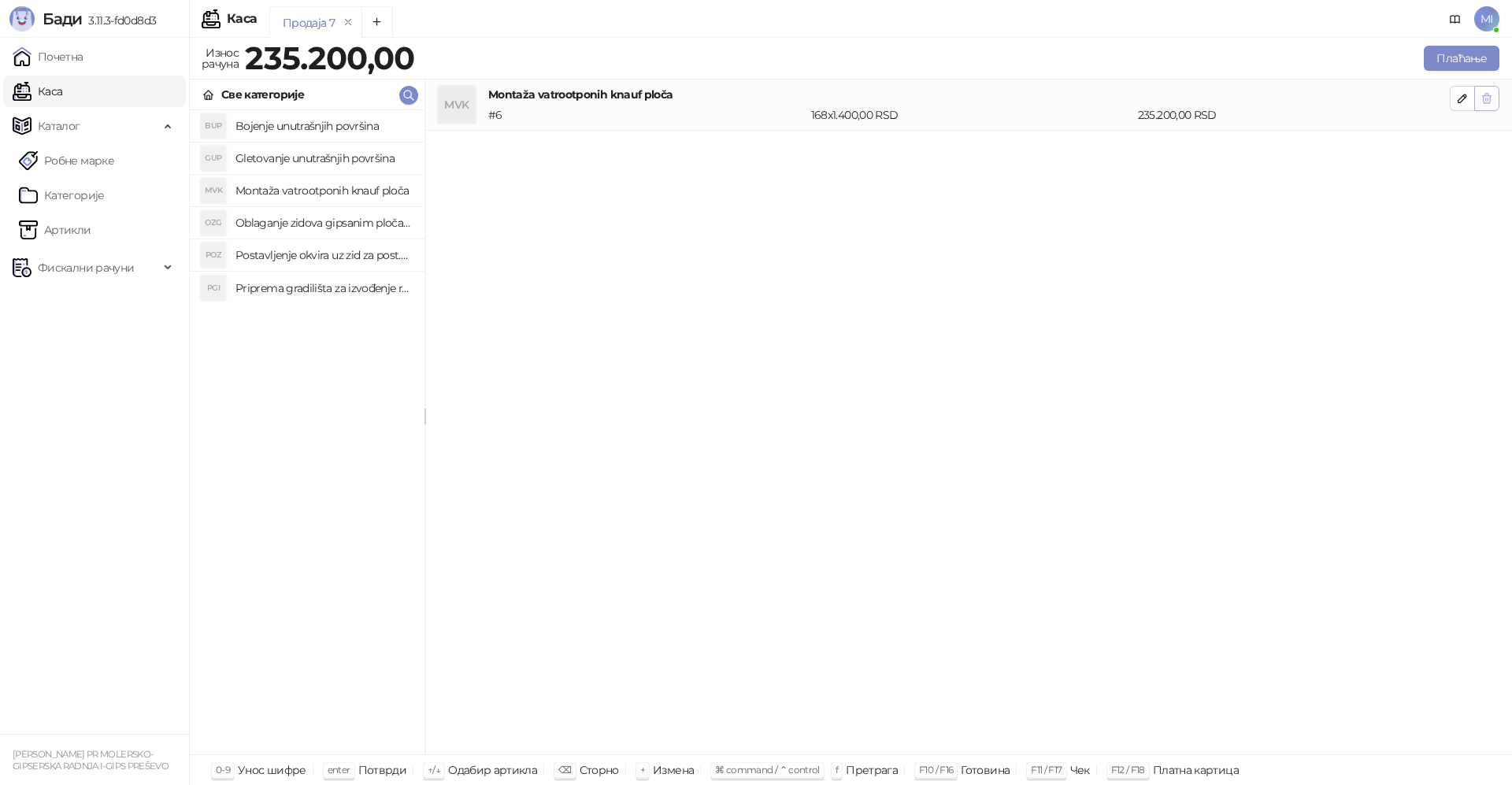
click at [1485, 104] on icon "button" at bounding box center [1487, 98] width 13 height 13
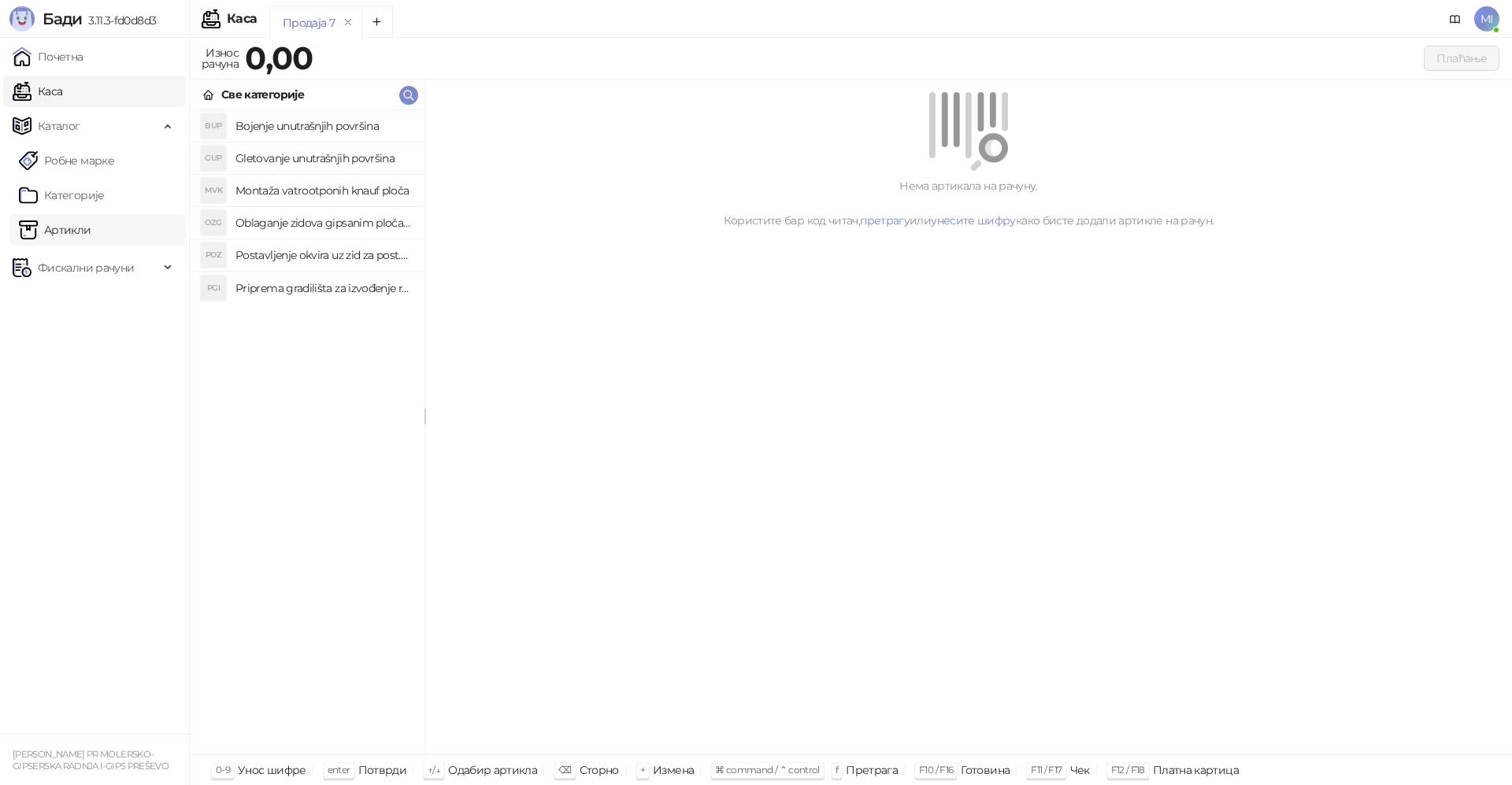
click at [68, 232] on link "Артикли" at bounding box center [55, 230] width 72 height 32
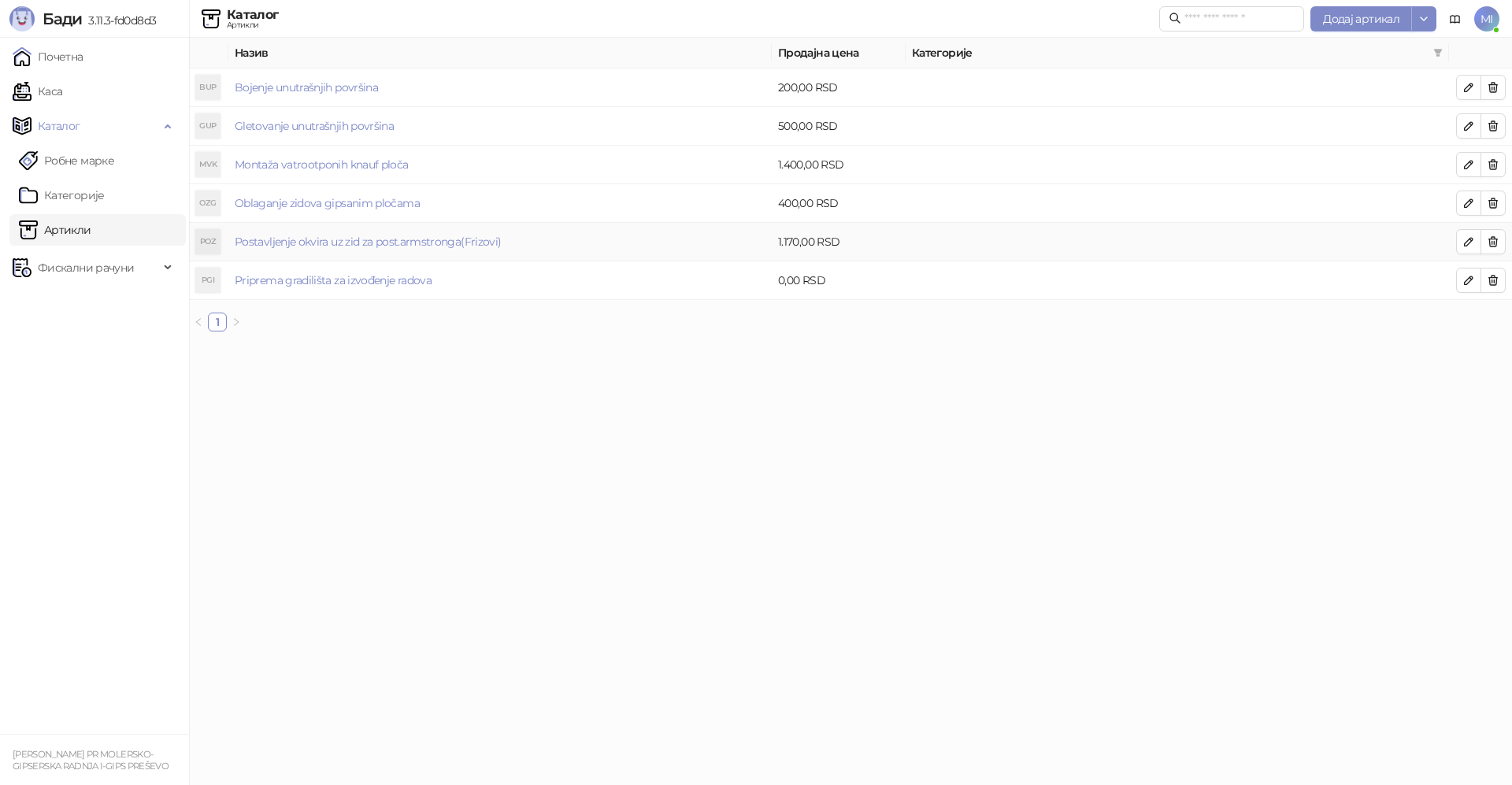
click at [498, 239] on td "Postavljenje okvira uz zid za post.armstronga(Frizovi)" at bounding box center [499, 242] width 543 height 38
click at [1469, 241] on icon "button" at bounding box center [1469, 241] width 13 height 13
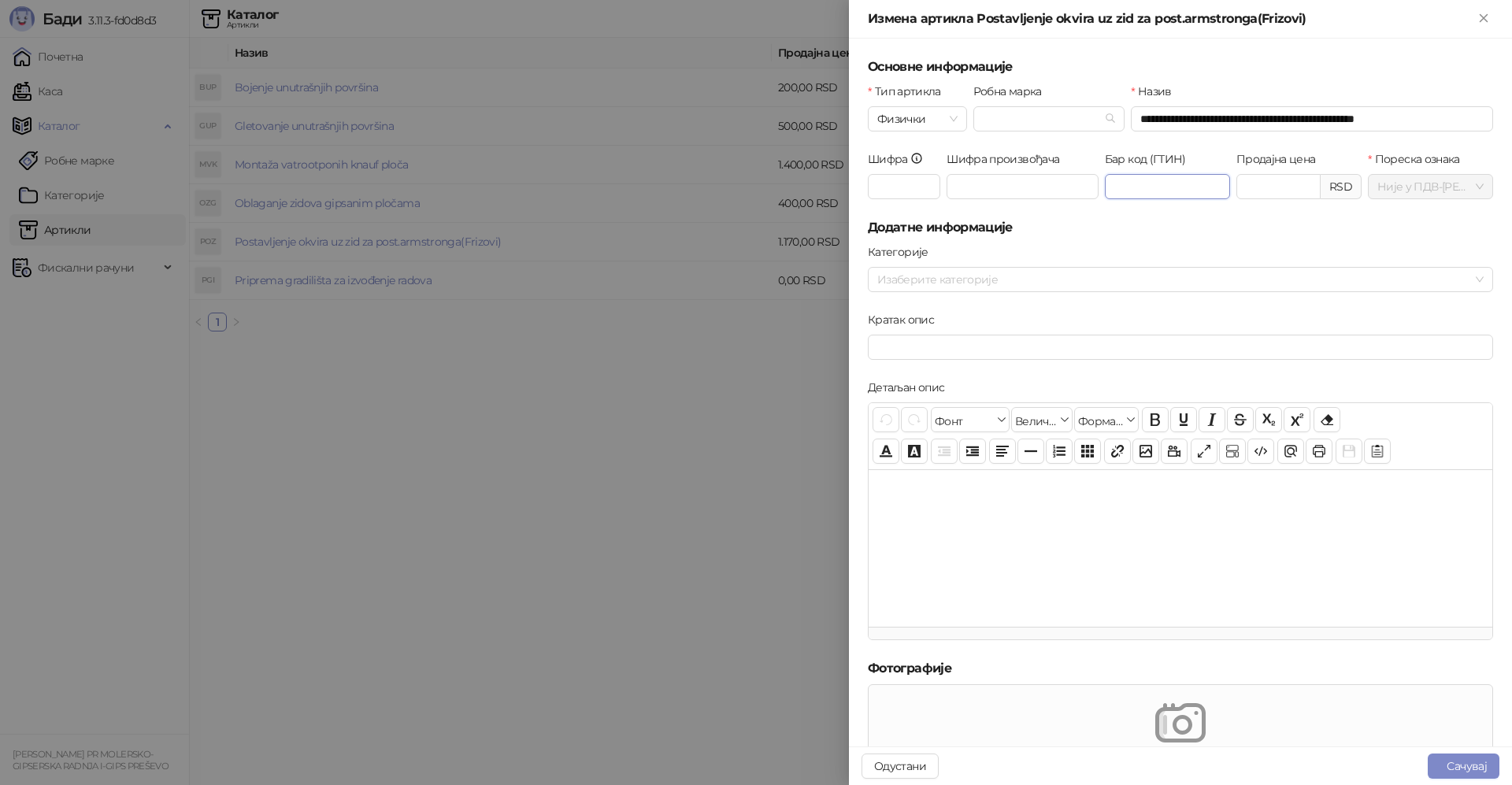
click at [1153, 190] on input "Бар код (ГТИН)" at bounding box center [1168, 187] width 125 height 25
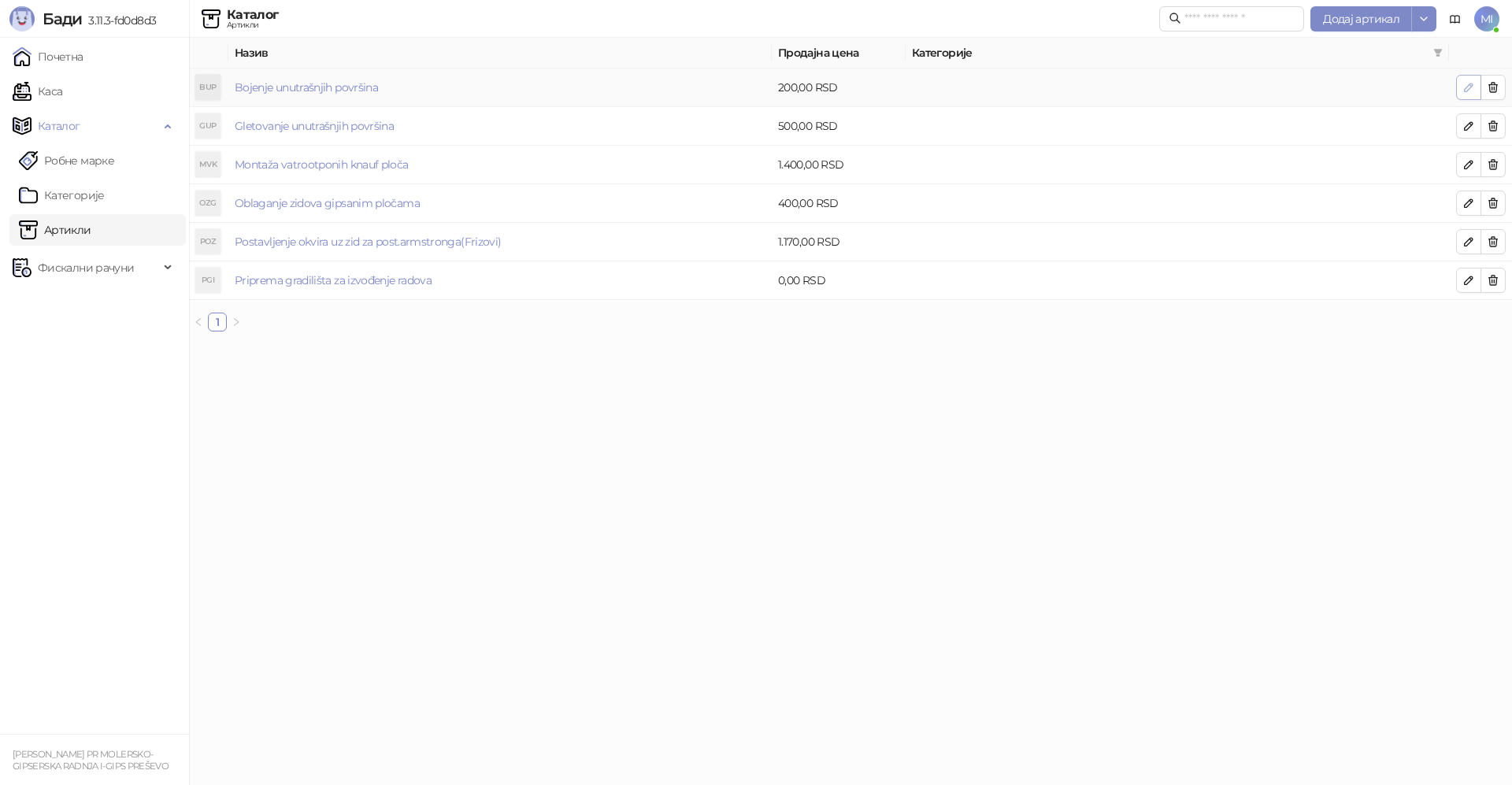
click at [1464, 93] on icon "button" at bounding box center [1469, 87] width 13 height 13
click at [1469, 247] on icon "button" at bounding box center [1469, 241] width 13 height 13
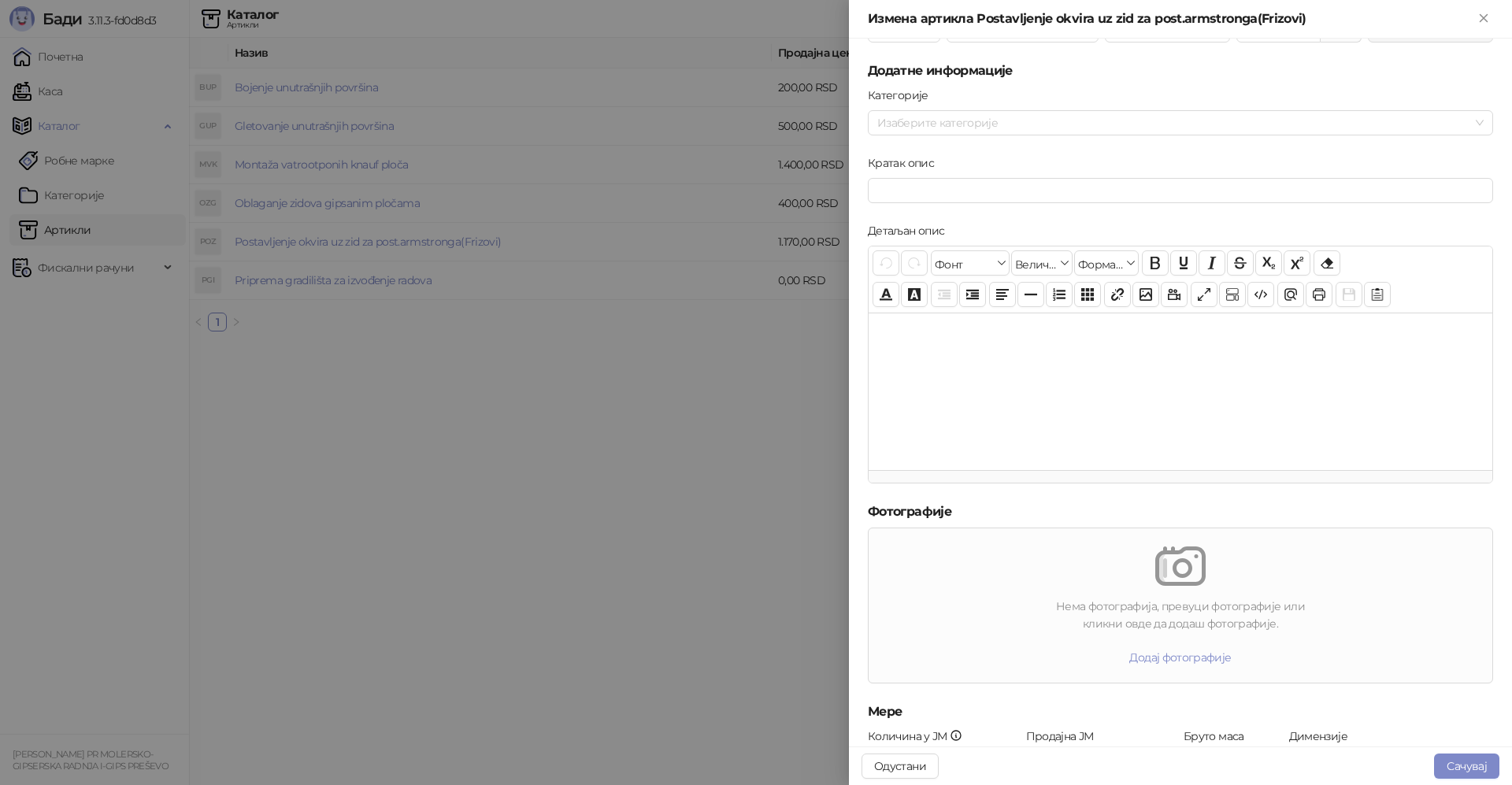
scroll to position [293, 0]
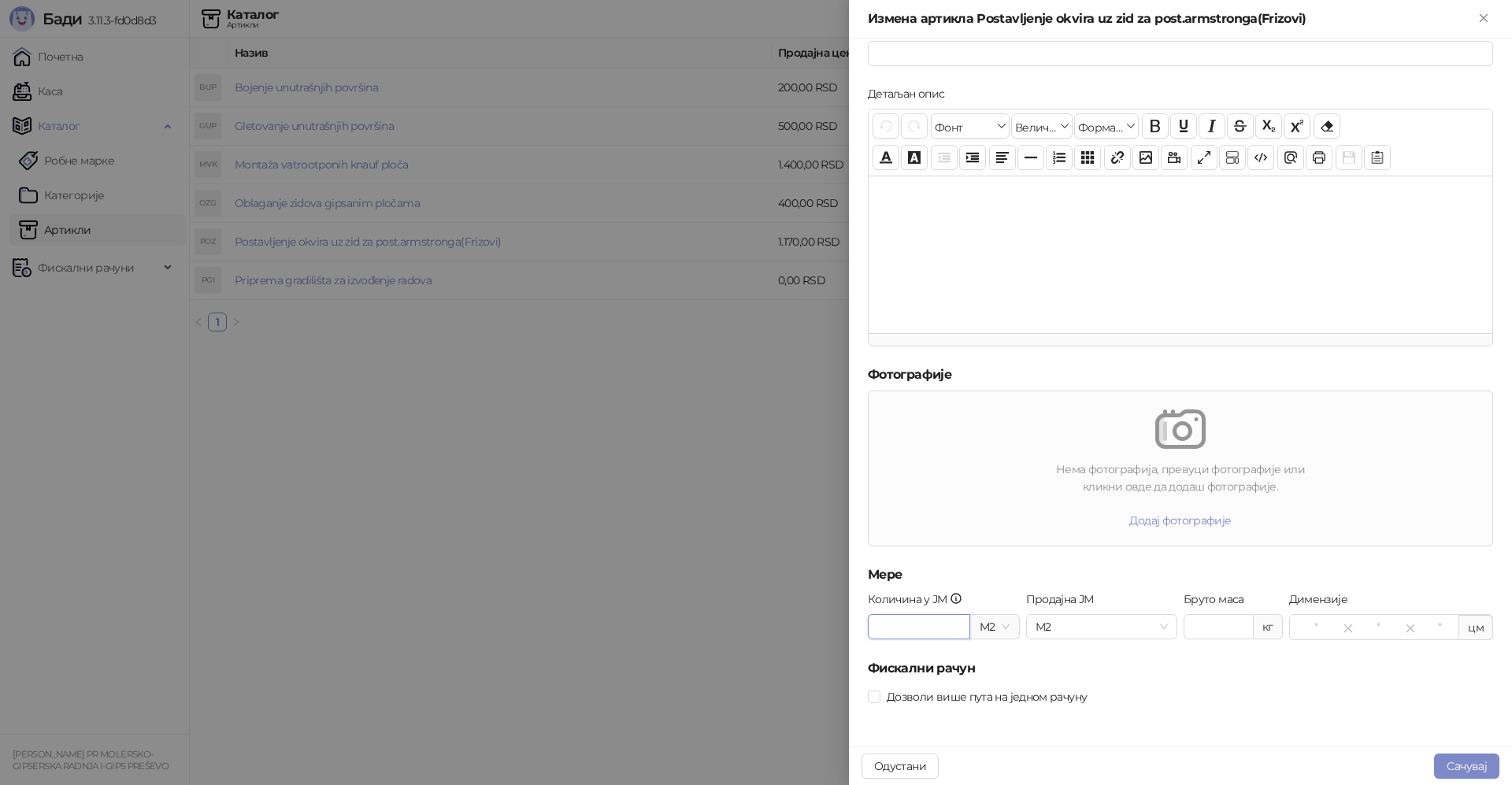
click at [922, 630] on input "Количина у ЈМ" at bounding box center [919, 627] width 101 height 24
type input "*"
click at [1479, 762] on button "Сачувај" at bounding box center [1467, 767] width 65 height 25
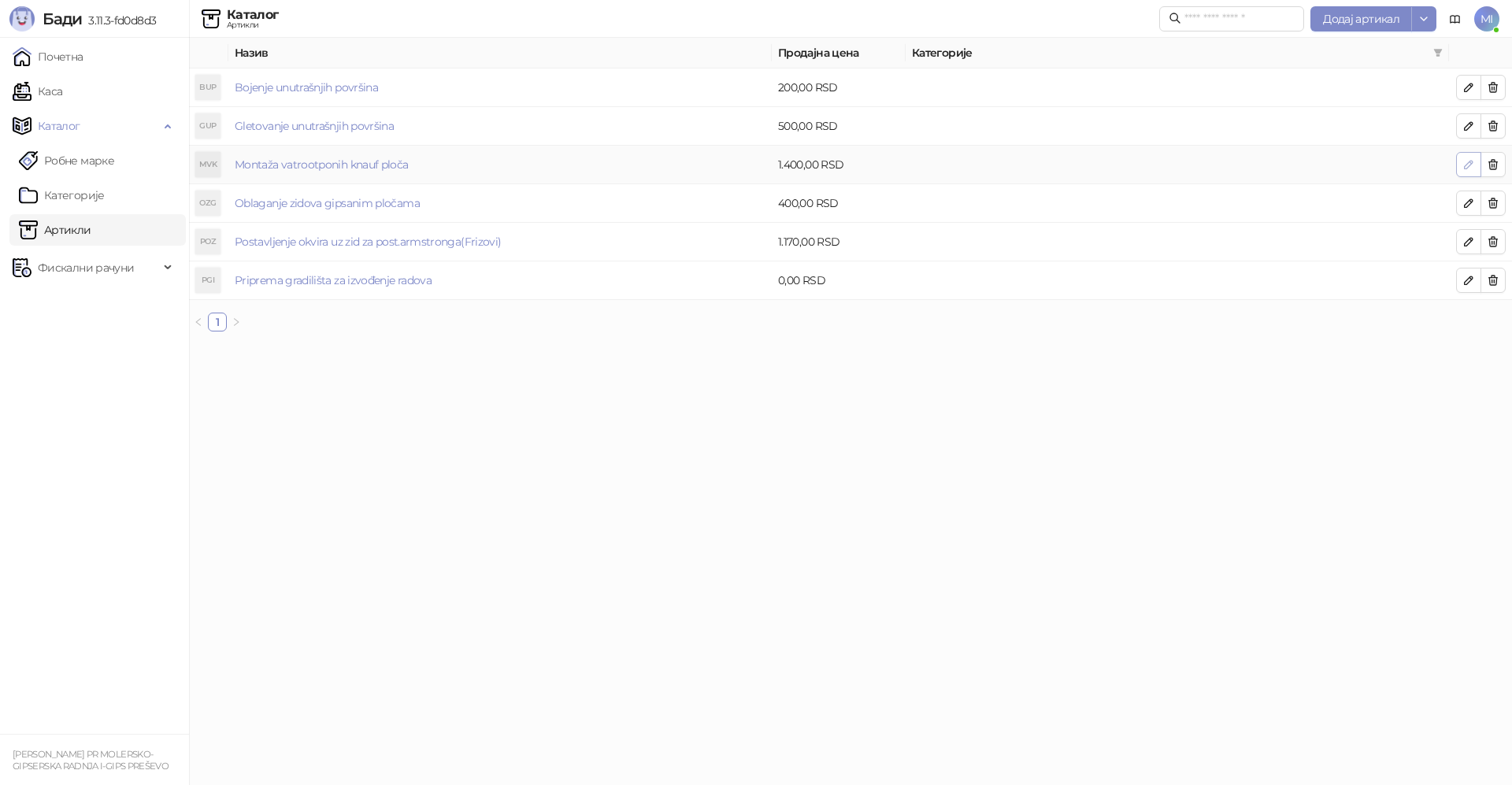
click at [1469, 169] on icon "button" at bounding box center [1469, 165] width 13 height 13
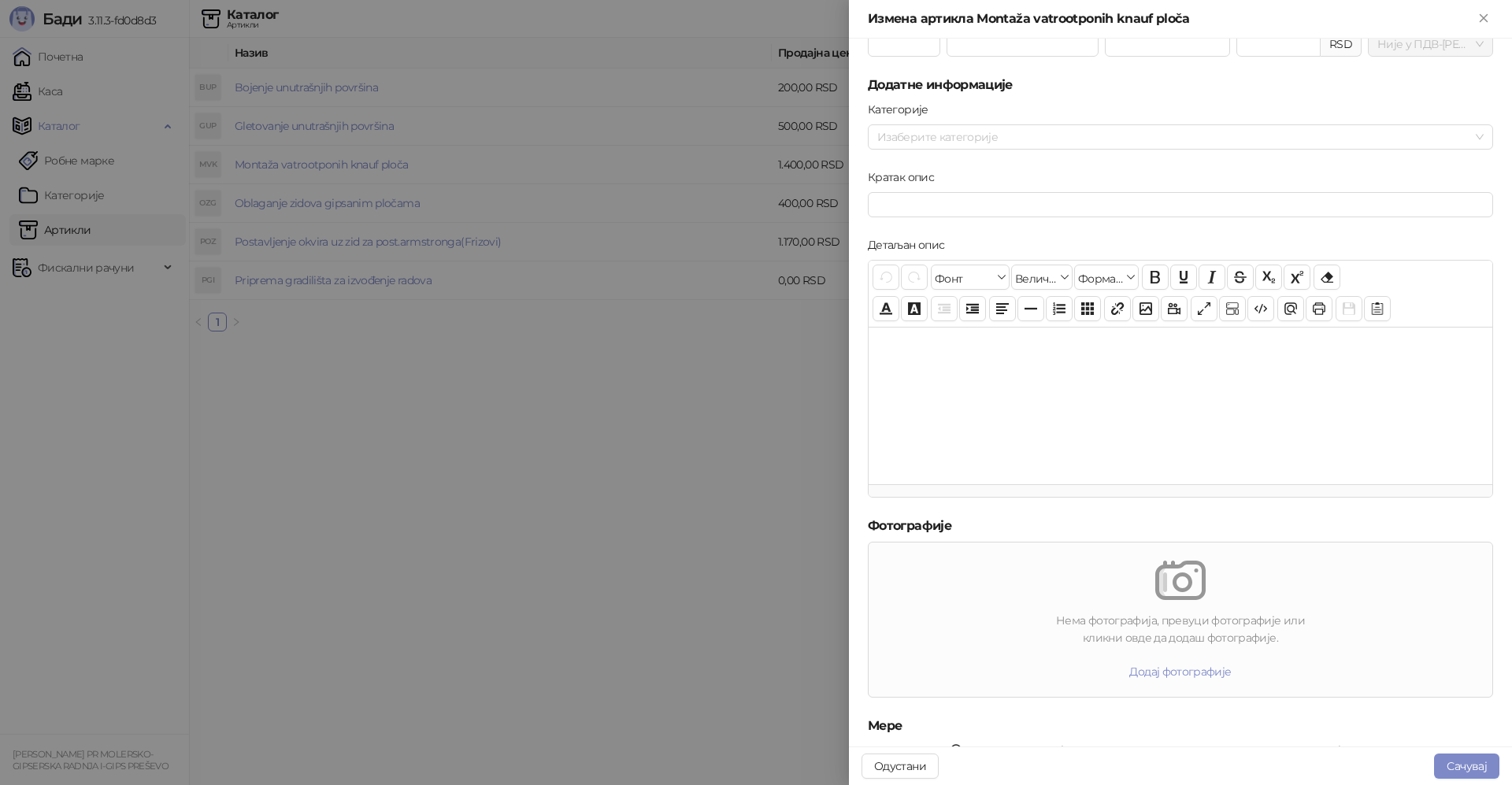
scroll to position [293, 0]
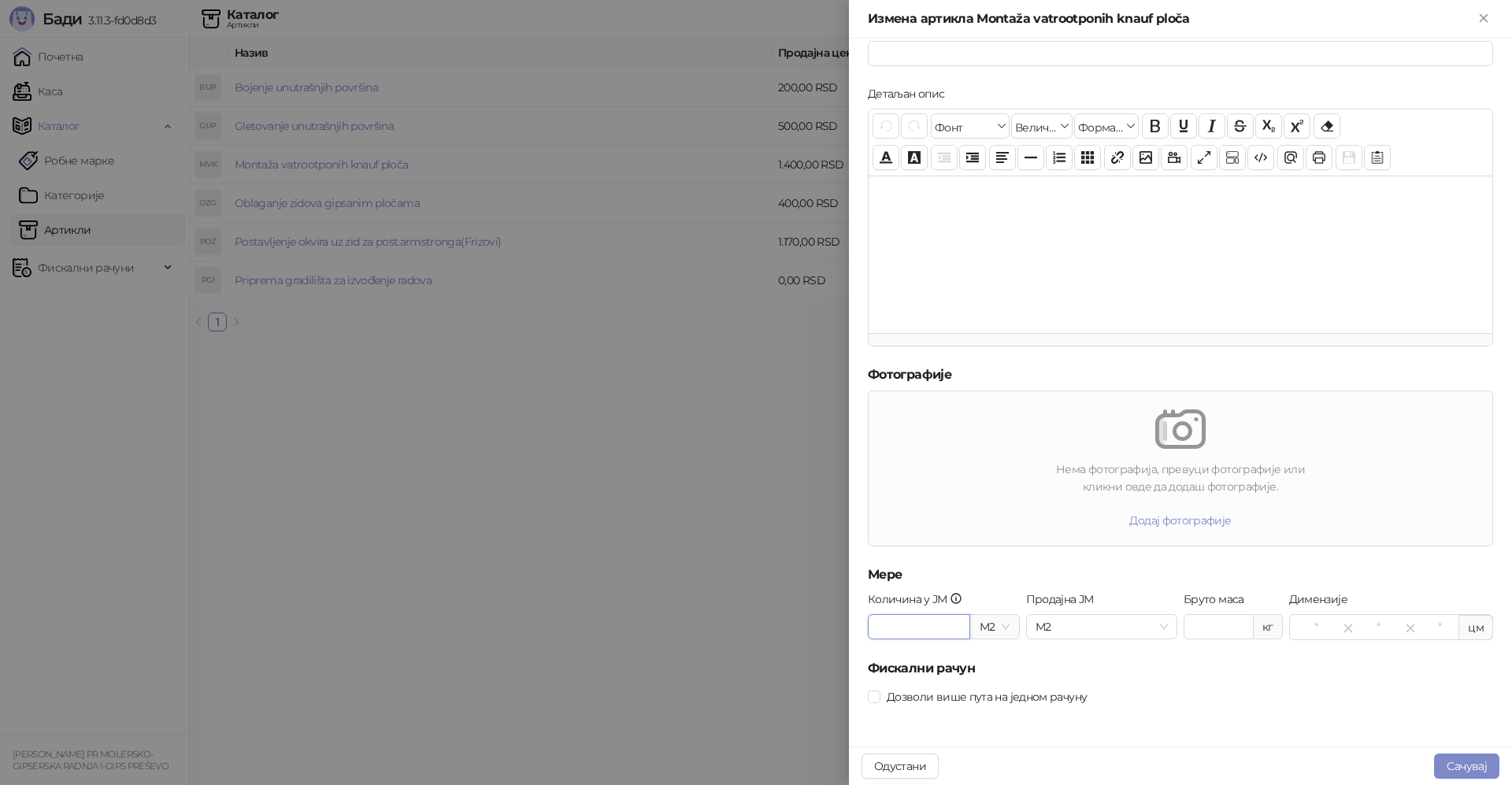
click at [953, 633] on input "Количина у ЈМ" at bounding box center [919, 627] width 101 height 24
type input "*"
click at [1459, 755] on button "Сачувај" at bounding box center [1467, 767] width 65 height 25
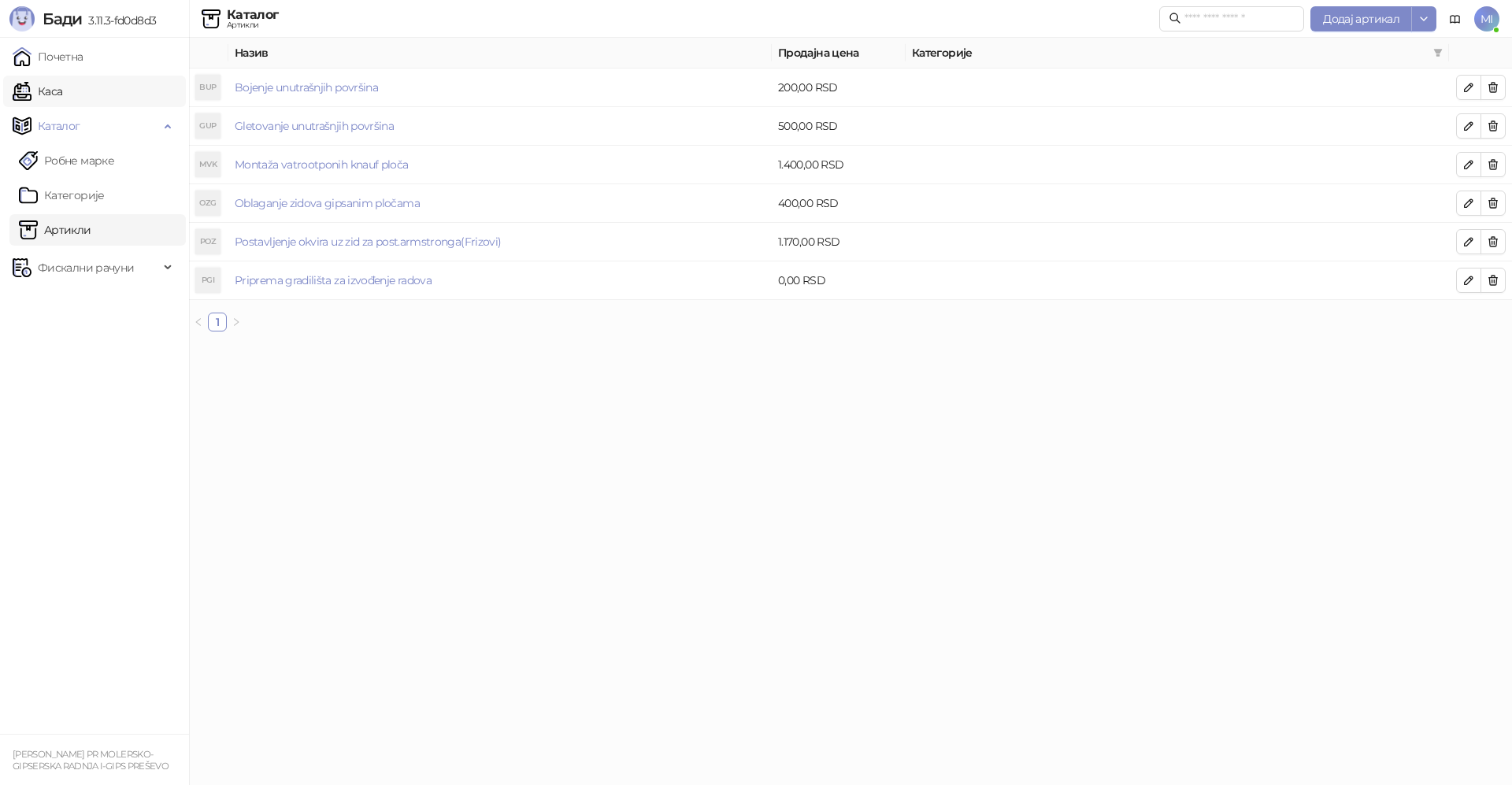
click at [63, 90] on link "Каса" at bounding box center [38, 91] width 50 height 32
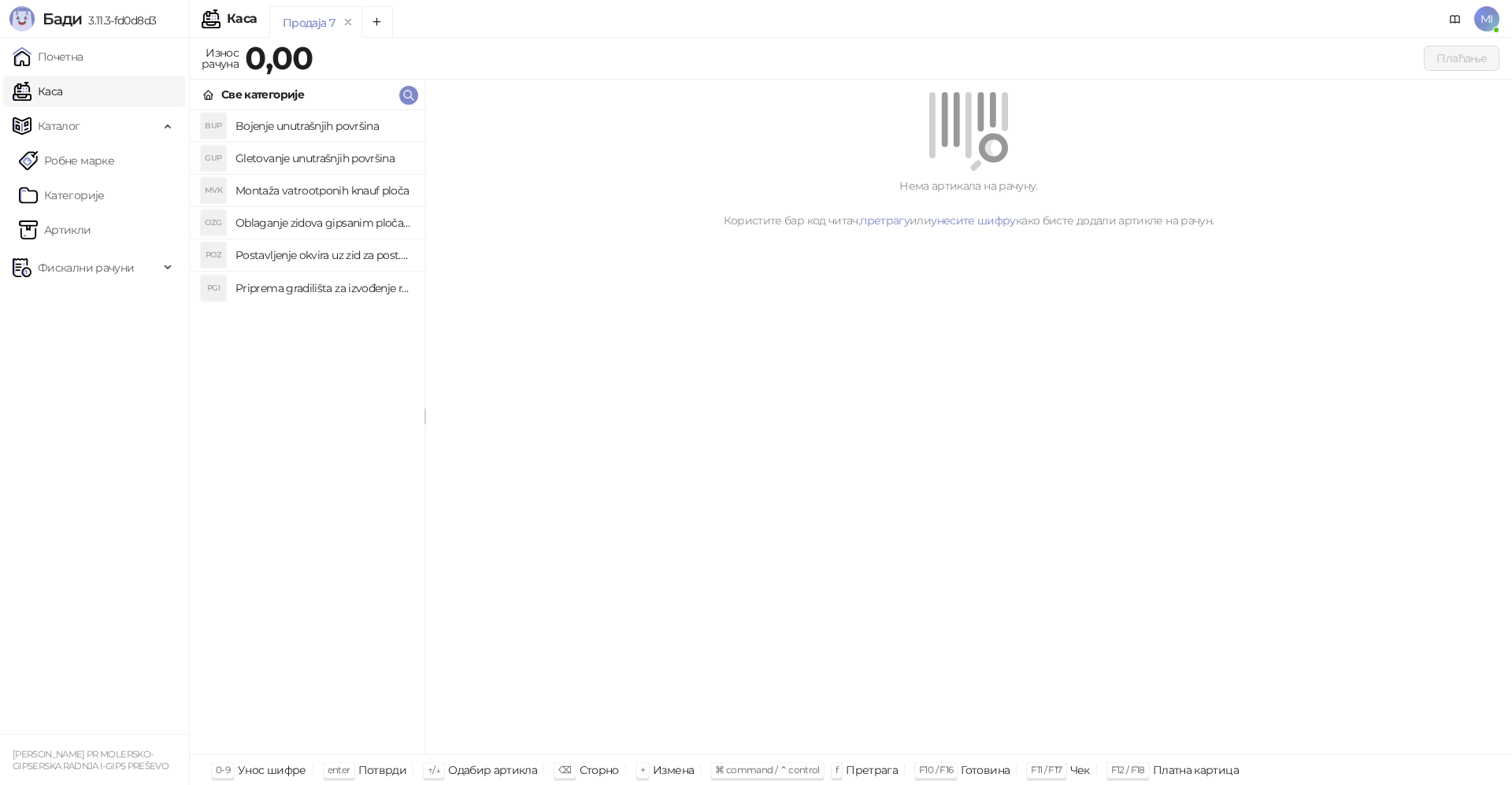
click at [305, 191] on h4 "Montaža vatrootponih knauf ploča" at bounding box center [323, 190] width 176 height 25
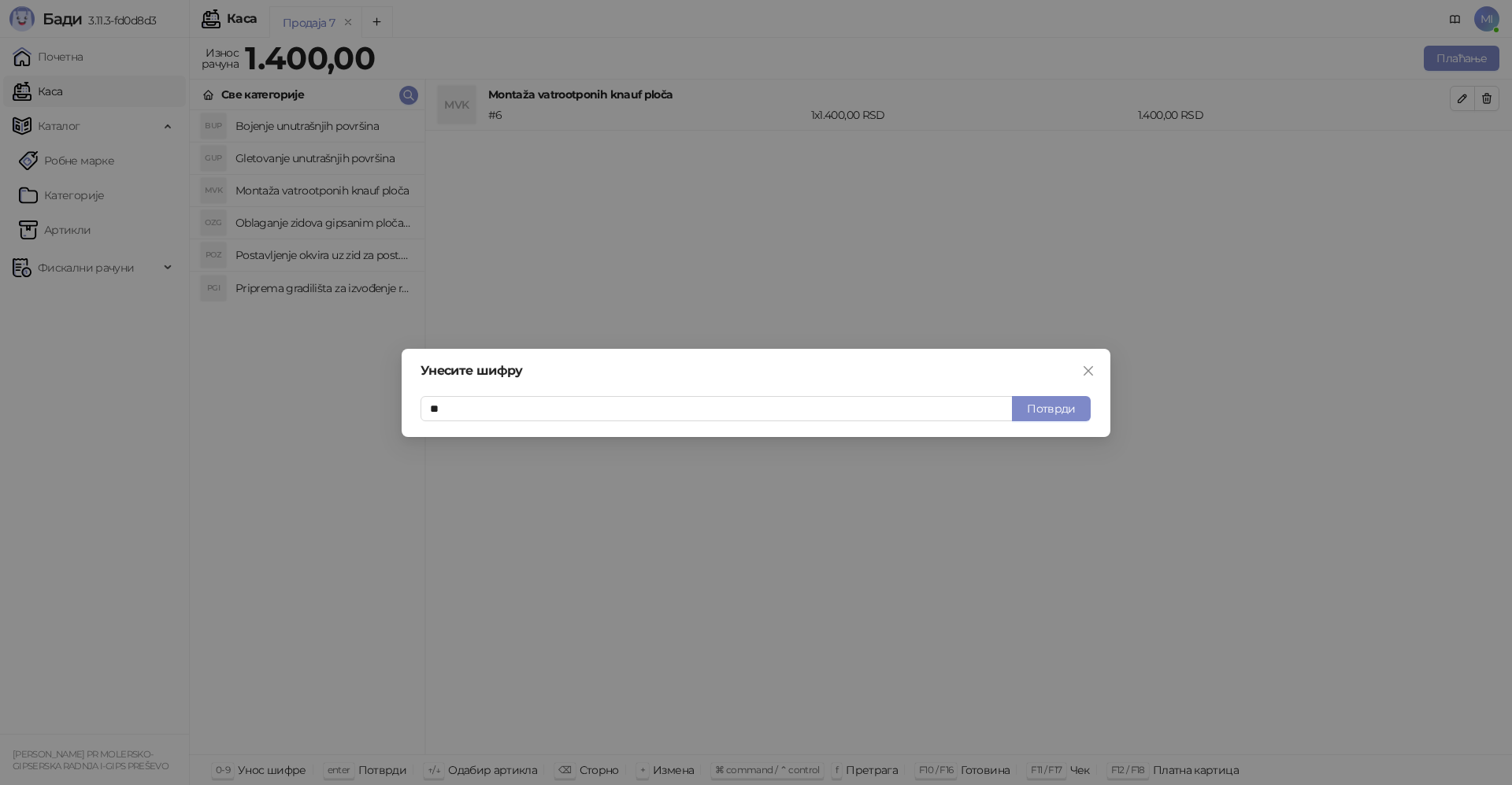
type input "*"
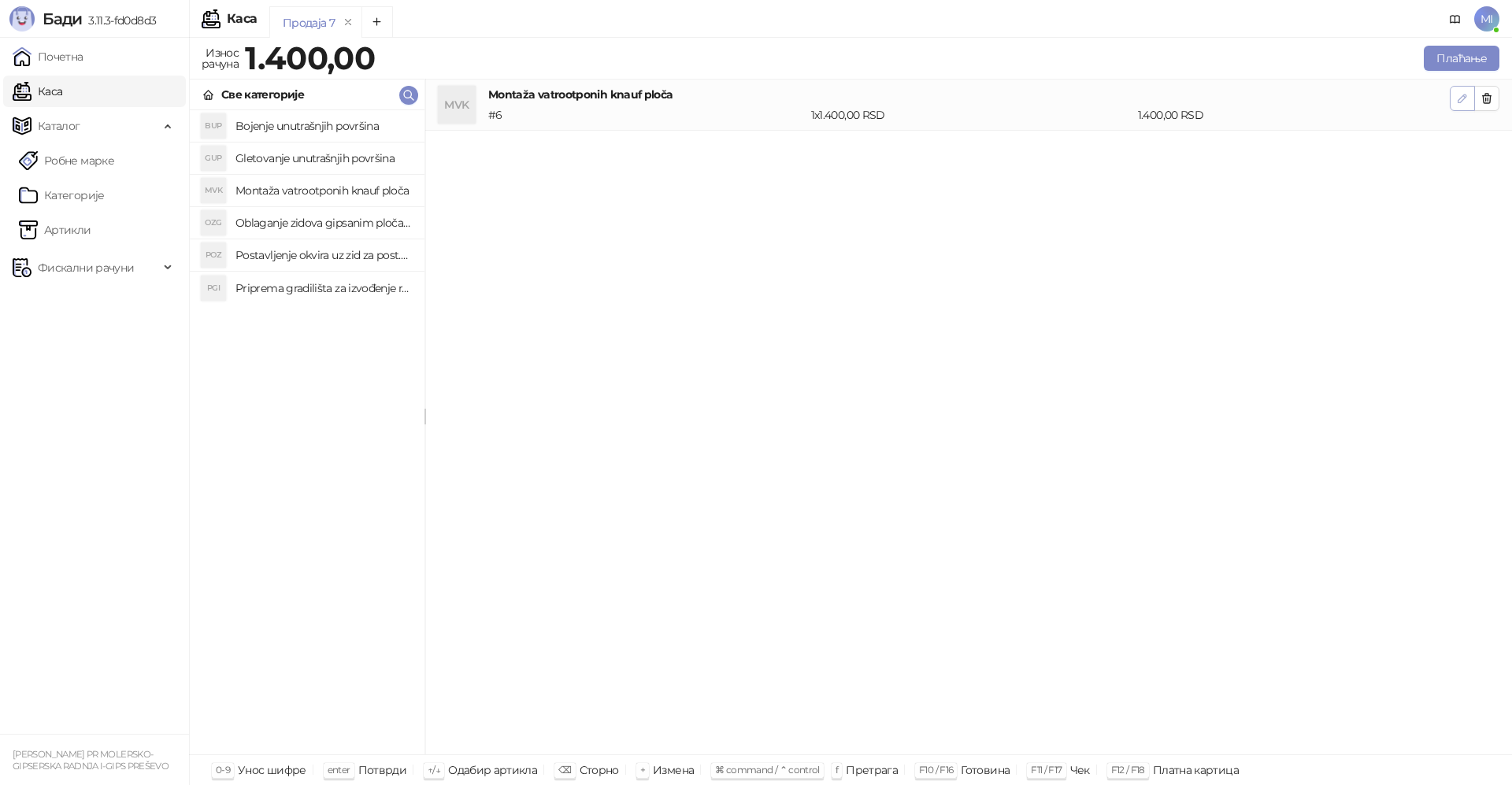
click at [1456, 105] on span "button" at bounding box center [1462, 98] width 13 height 15
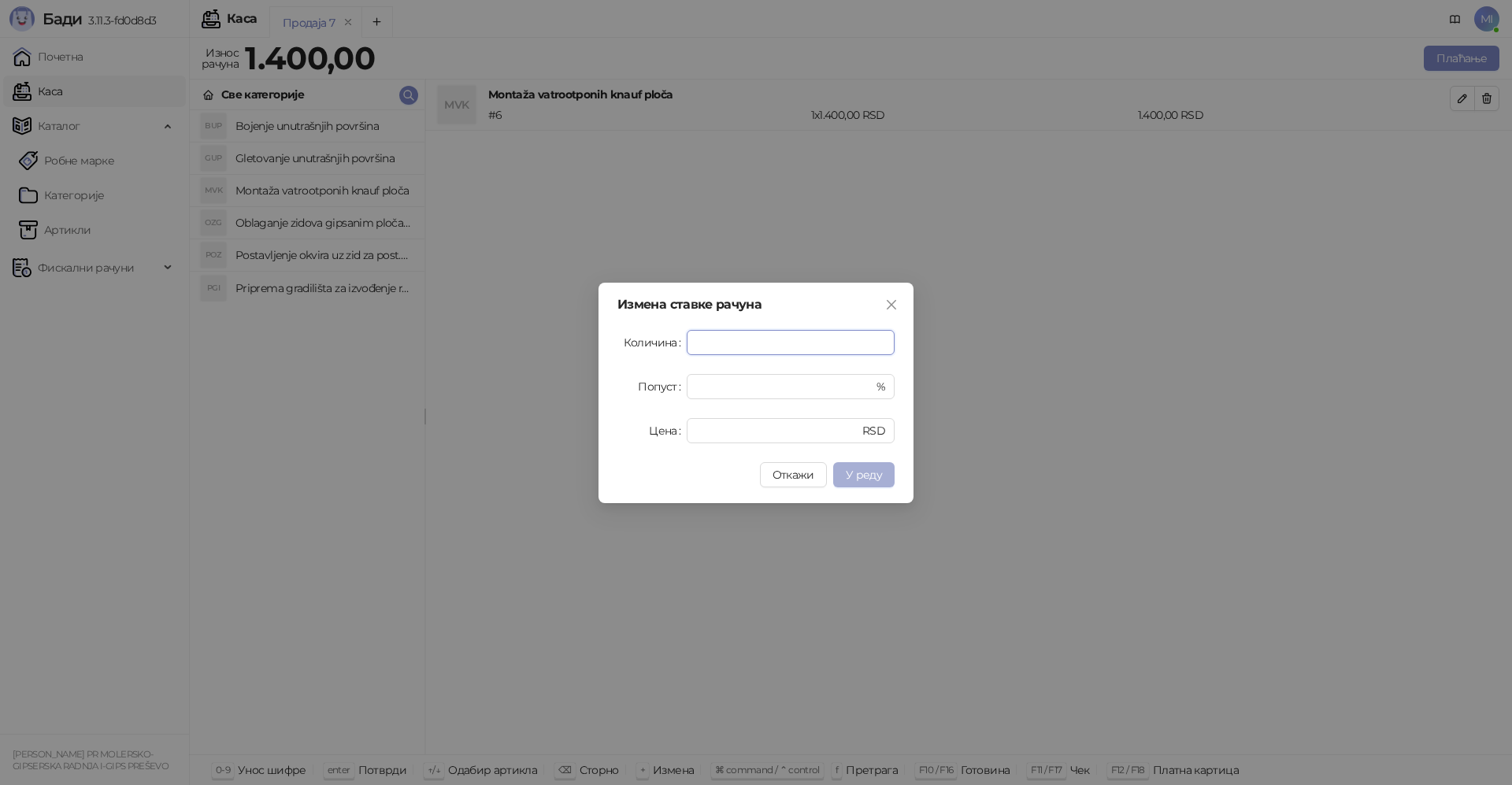
type input "***"
click at [855, 468] on span "У реду" at bounding box center [865, 474] width 37 height 14
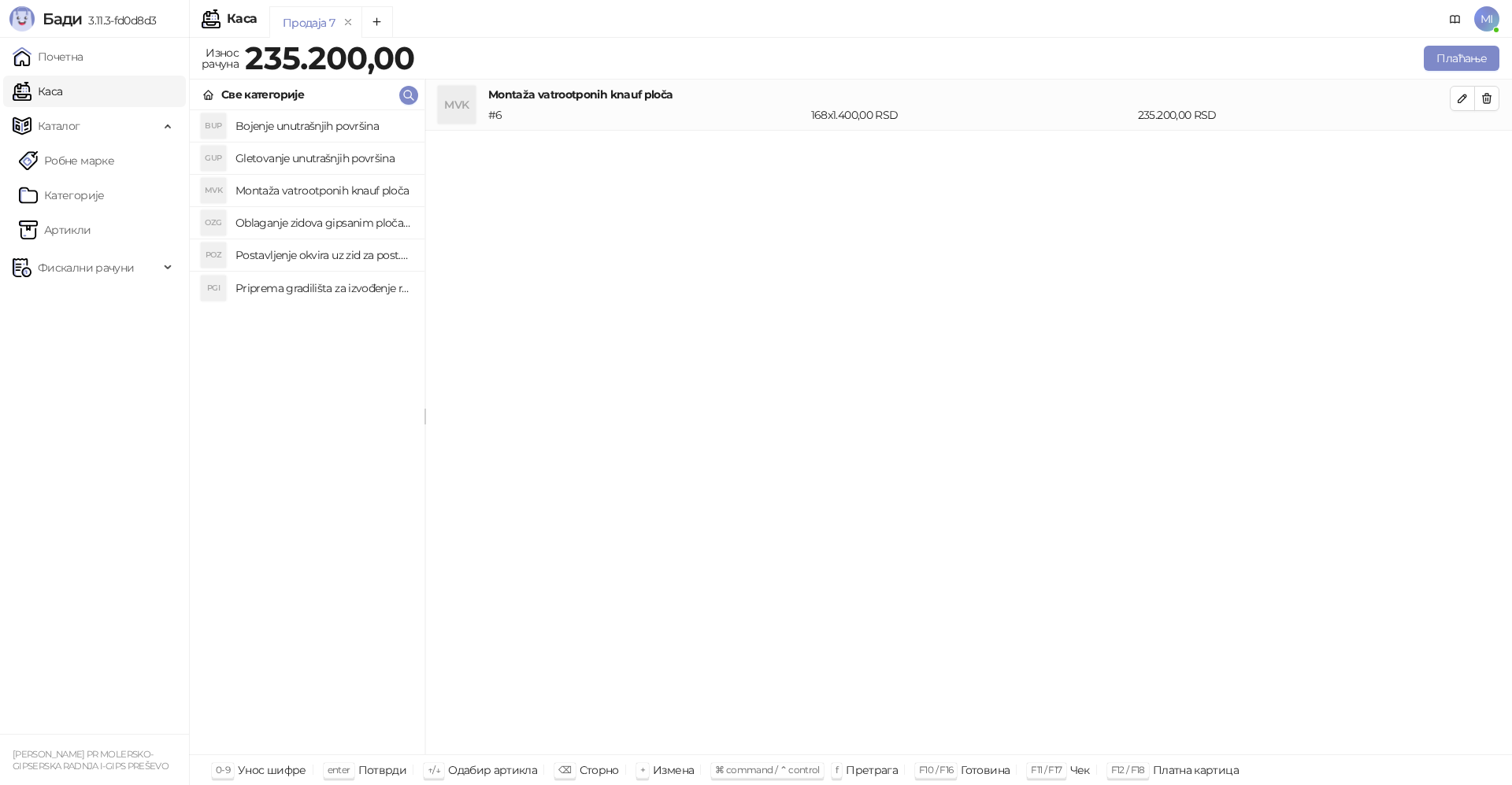
click at [290, 255] on h4 "Postavljenje okvira uz zid za post.armstronga(Frizovi)" at bounding box center [323, 255] width 176 height 25
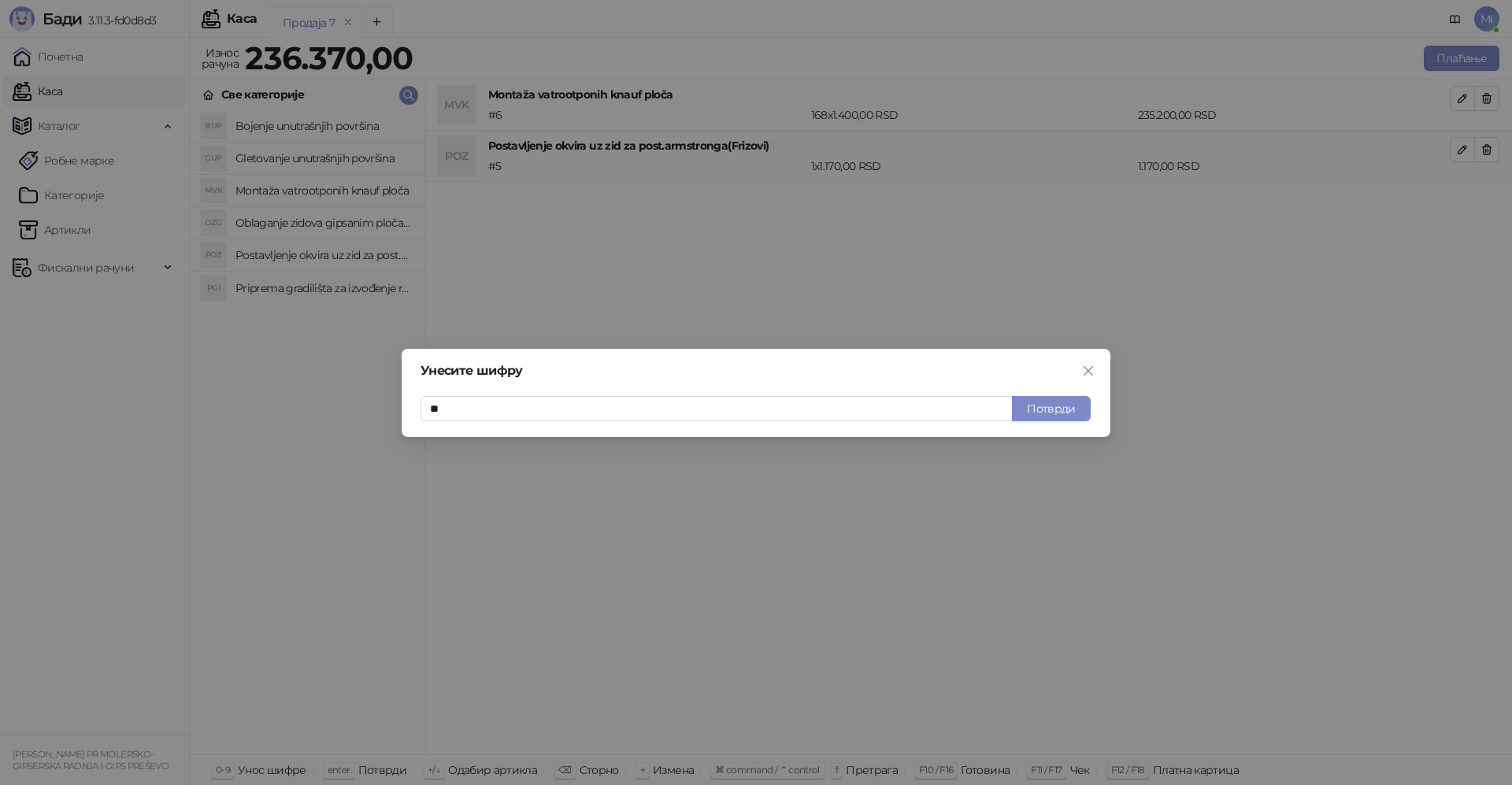
type input "***"
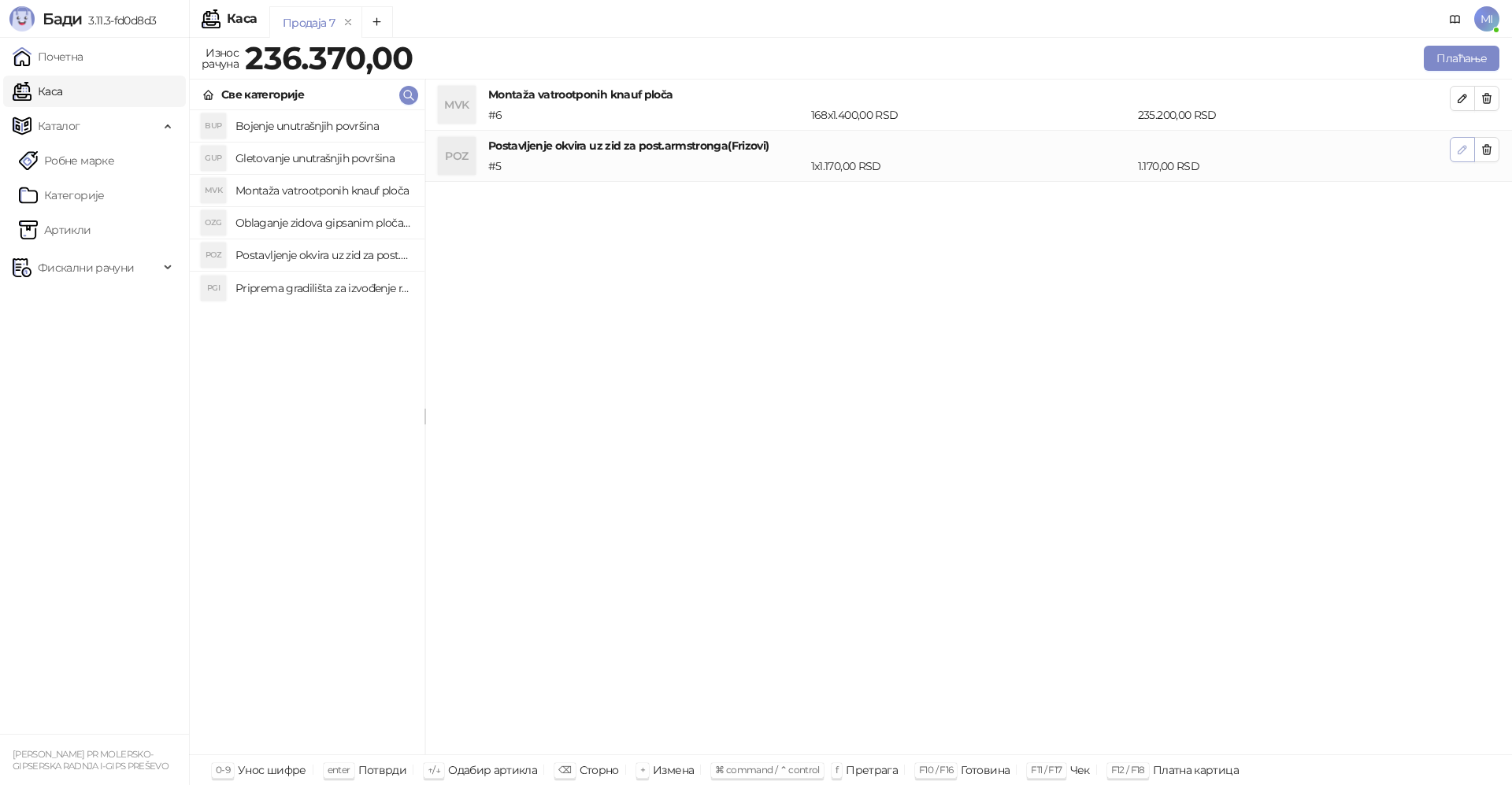
click at [1463, 152] on icon "button" at bounding box center [1463, 150] width 8 height 8
type input "*"
type input "****"
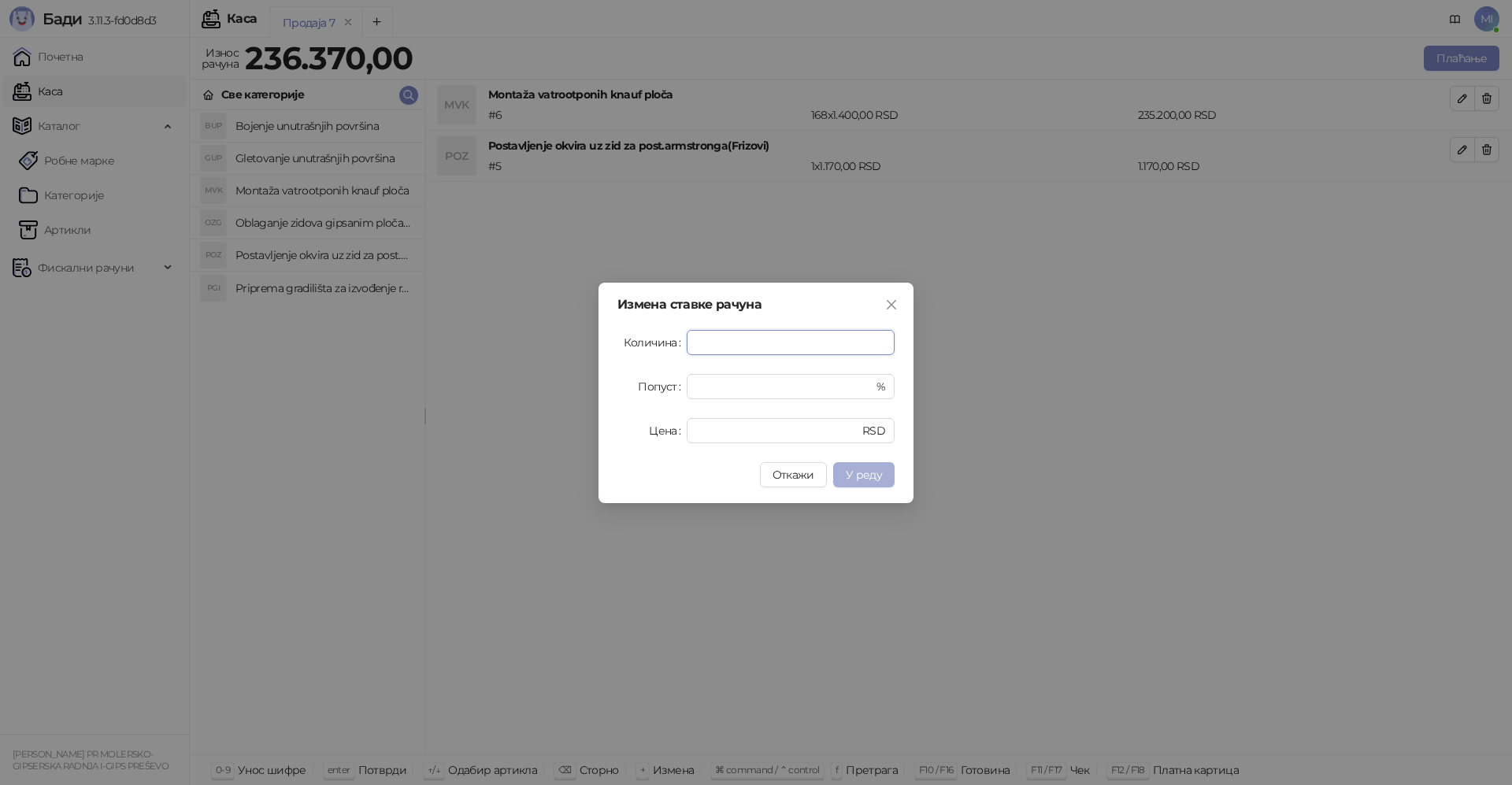
type input "***"
click at [864, 469] on span "У реду" at bounding box center [865, 474] width 37 height 14
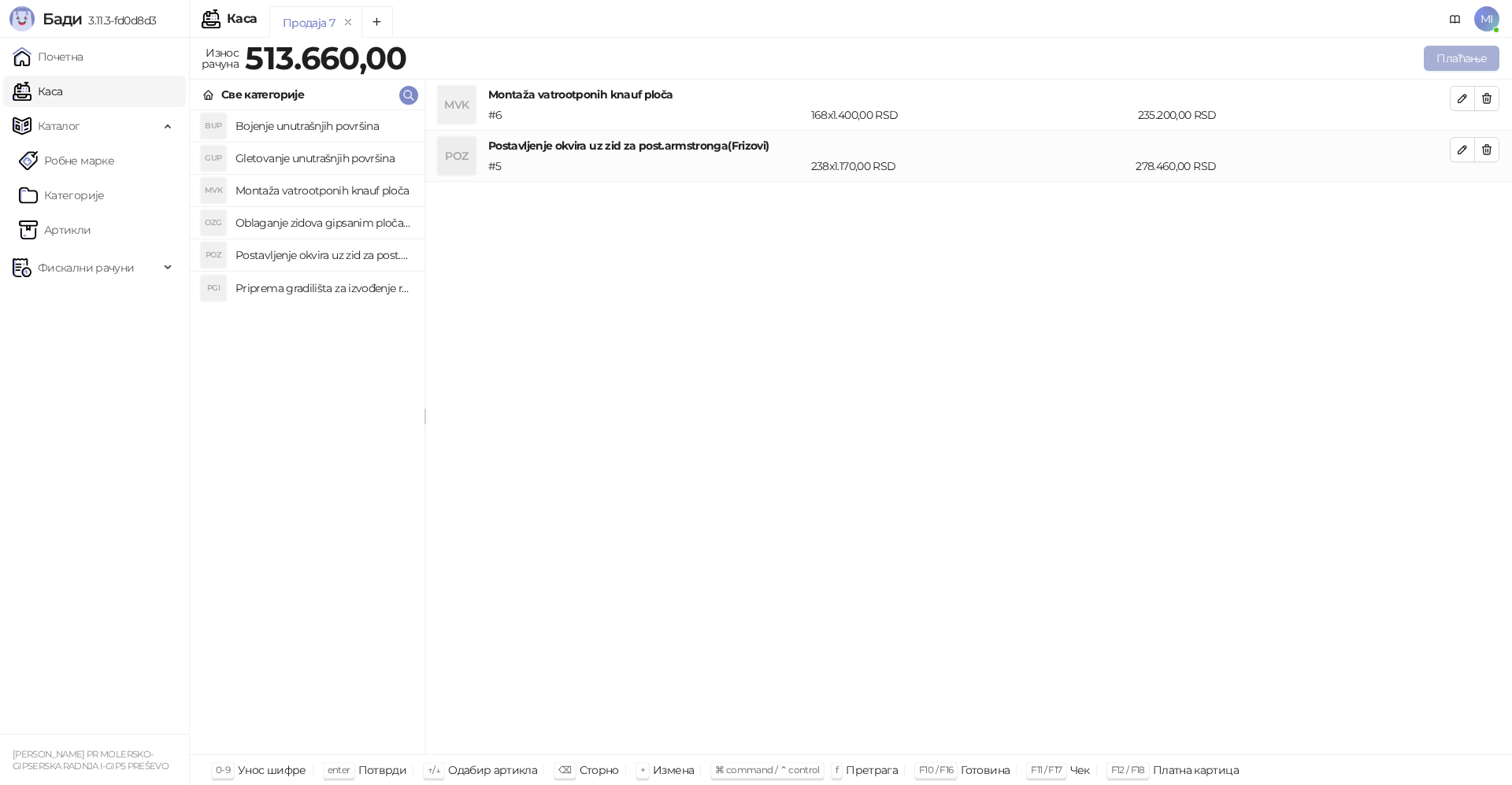
click at [1455, 60] on button "Плаћање" at bounding box center [1462, 58] width 76 height 25
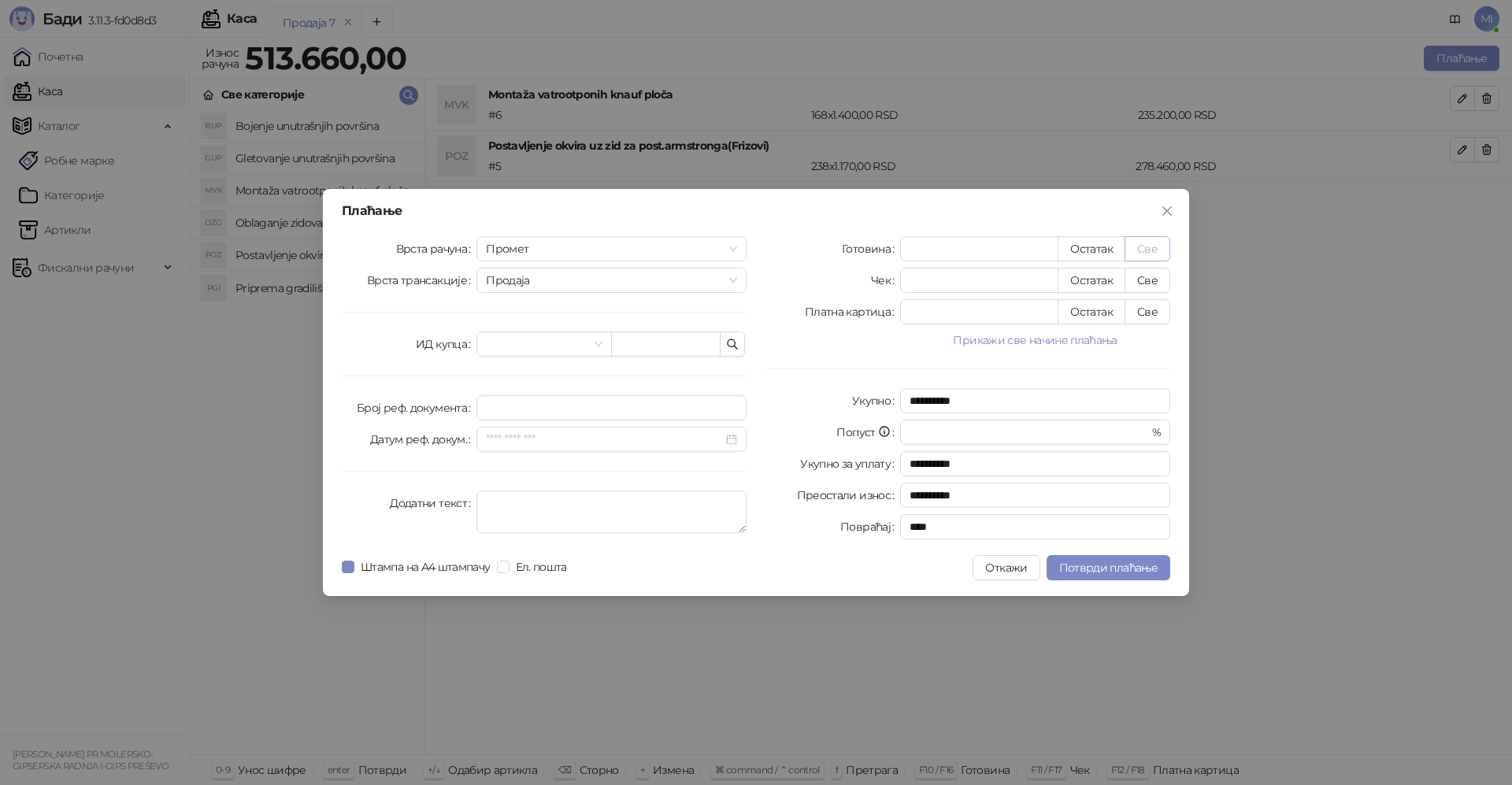
click at [1153, 250] on button "Све" at bounding box center [1147, 249] width 45 height 25
type input "******"
type input "****"
click at [1064, 342] on button "Прикажи све начине плаћања" at bounding box center [1035, 341] width 270 height 19
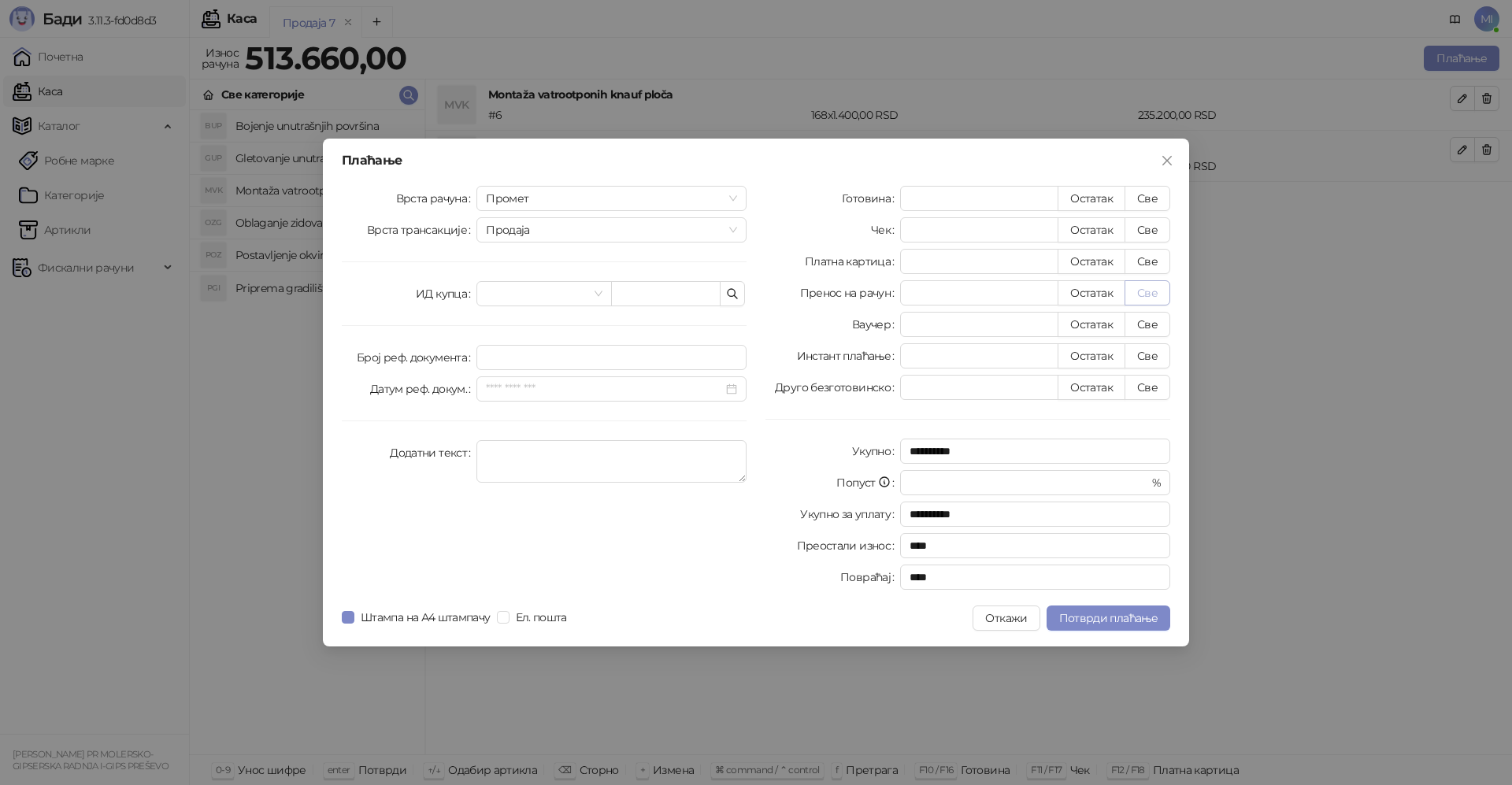
click at [1154, 298] on button "Све" at bounding box center [1147, 293] width 45 height 25
type input "*"
type input "******"
click at [594, 295] on span at bounding box center [543, 293] width 115 height 24
click at [517, 298] on input "search" at bounding box center [537, 293] width 102 height 24
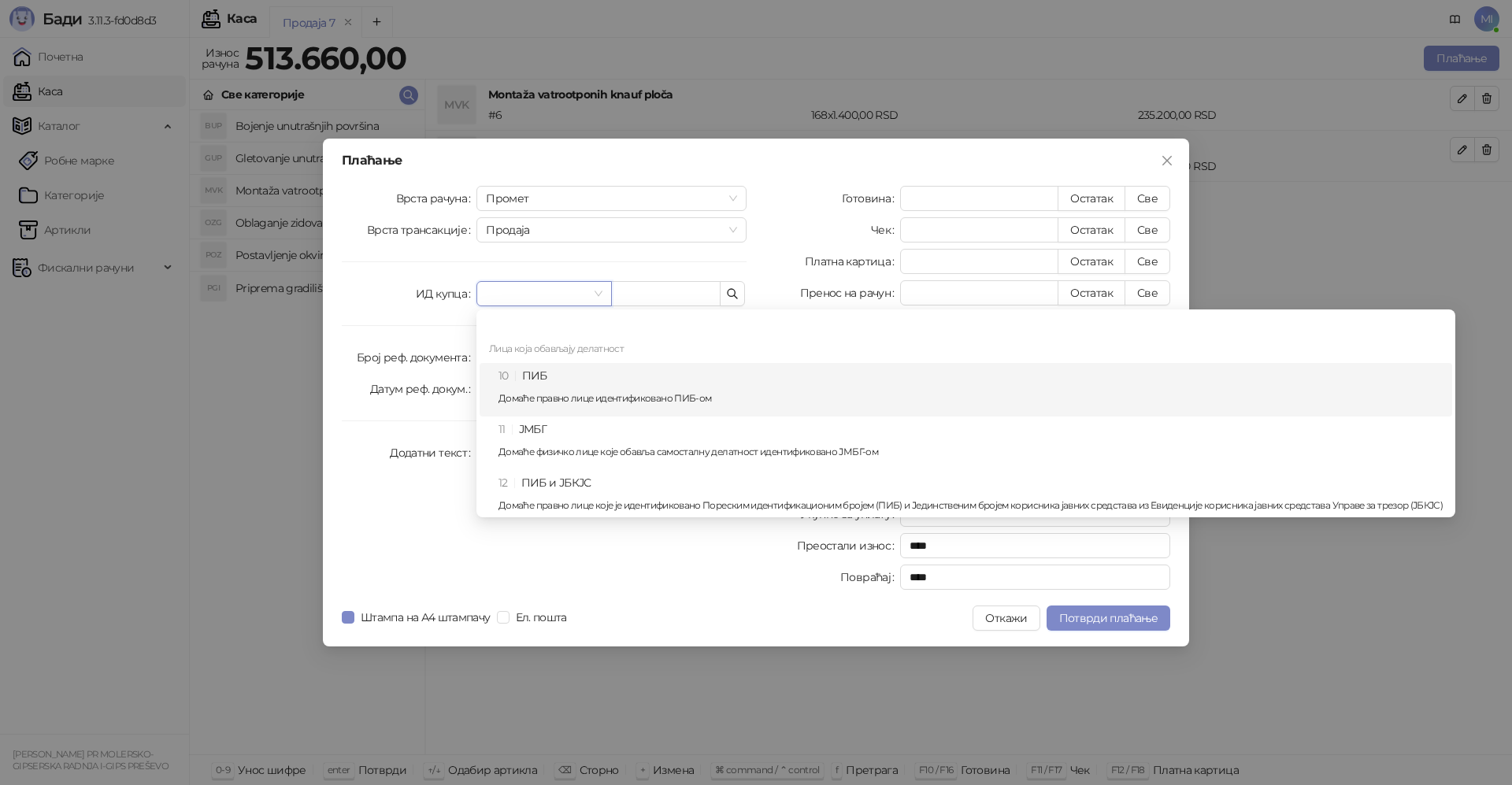
click at [548, 395] on p "Домаће правно лице идентификовано ПИБ-ом" at bounding box center [970, 398] width 945 height 10
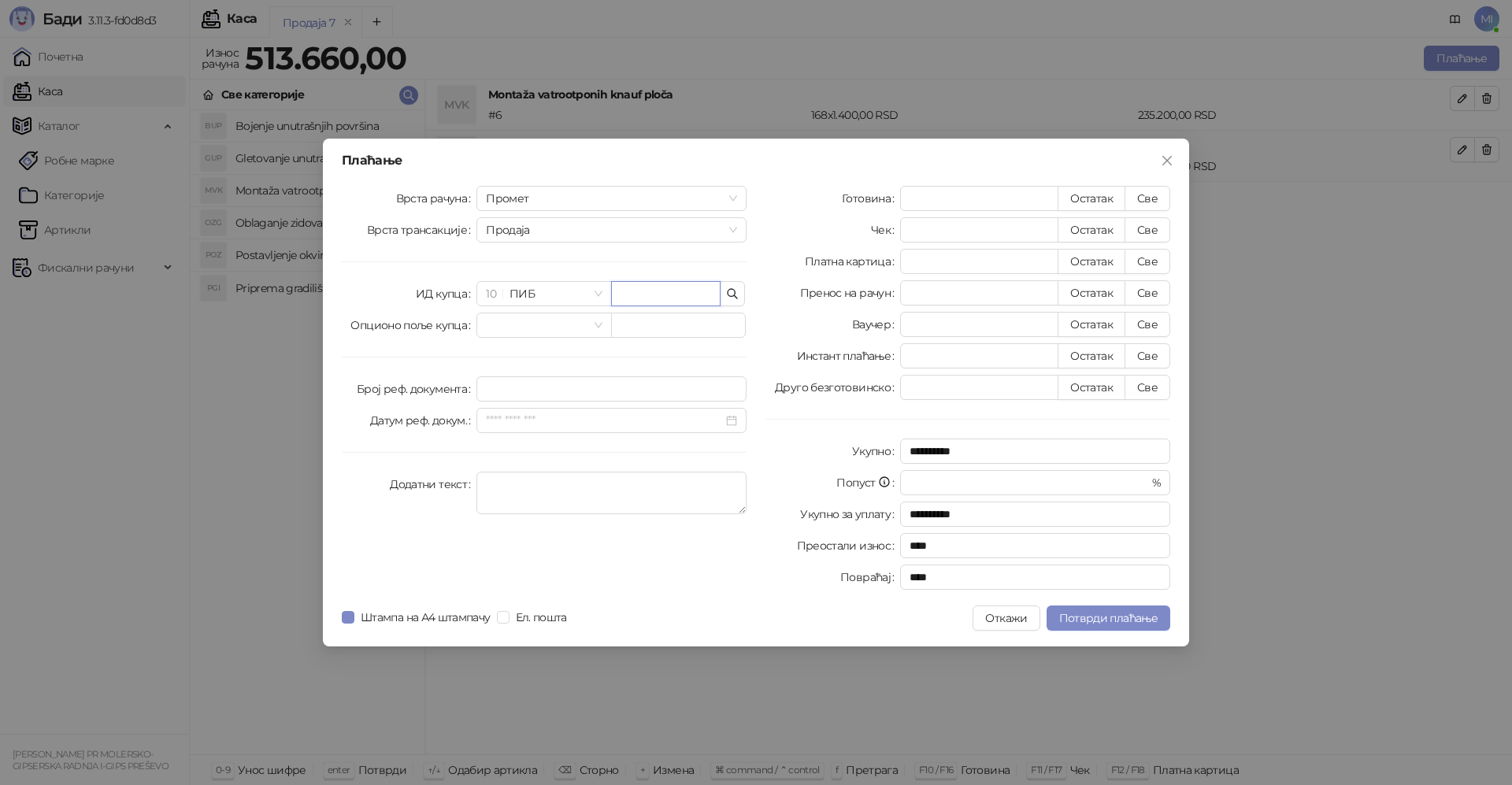
paste input "*********"
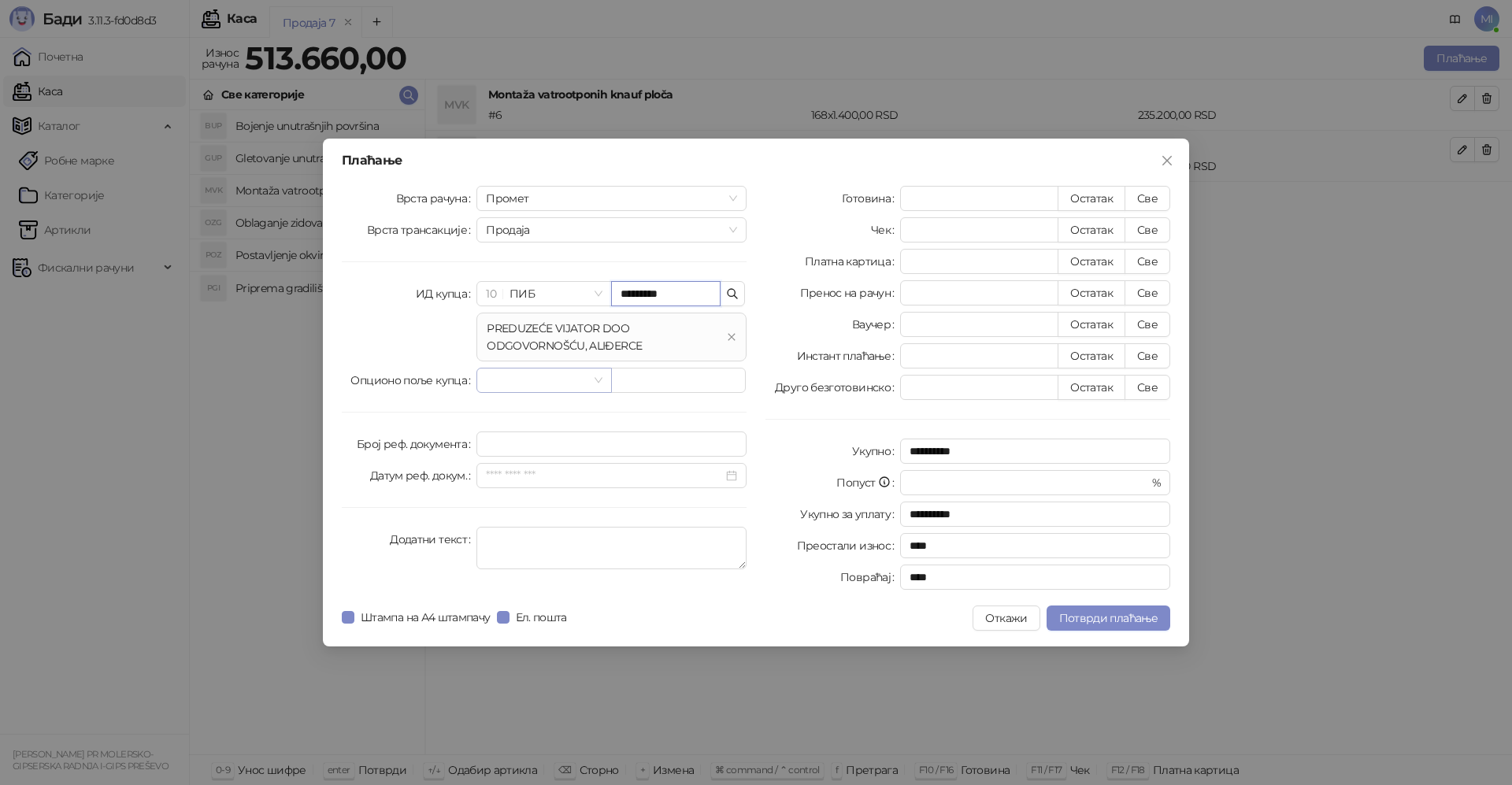
click at [592, 377] on span at bounding box center [543, 380] width 115 height 24
type input "*********"
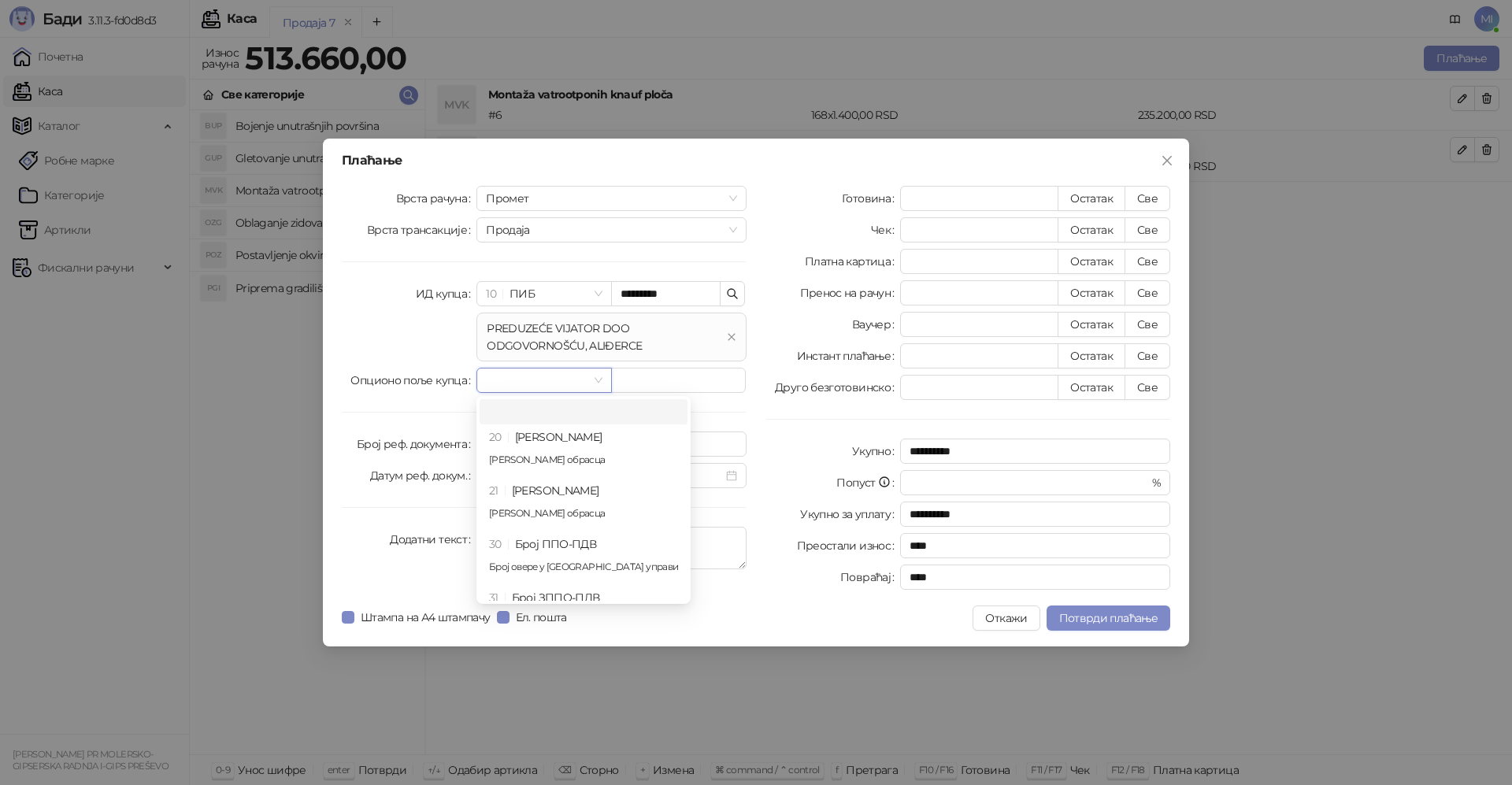
click at [592, 377] on span at bounding box center [543, 380] width 115 height 24
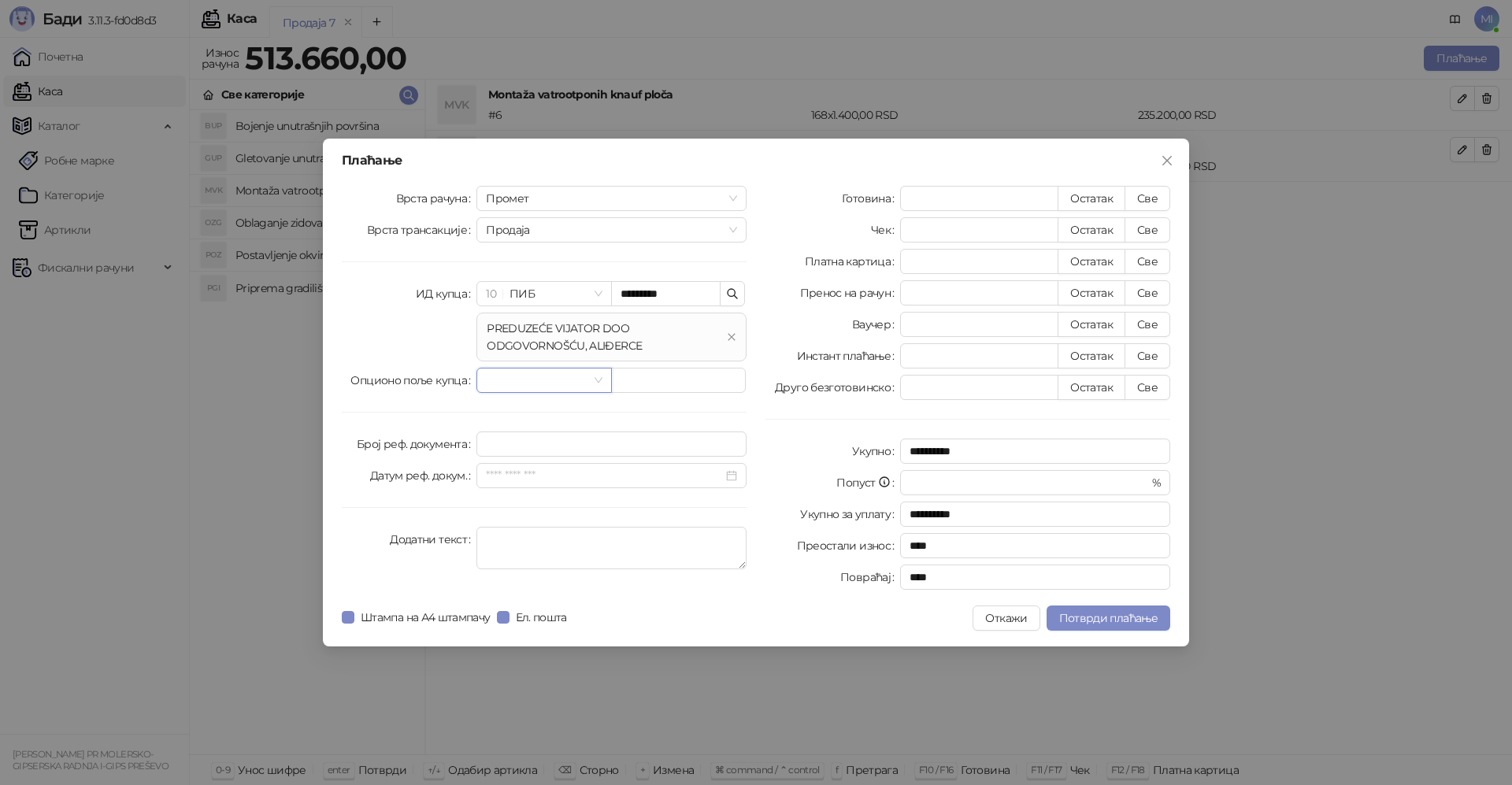
click at [592, 377] on span at bounding box center [543, 380] width 115 height 24
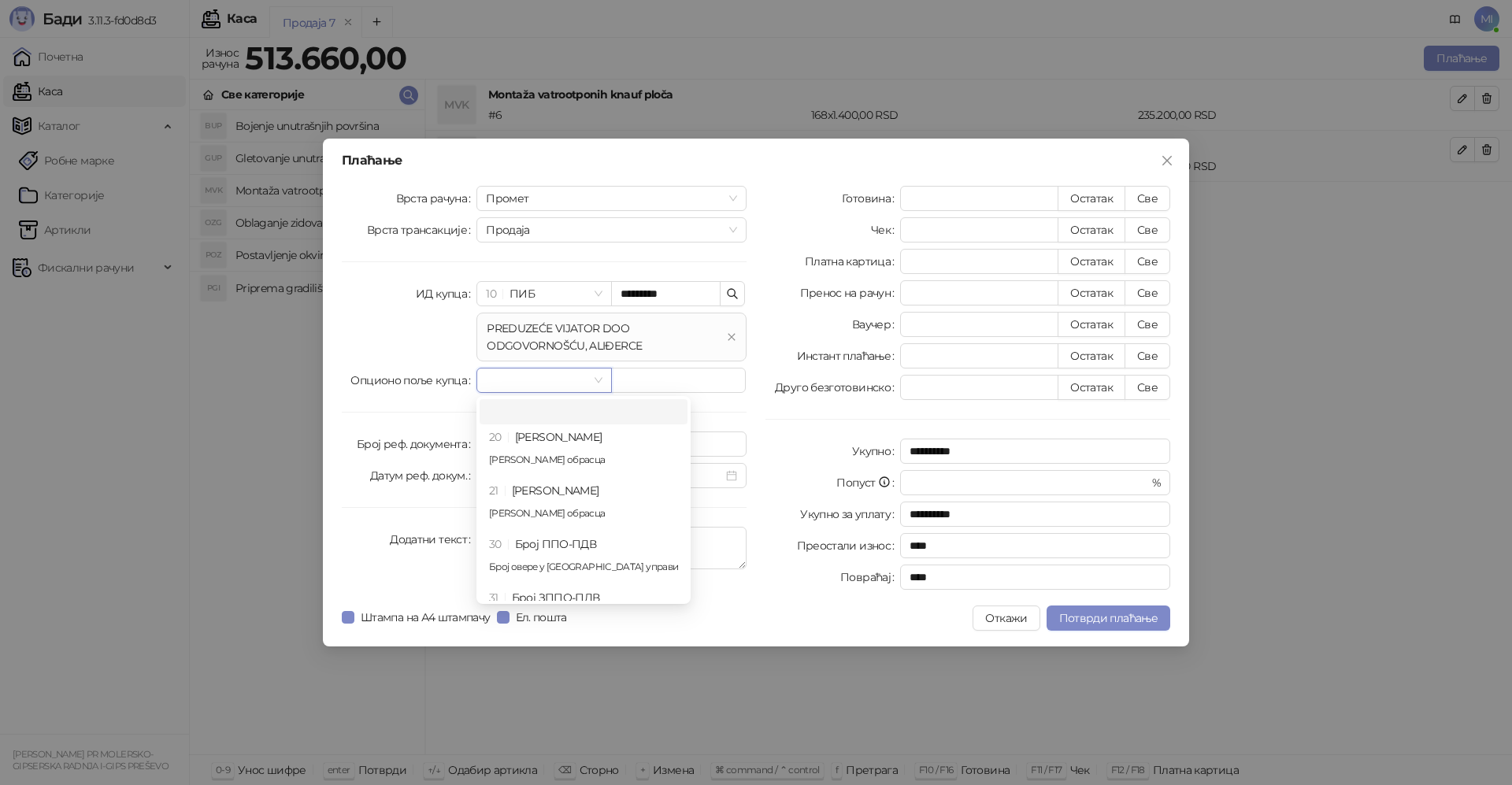
click at [592, 377] on span at bounding box center [543, 380] width 115 height 24
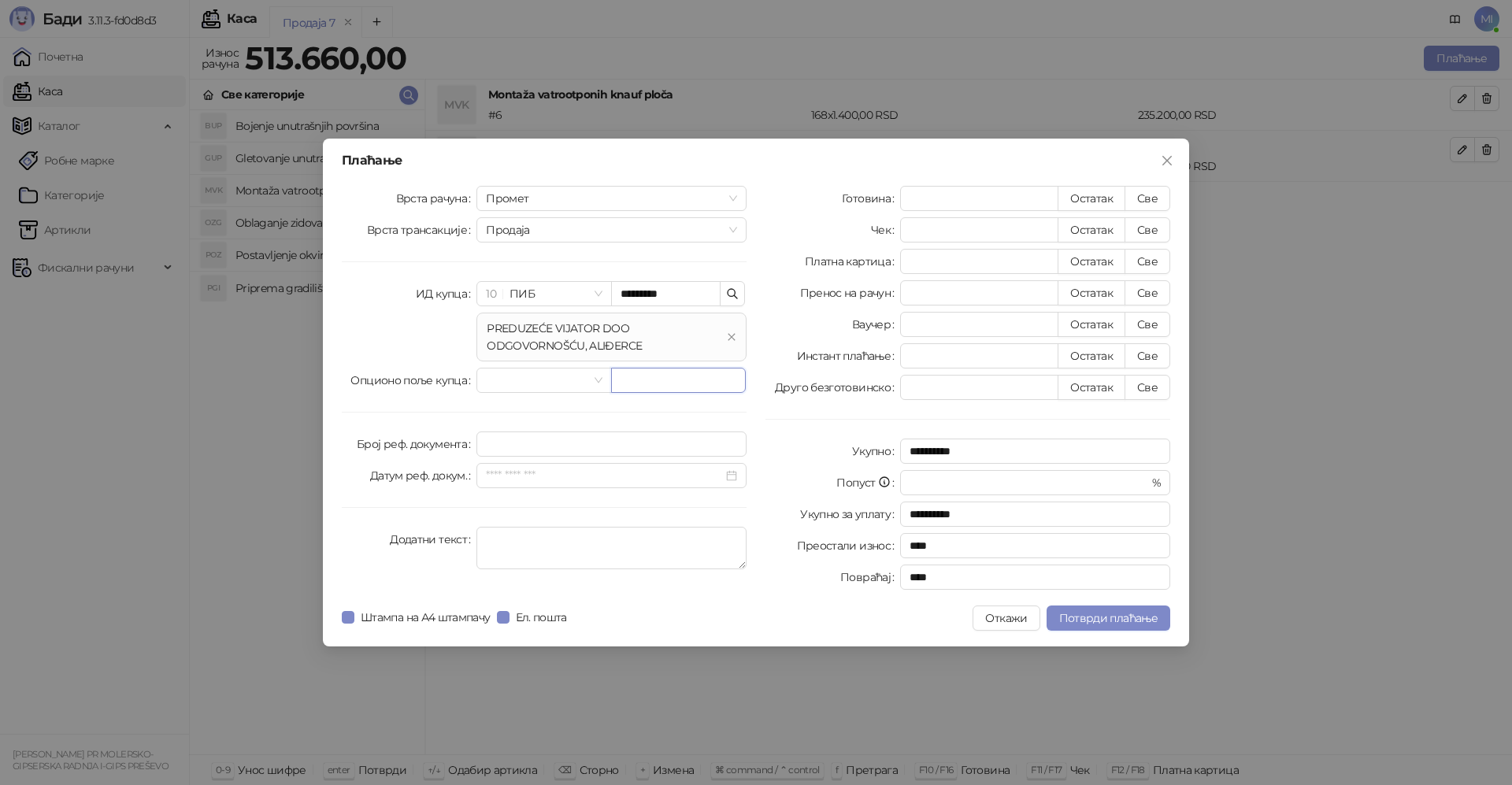
click at [674, 384] on input "text" at bounding box center [678, 380] width 135 height 25
click at [590, 378] on span at bounding box center [543, 380] width 115 height 24
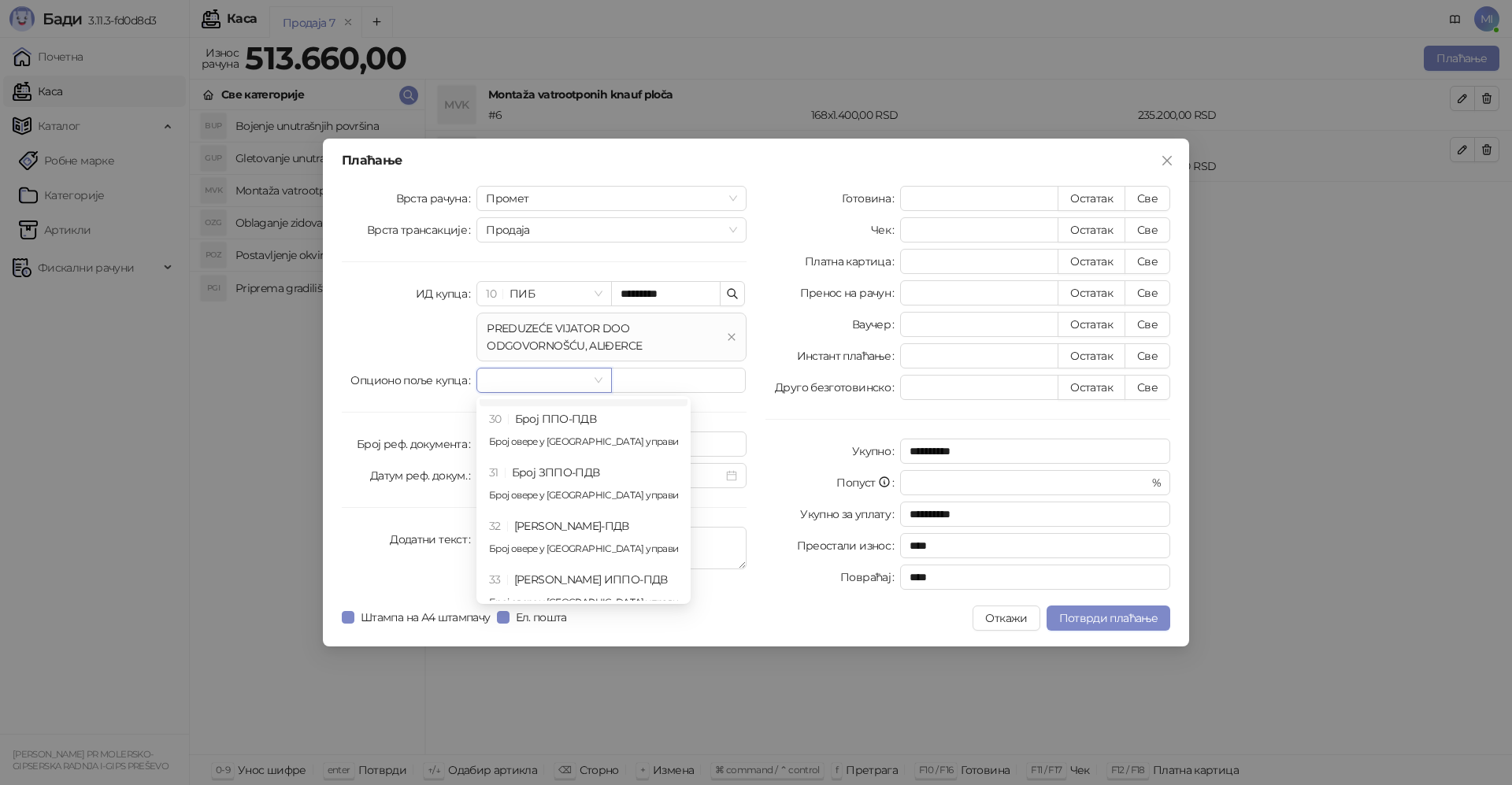
scroll to position [145, 0]
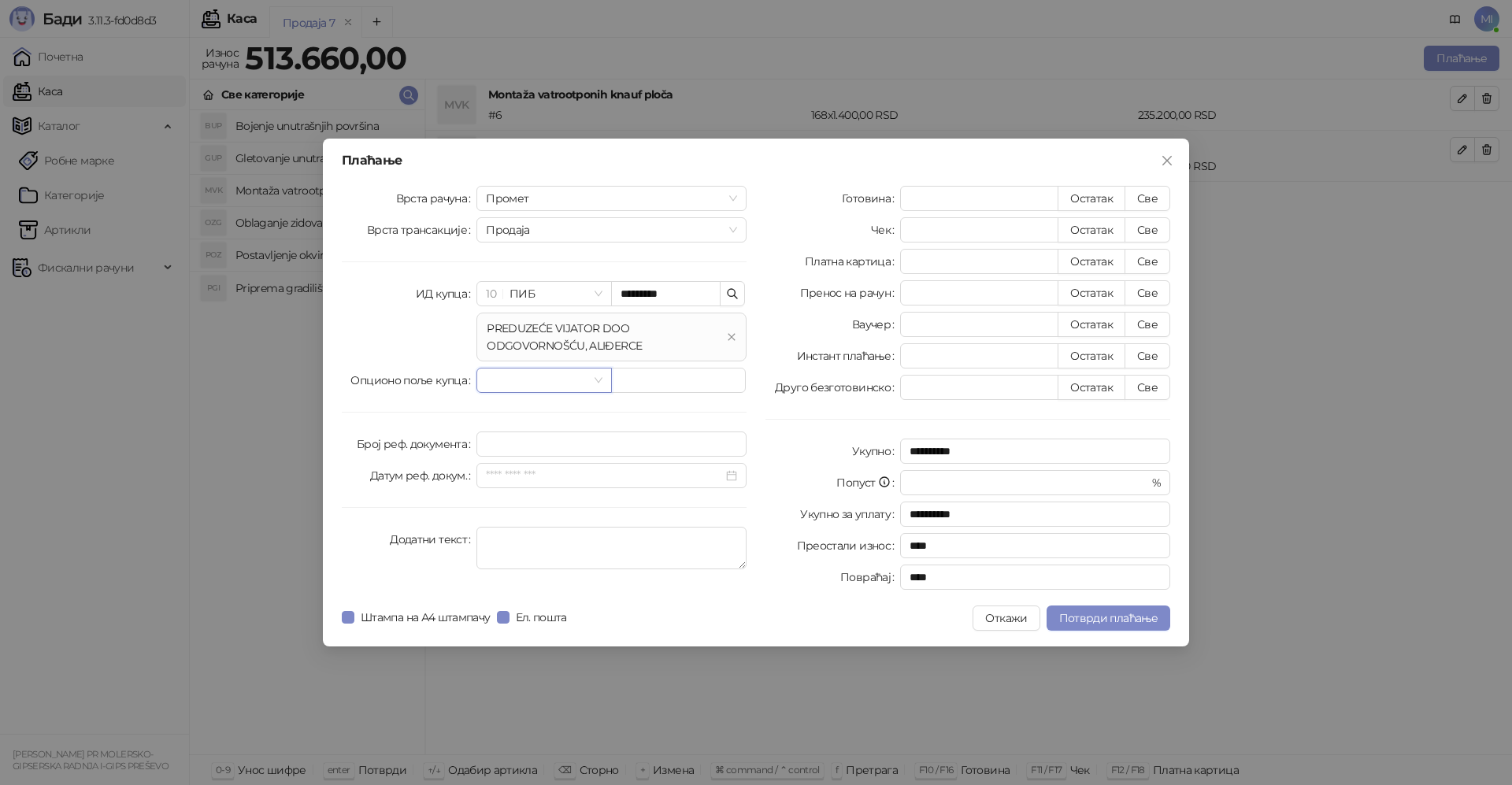
click at [776, 493] on div "Попуст" at bounding box center [833, 483] width 135 height 25
click at [1104, 619] on span "Потврди плаћање" at bounding box center [1108, 618] width 98 height 14
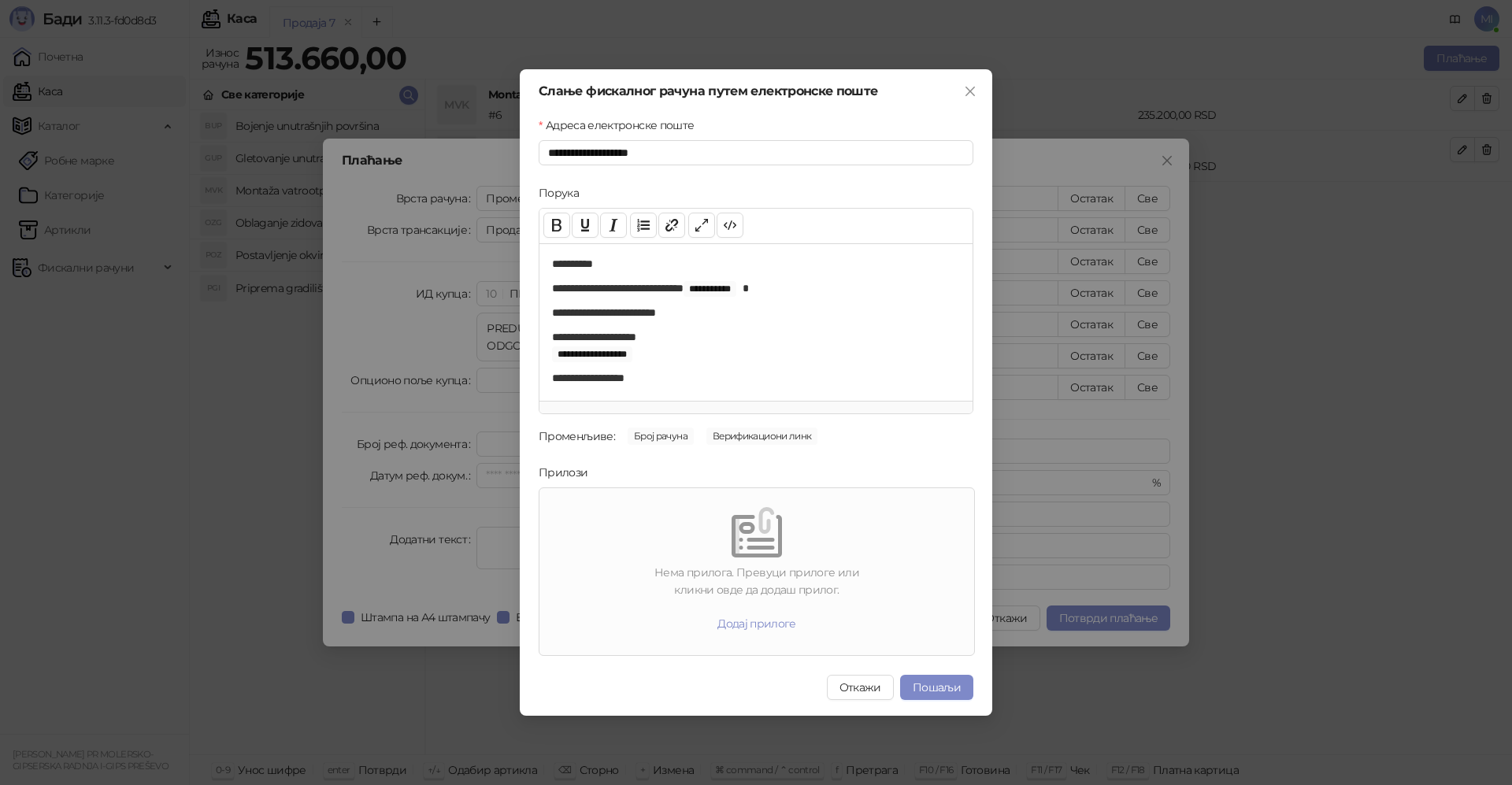
scroll to position [7, 0]
click at [938, 690] on button "Пошаљи" at bounding box center [937, 688] width 73 height 25
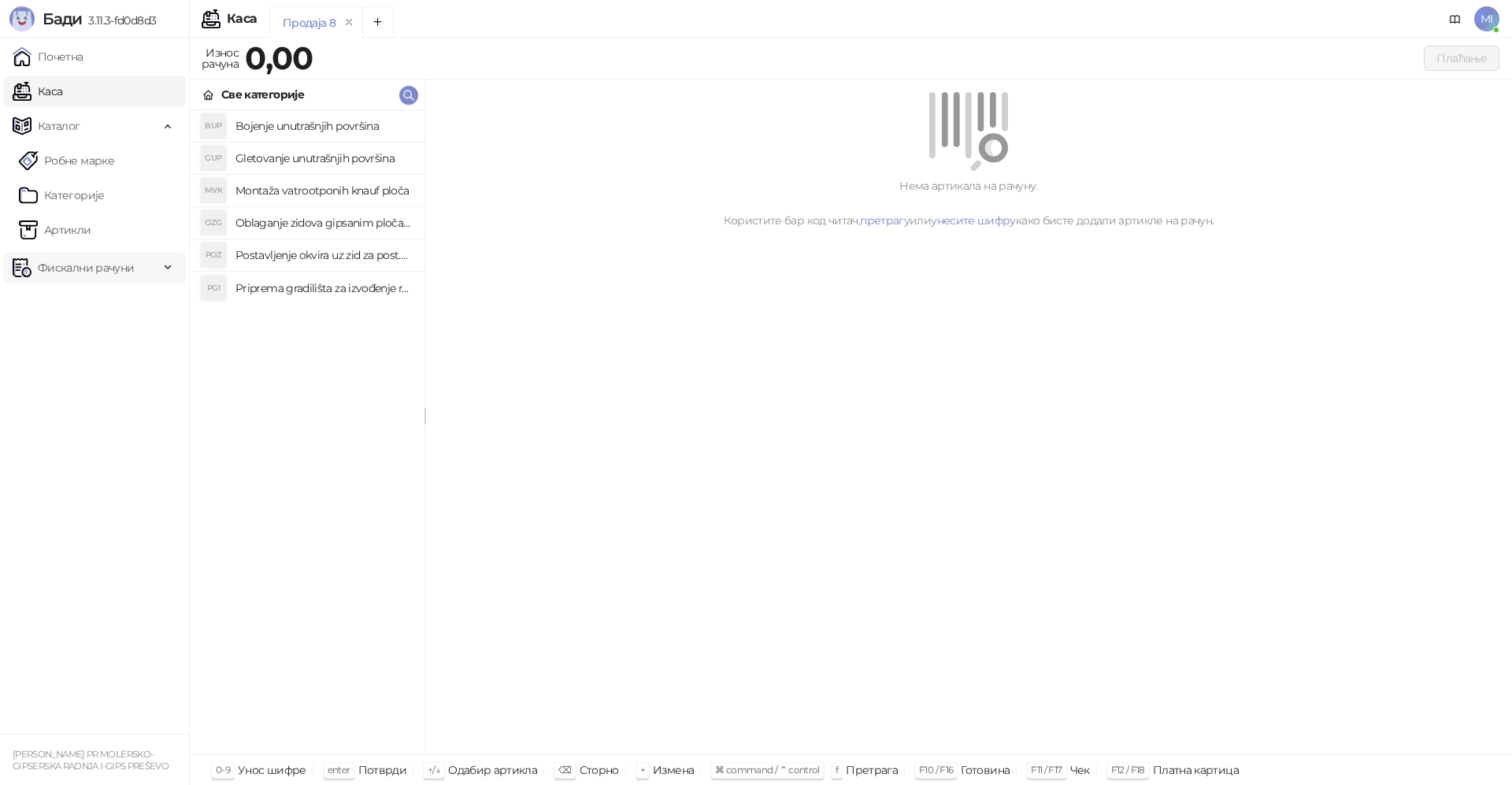
click at [88, 259] on span "Фискални рачуни" at bounding box center [86, 267] width 96 height 32
click at [85, 299] on link "Издати рачуни" at bounding box center [72, 302] width 106 height 32
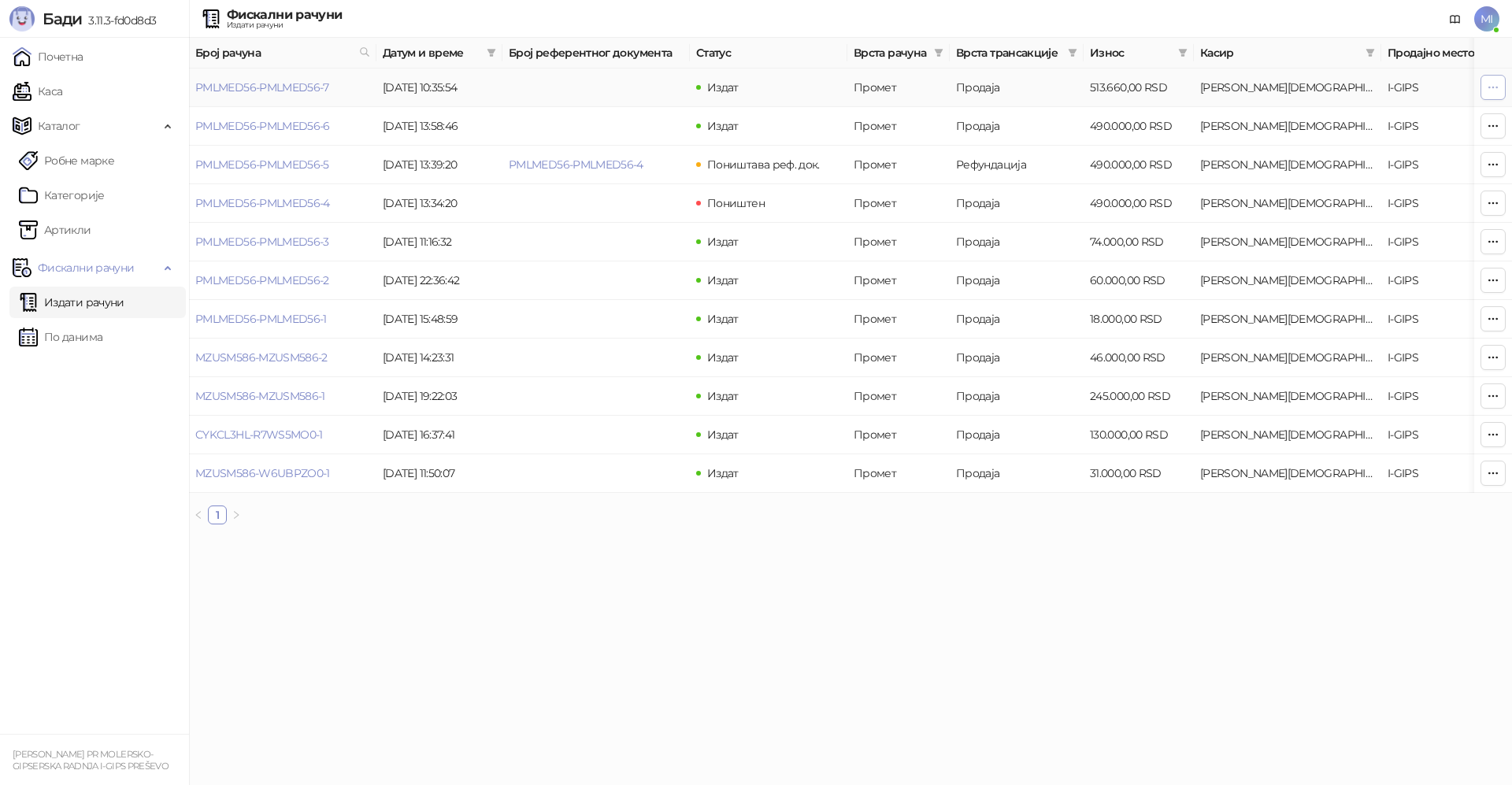
click at [1497, 88] on icon "button" at bounding box center [1494, 87] width 9 height 1
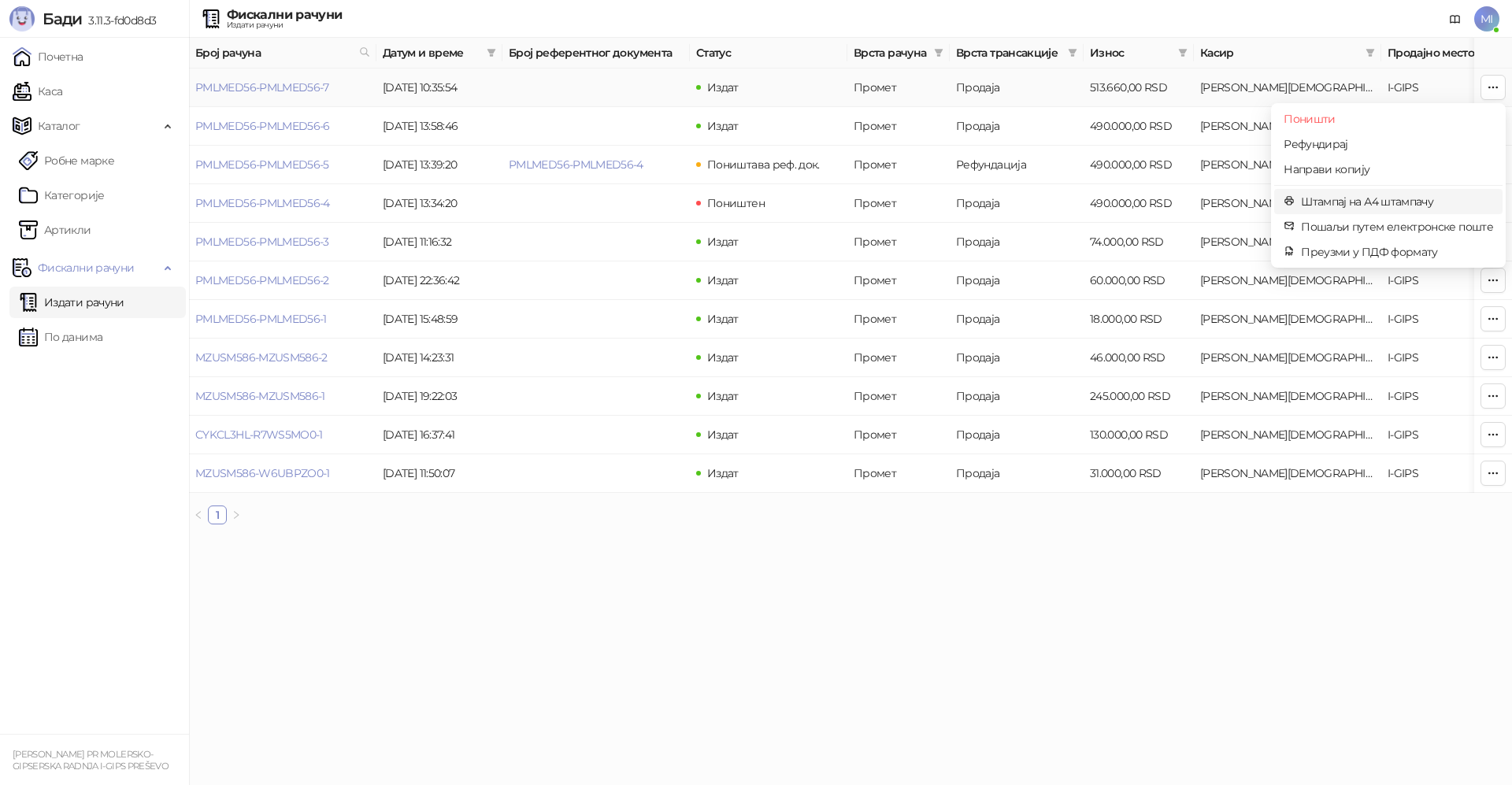
click at [1386, 200] on span "Штампај на А4 штампачу" at bounding box center [1398, 202] width 192 height 17
